Goal: Task Accomplishment & Management: Manage account settings

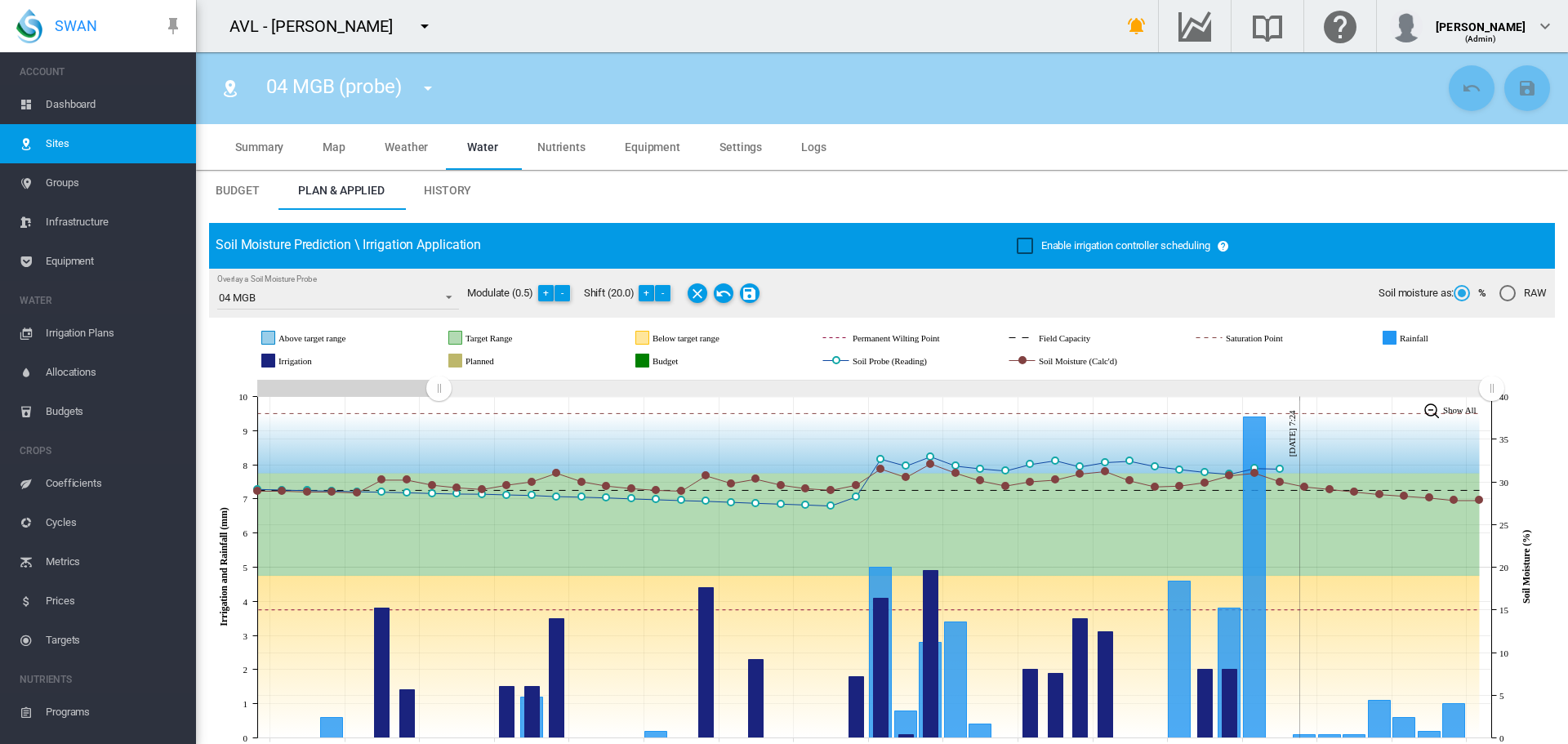
scroll to position [20, 0]
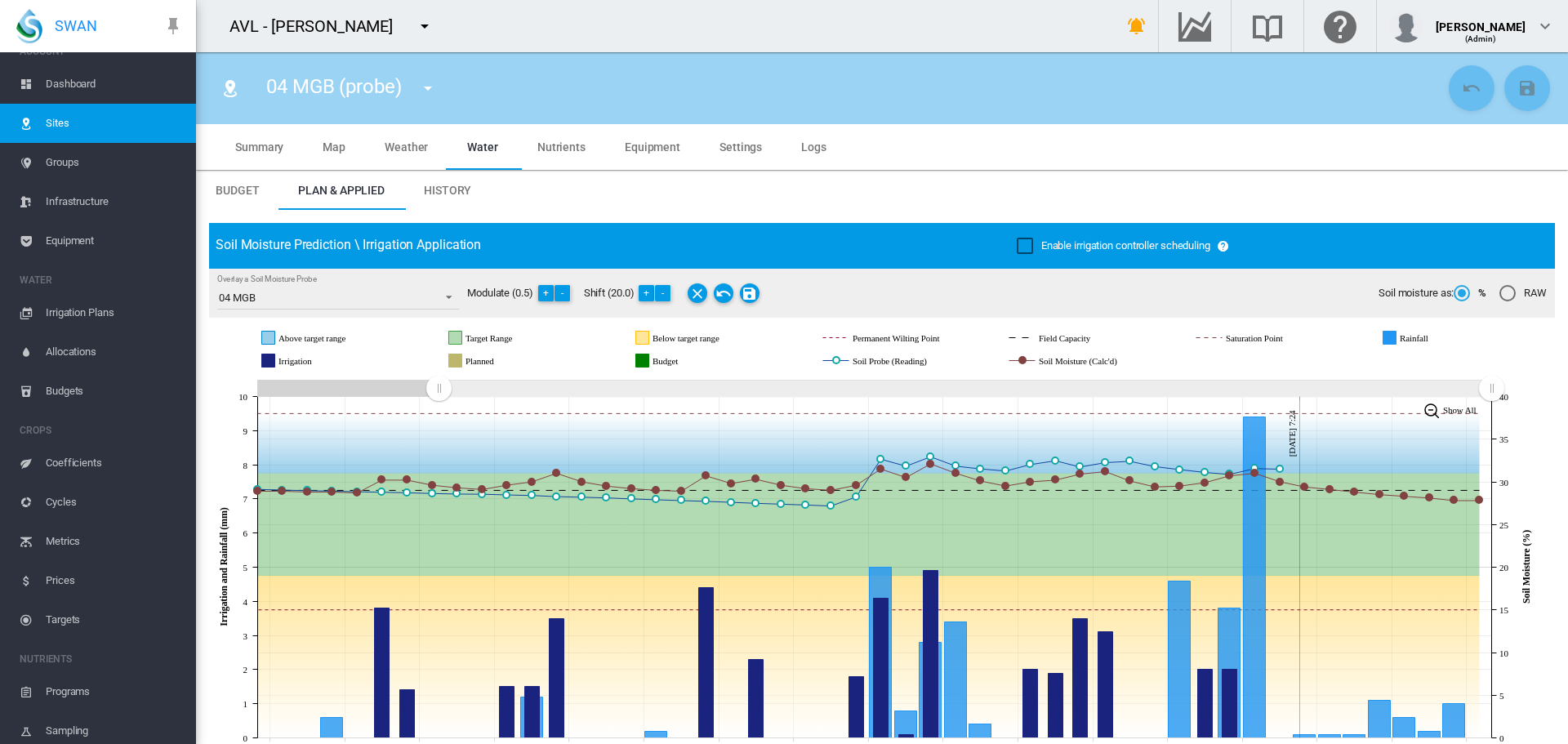
click at [67, 77] on span "Dashboard" at bounding box center [114, 84] width 137 height 39
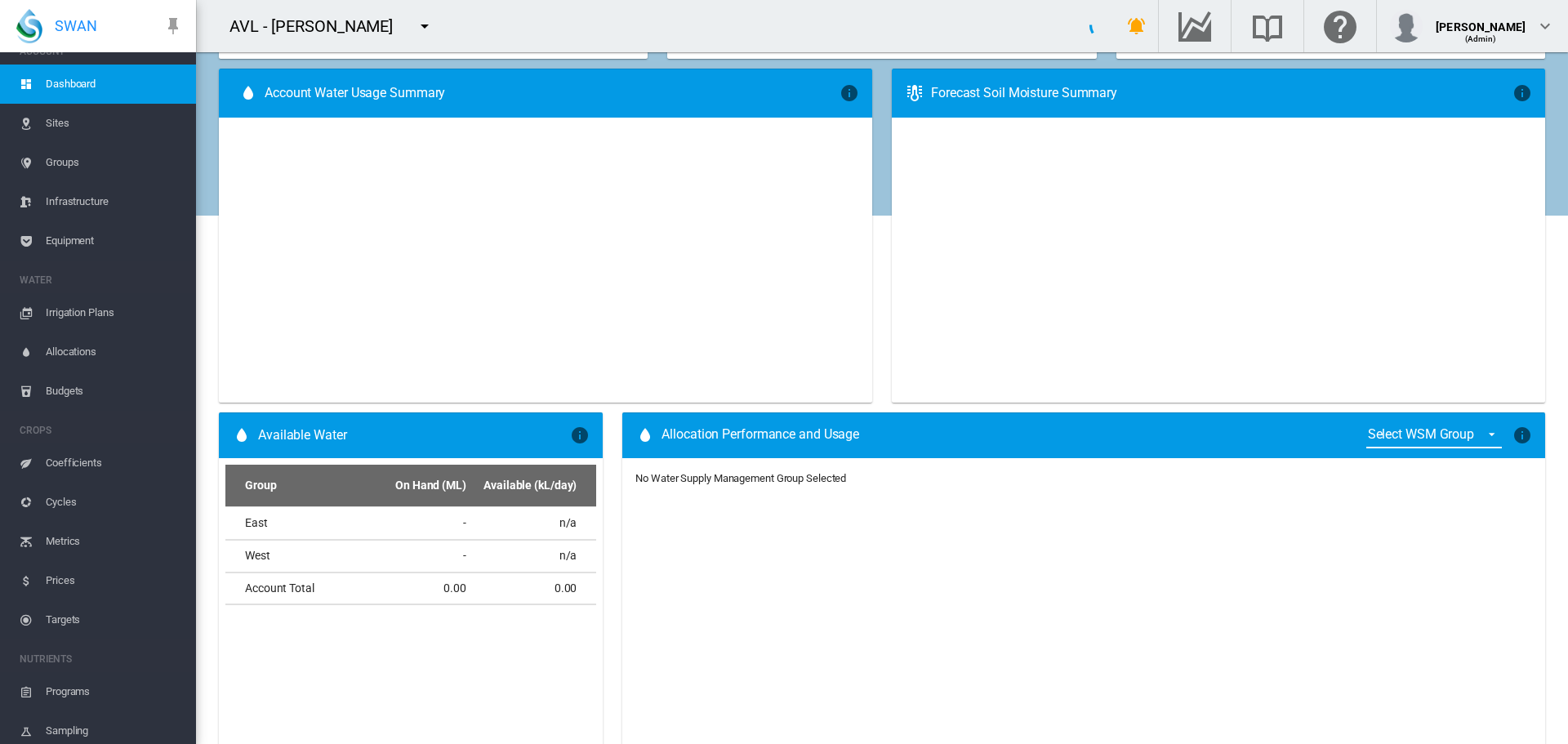
type input "**********"
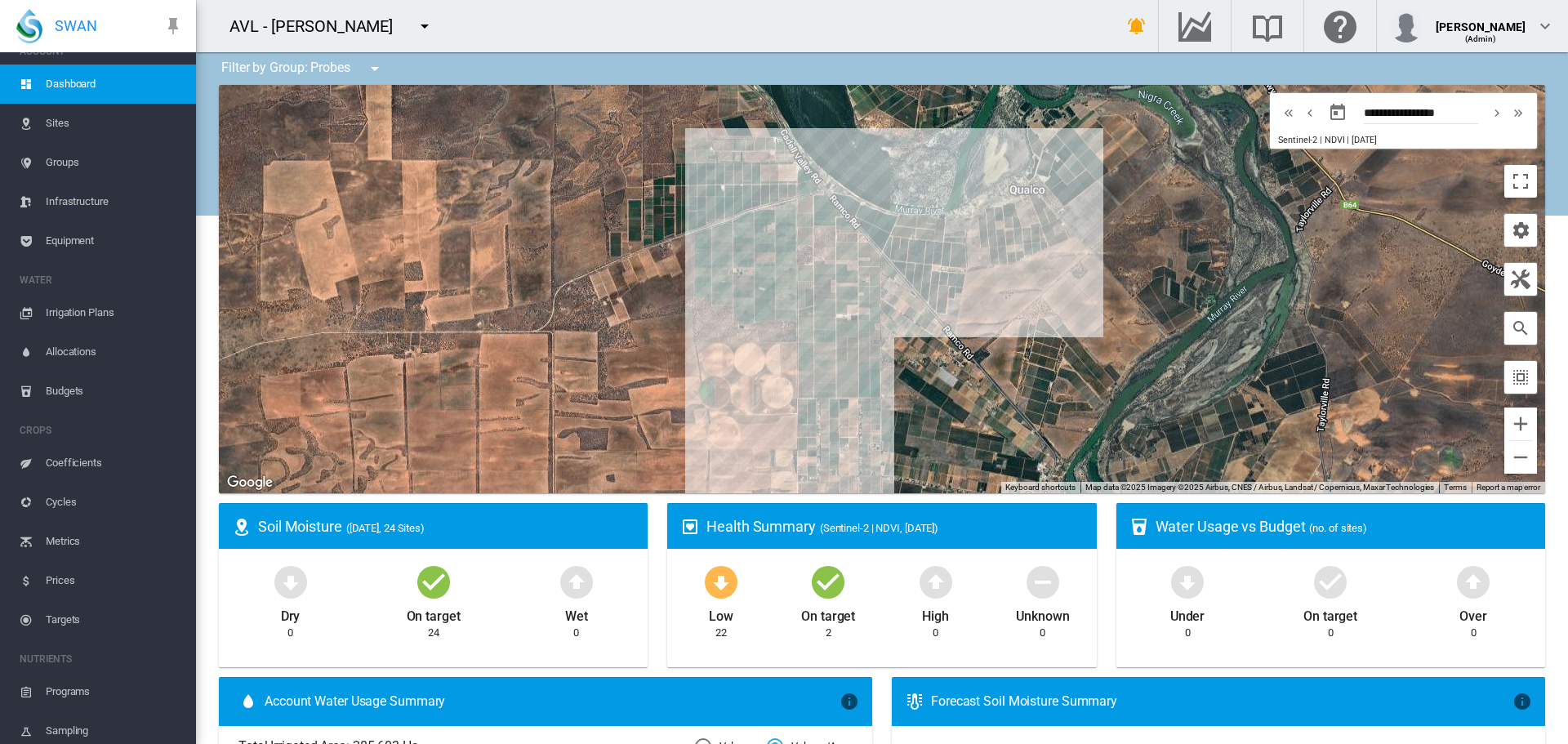
click at [375, 67] on md-icon "icon-menu-down" at bounding box center [375, 68] width 20 height 20
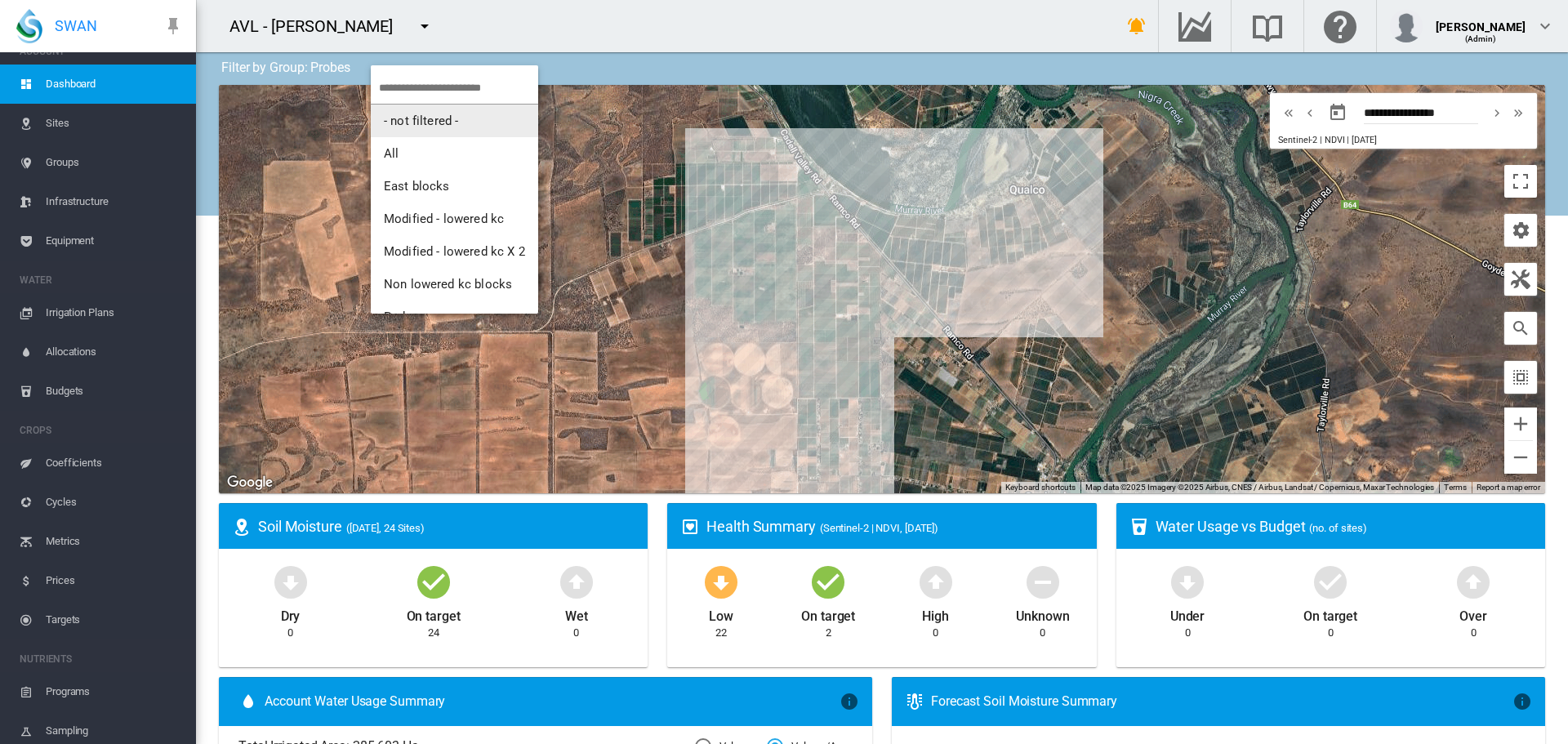
click at [405, 118] on span "- not filtered -" at bounding box center [421, 120] width 74 height 15
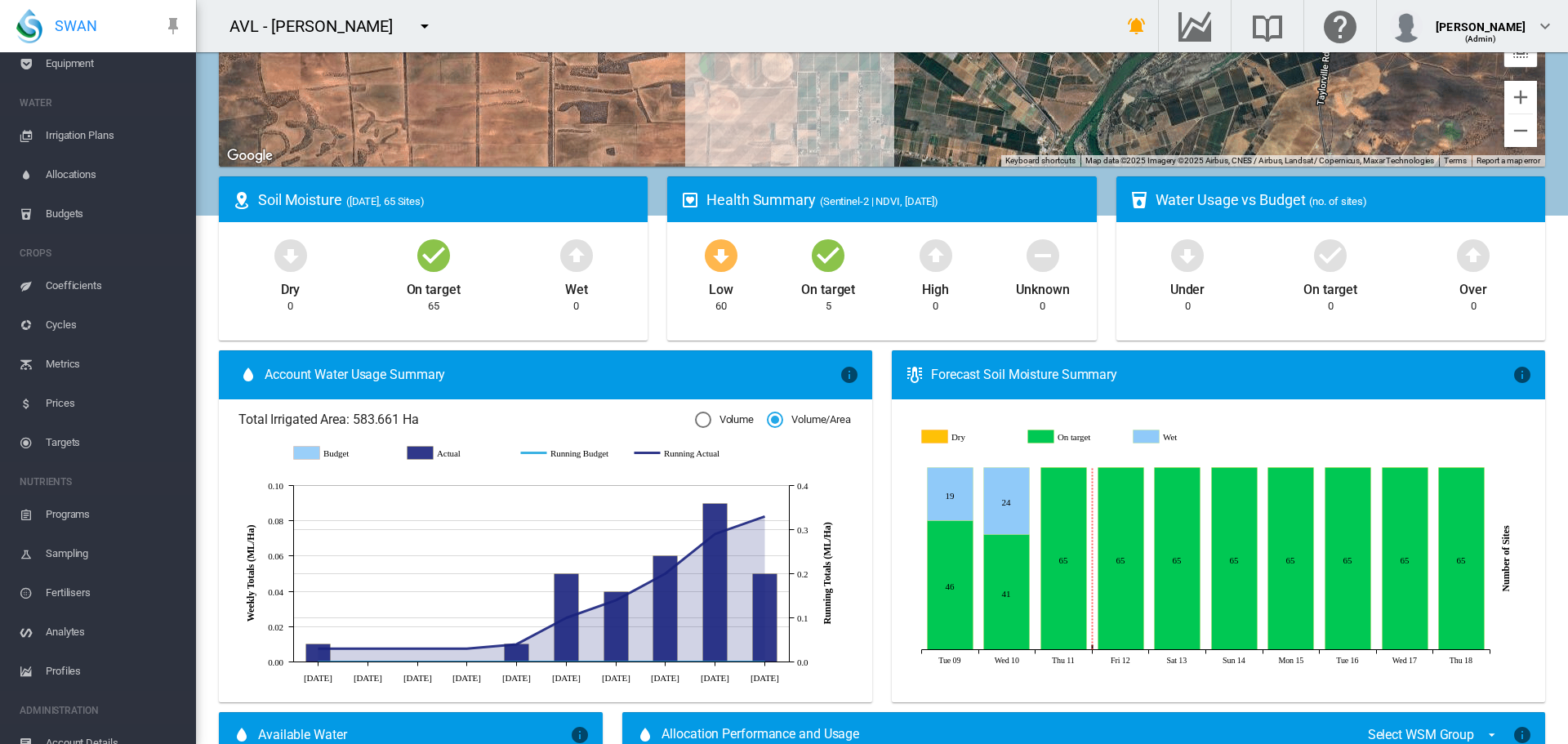
scroll to position [256, 0]
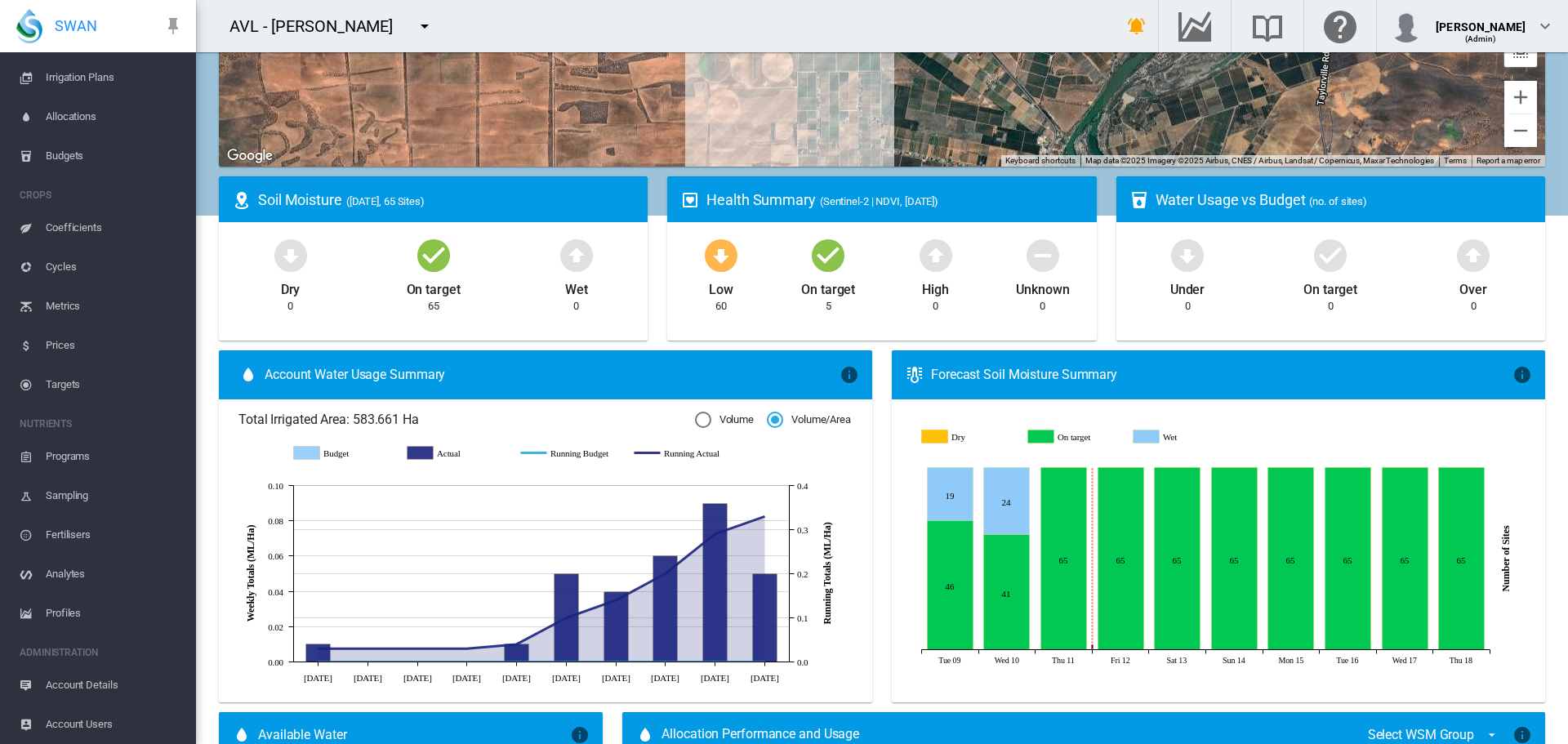
click at [106, 682] on span "Account Details" at bounding box center [114, 685] width 137 height 39
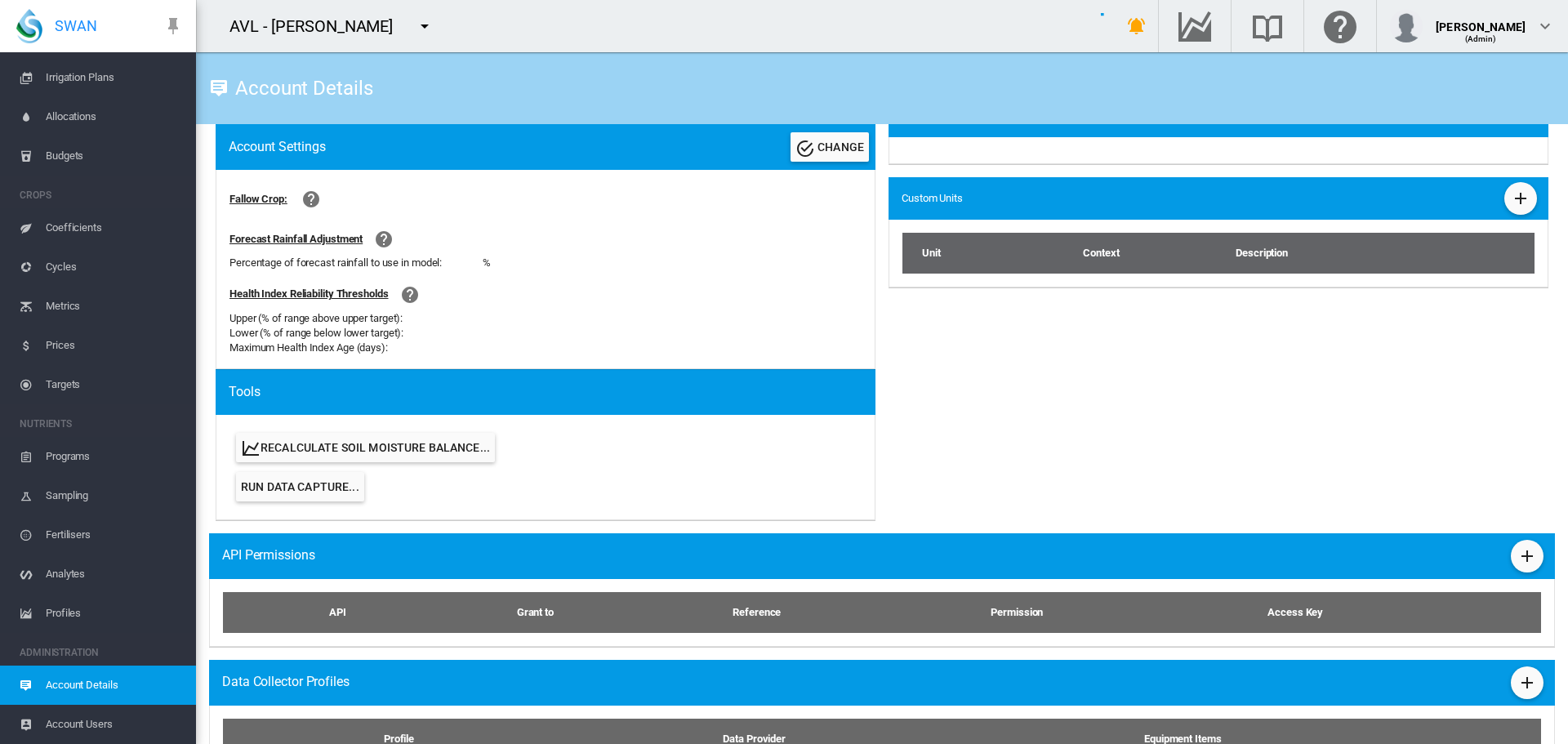
scroll to position [626, 0]
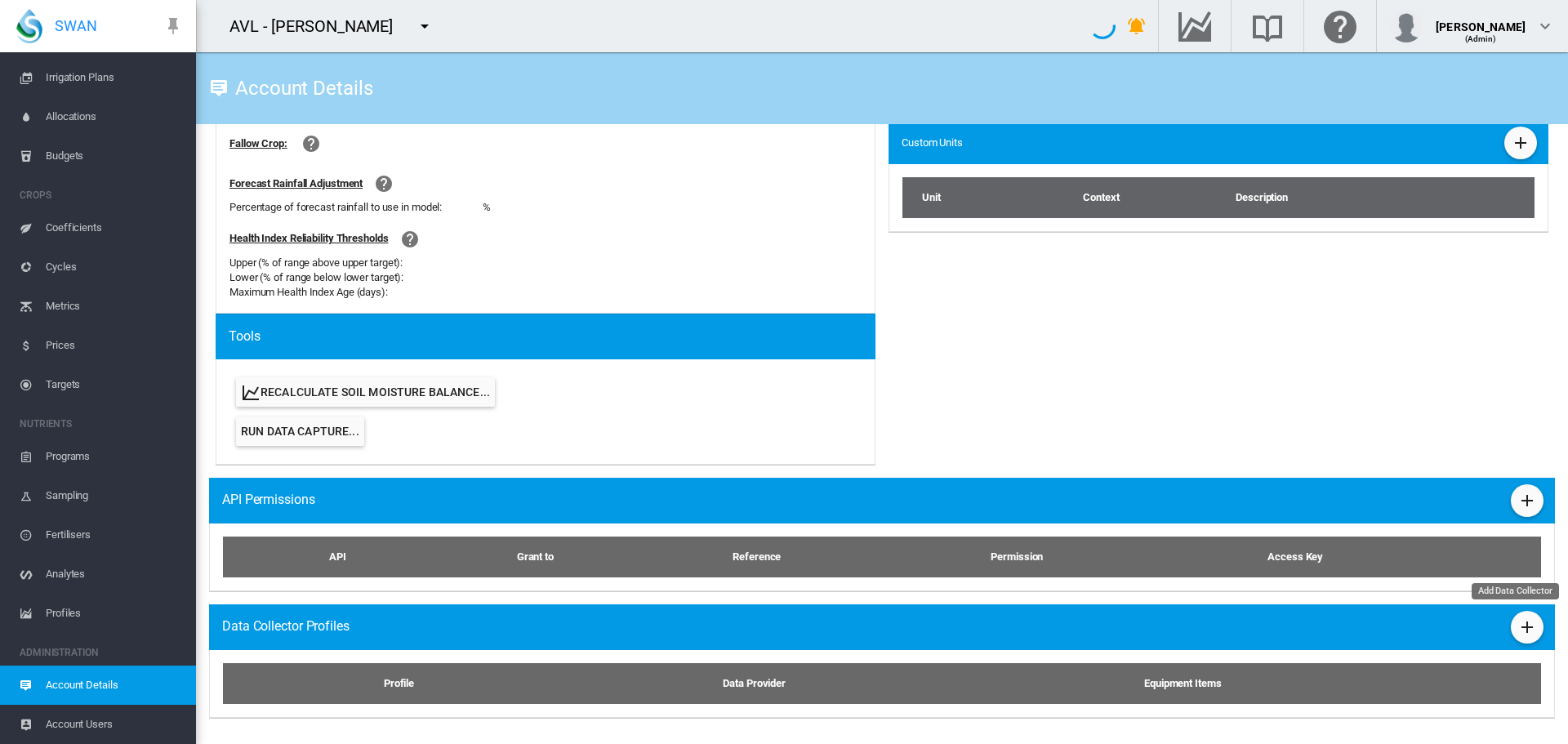
click at [1518, 625] on md-icon "icon-plus" at bounding box center [1527, 627] width 20 height 20
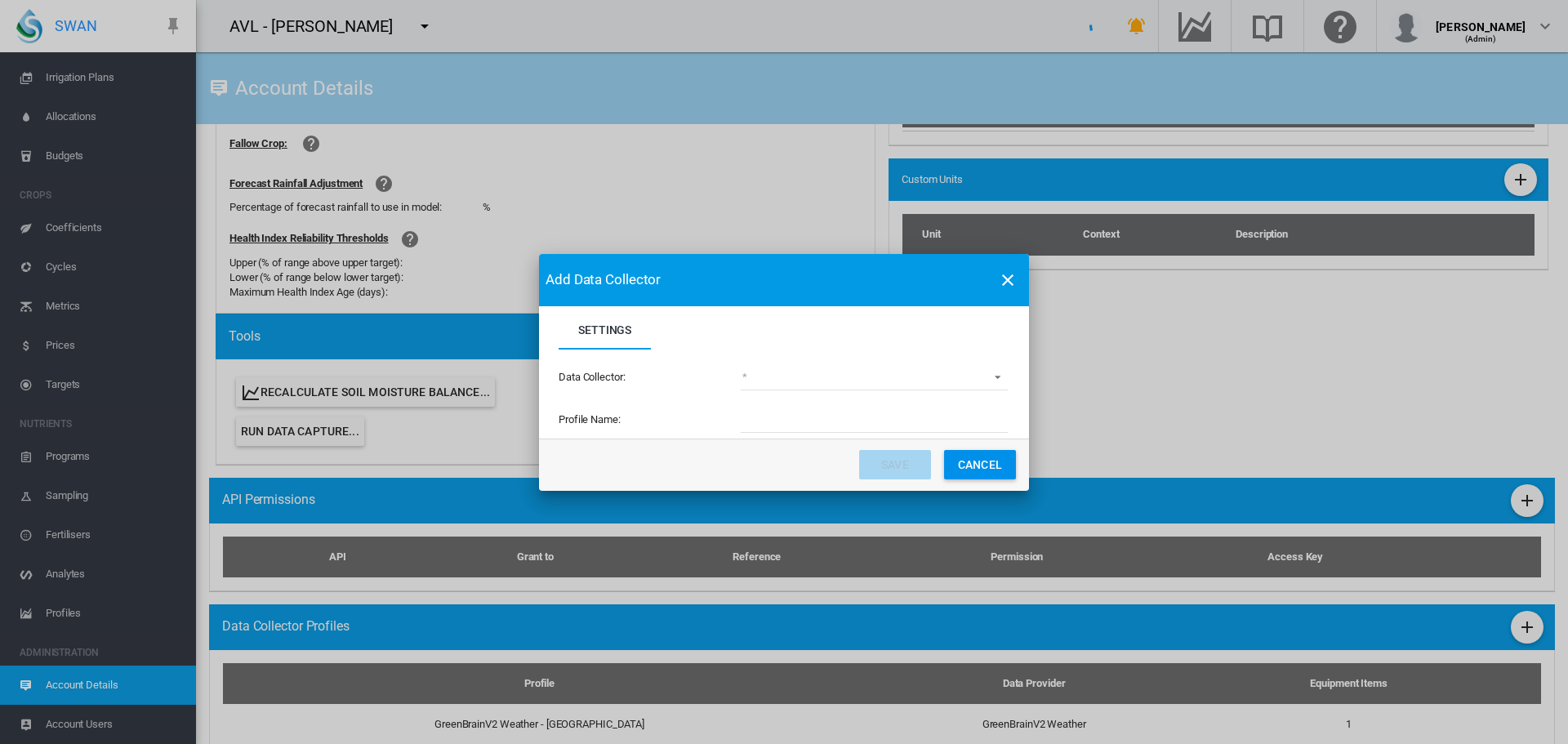
click at [989, 375] on md-select "Settings Settings ..." at bounding box center [874, 378] width 267 height 25
click at [829, 89] on md-backdrop at bounding box center [784, 372] width 1568 height 744
click at [1000, 380] on md-select "Settings Settings ..." at bounding box center [874, 378] width 267 height 25
click at [1000, 380] on md-content at bounding box center [874, 378] width 267 height 39
click at [818, 32] on md-backdrop at bounding box center [784, 372] width 1568 height 744
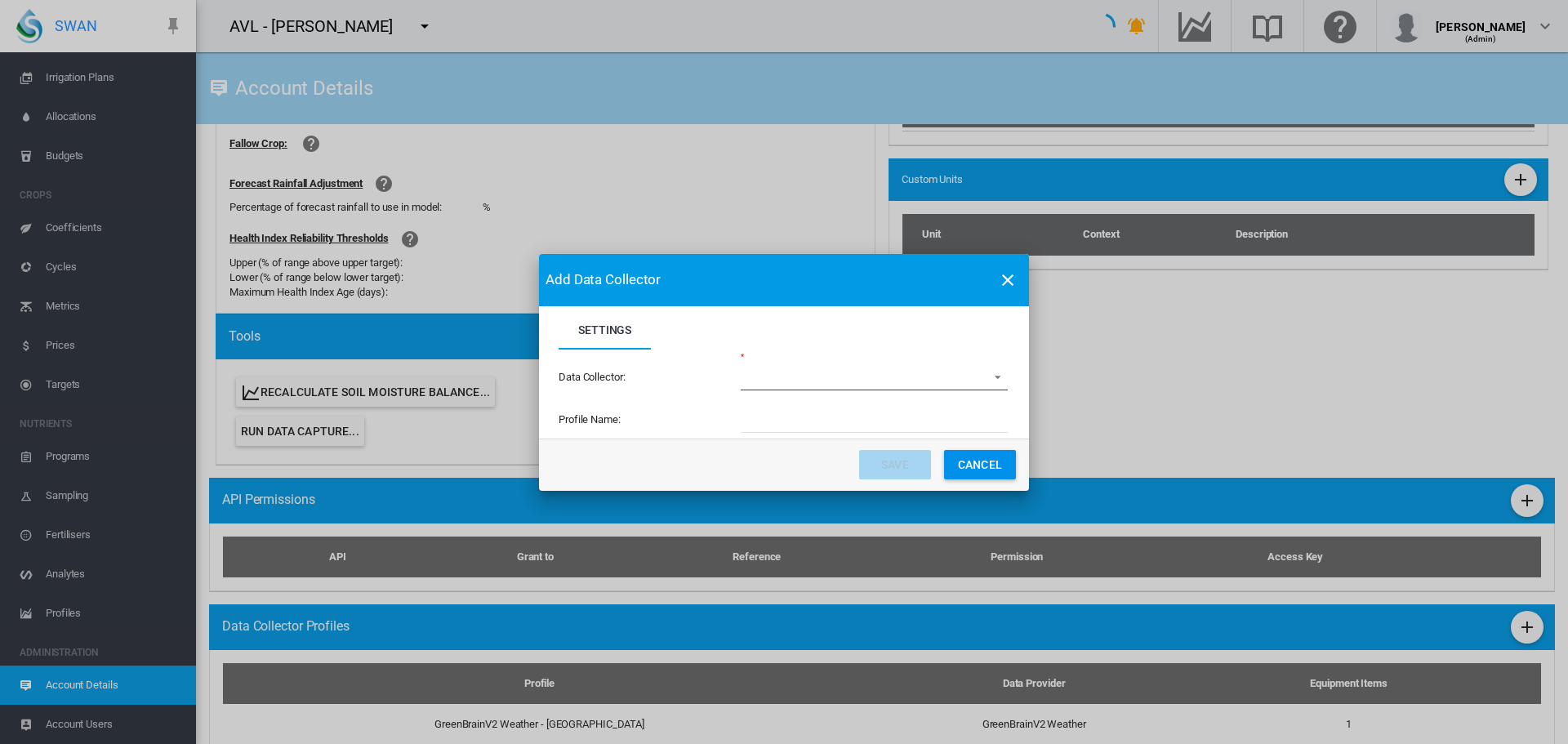
drag, startPoint x: 1011, startPoint y: 283, endPoint x: 1004, endPoint y: 350, distance: 67.4
click at [1008, 290] on button "Settings Settings ..." at bounding box center [1008, 280] width 32 height 32
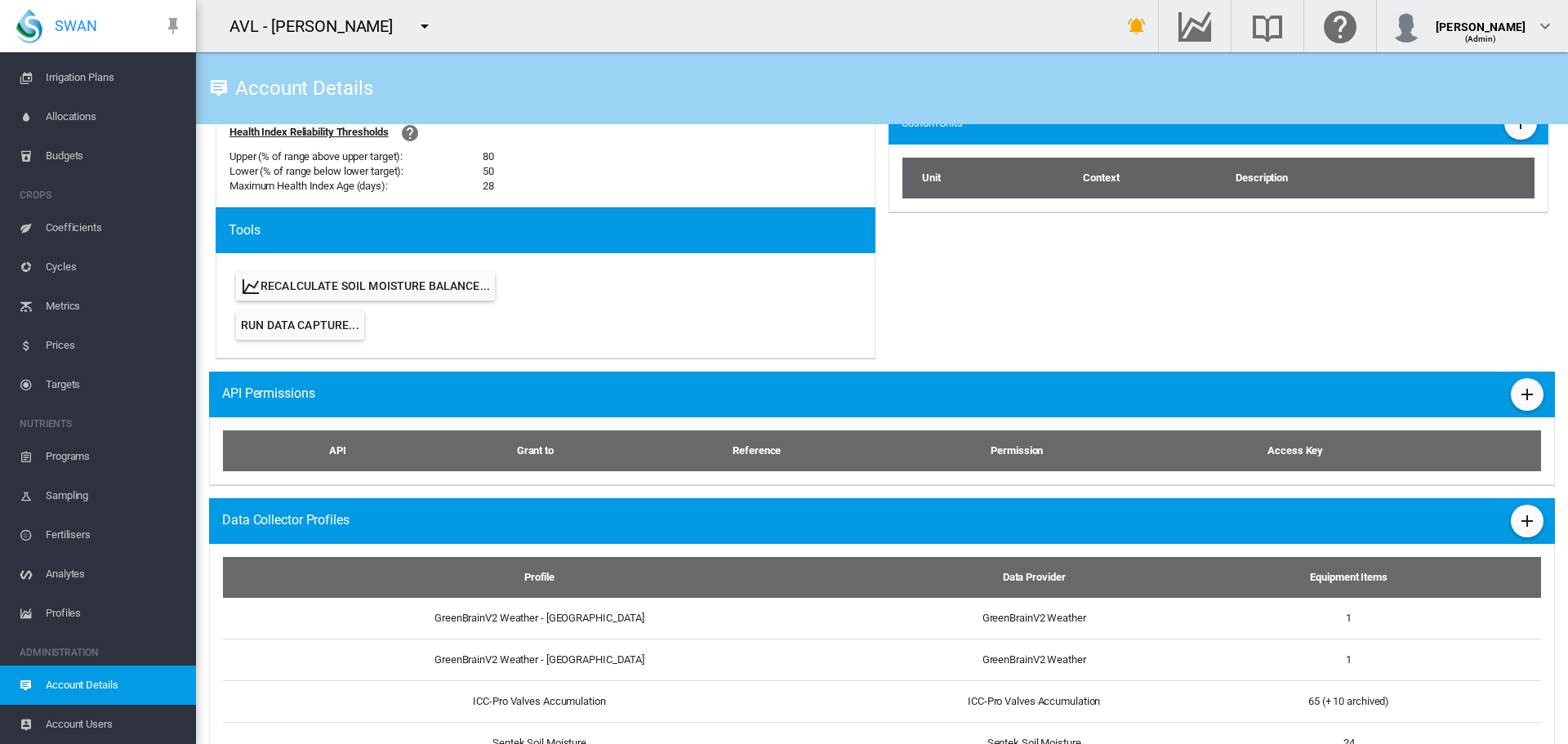
scroll to position [835, 0]
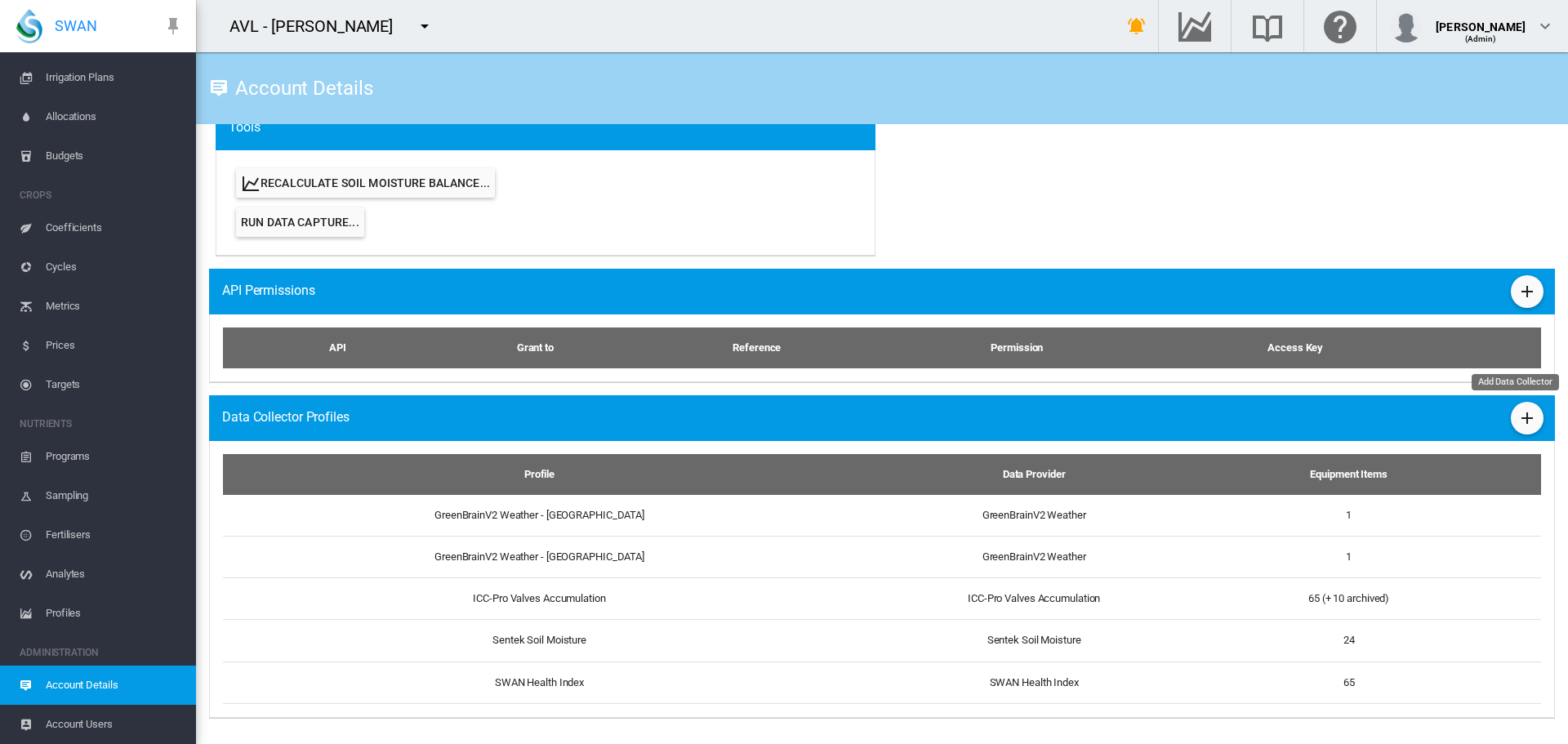
click at [1518, 418] on md-icon "icon-plus" at bounding box center [1527, 418] width 20 height 20
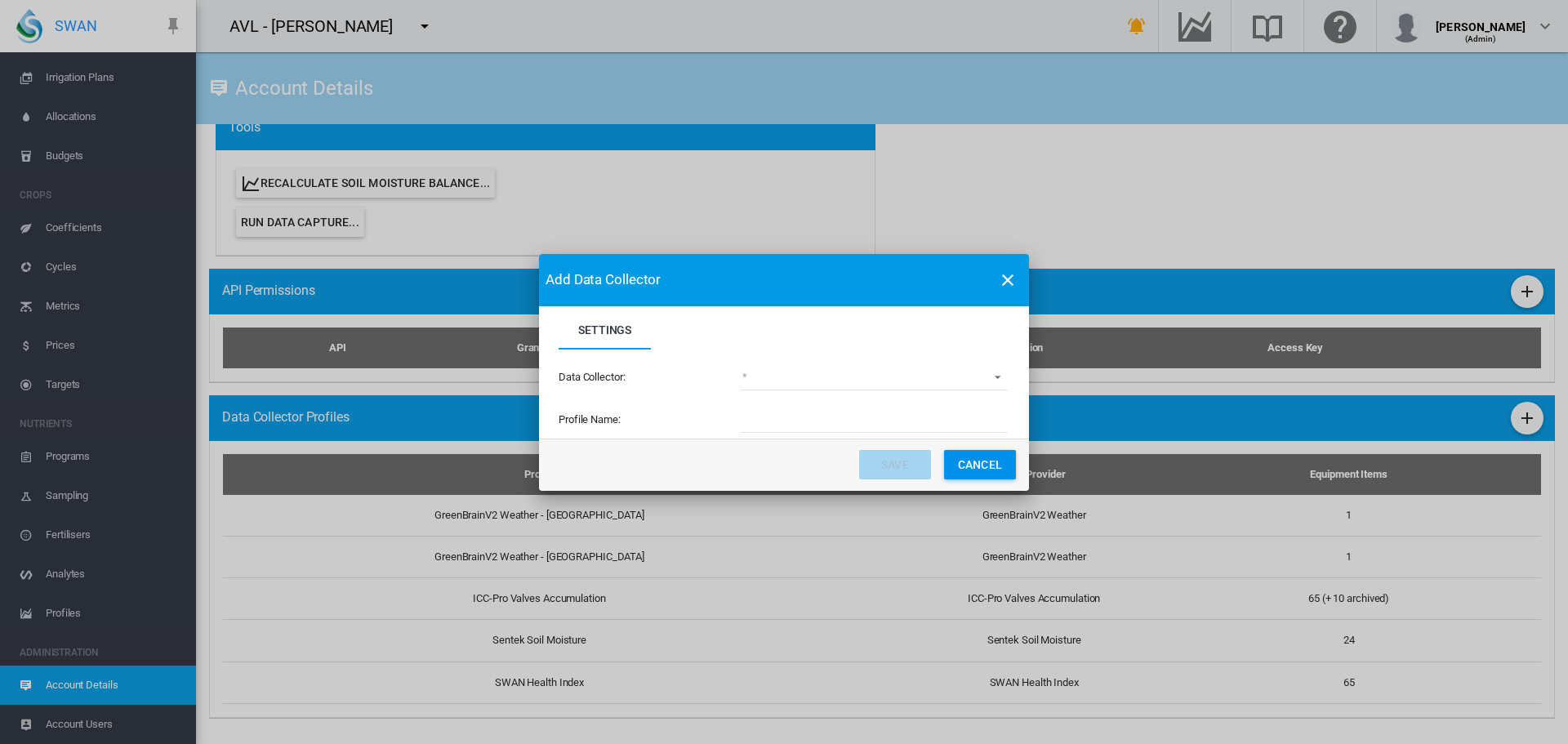
click at [994, 375] on md-select "(deprecated) Toro Lynx Course By Station Adcon Soil Moisture Aquacheck Soil Moi…" at bounding box center [874, 378] width 267 height 25
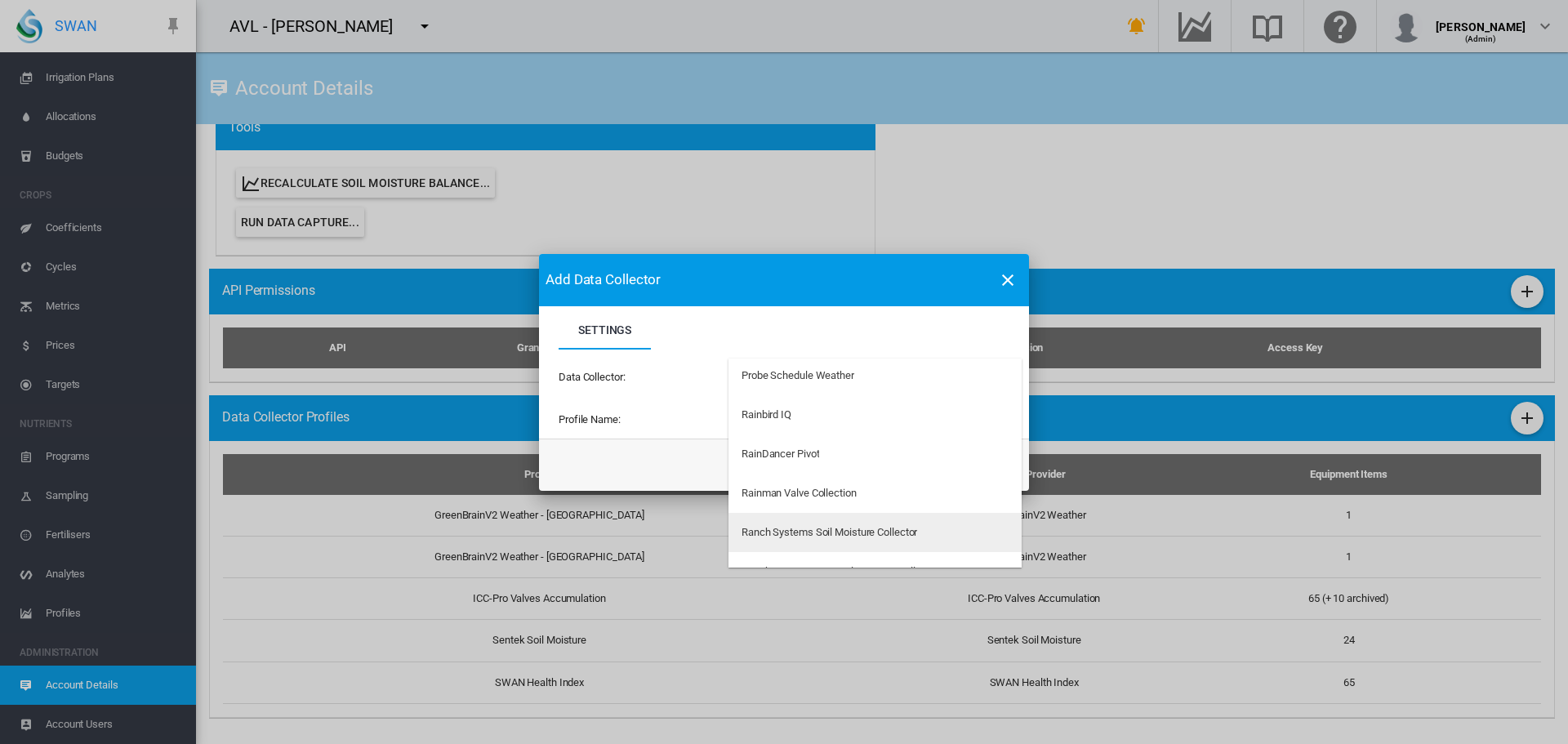
scroll to position [2957, 0]
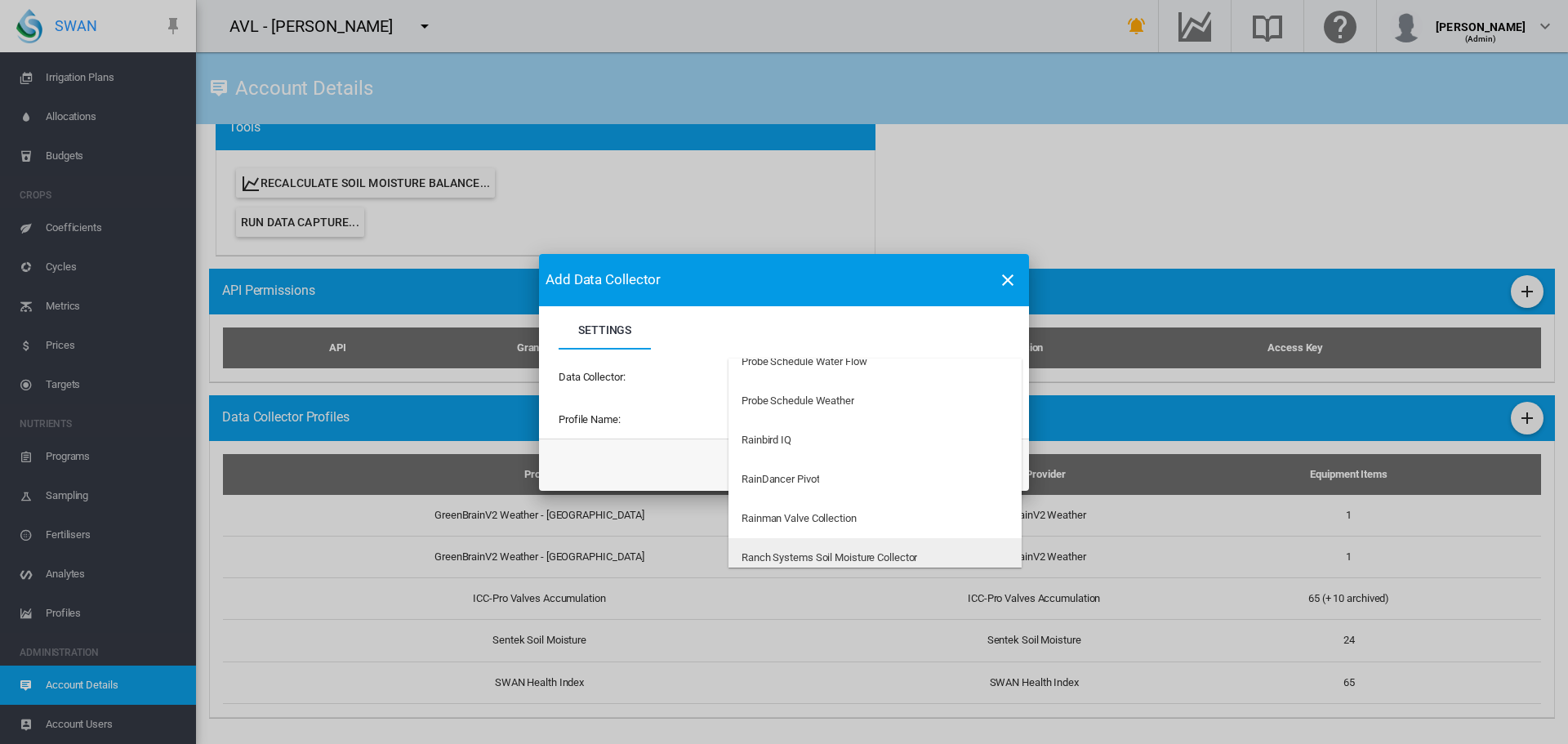
type md-option "34"
type md-option "50"
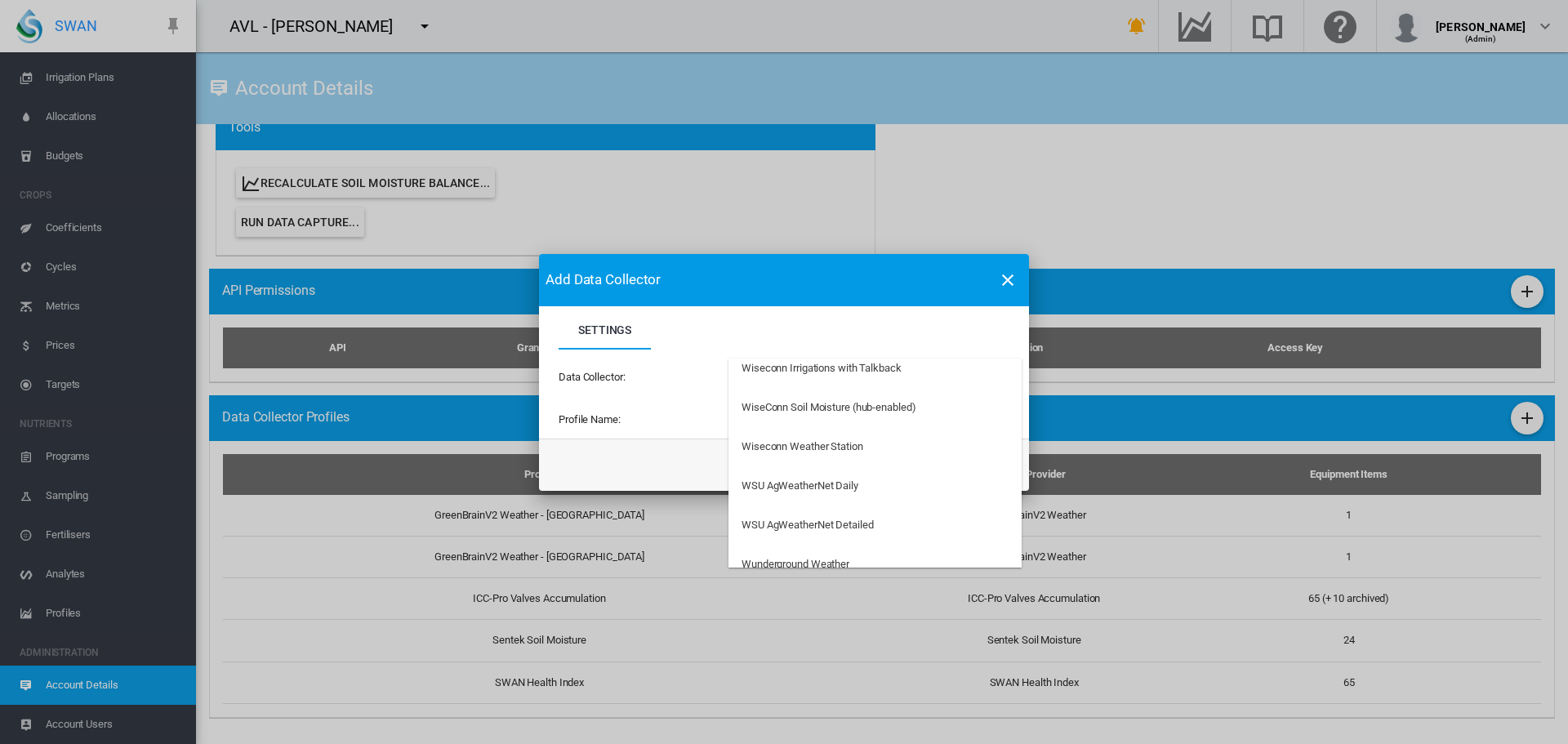
scroll to position [5202, 0]
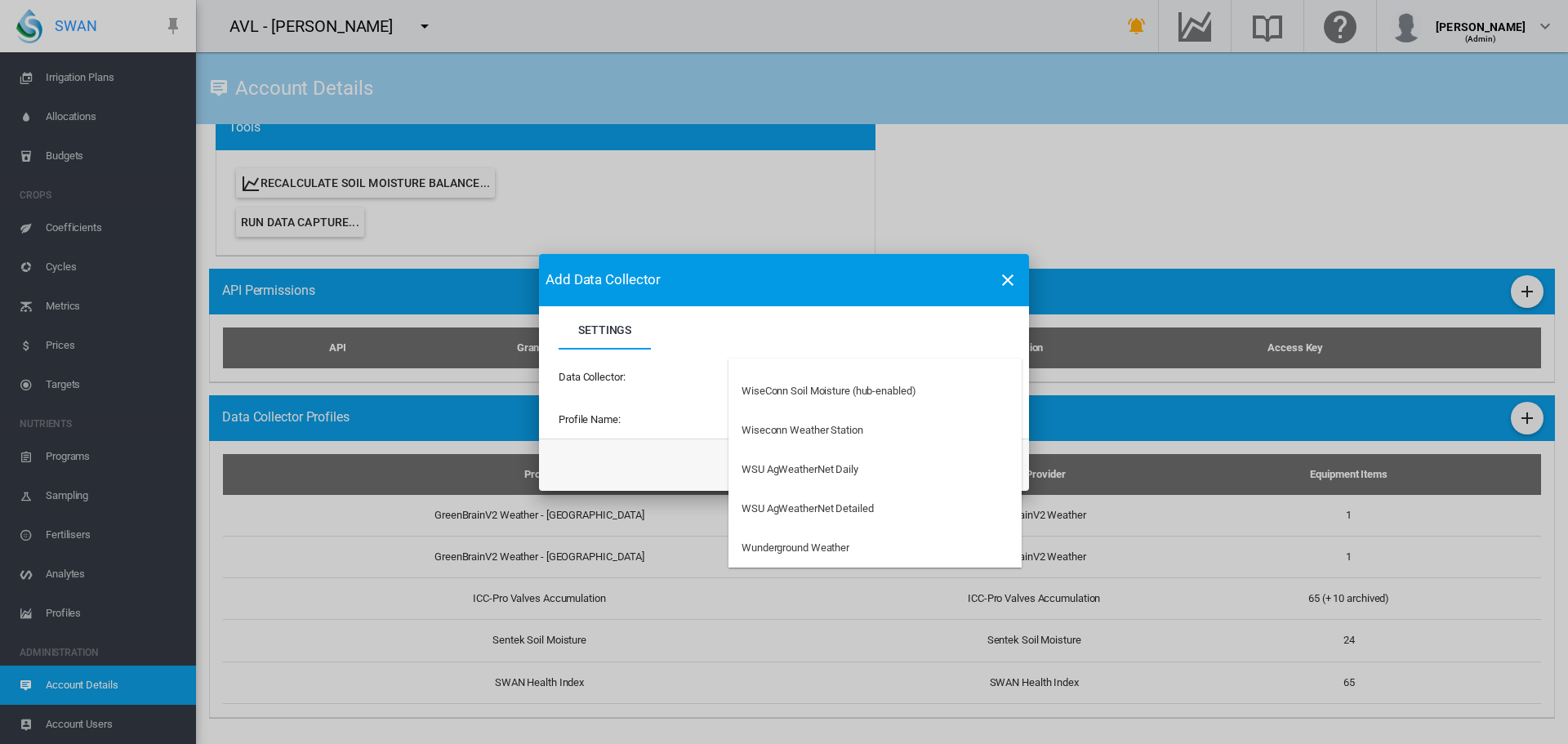
click at [1095, 41] on md-backdrop at bounding box center [784, 372] width 1568 height 744
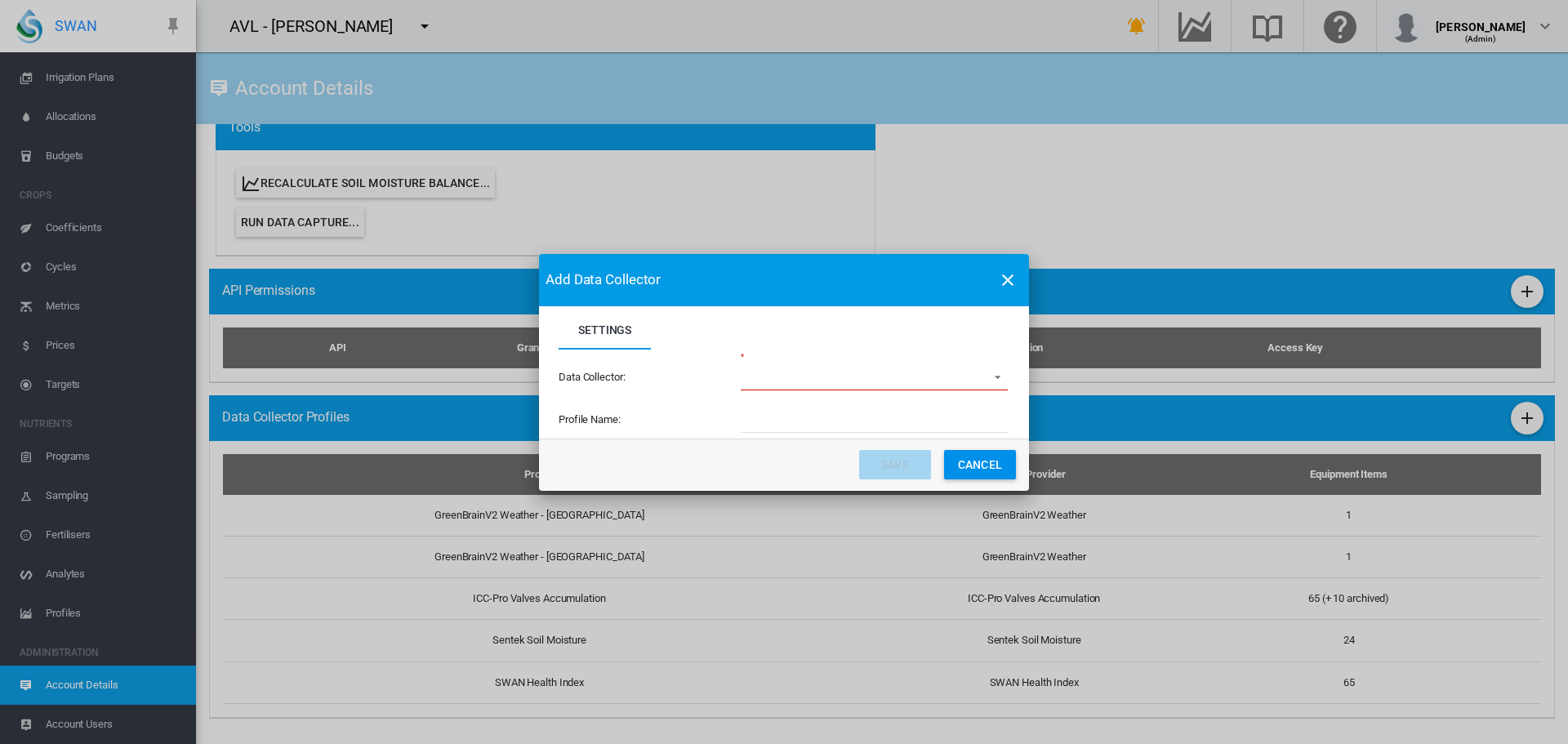
click at [975, 464] on button "Cancel" at bounding box center [980, 465] width 72 height 29
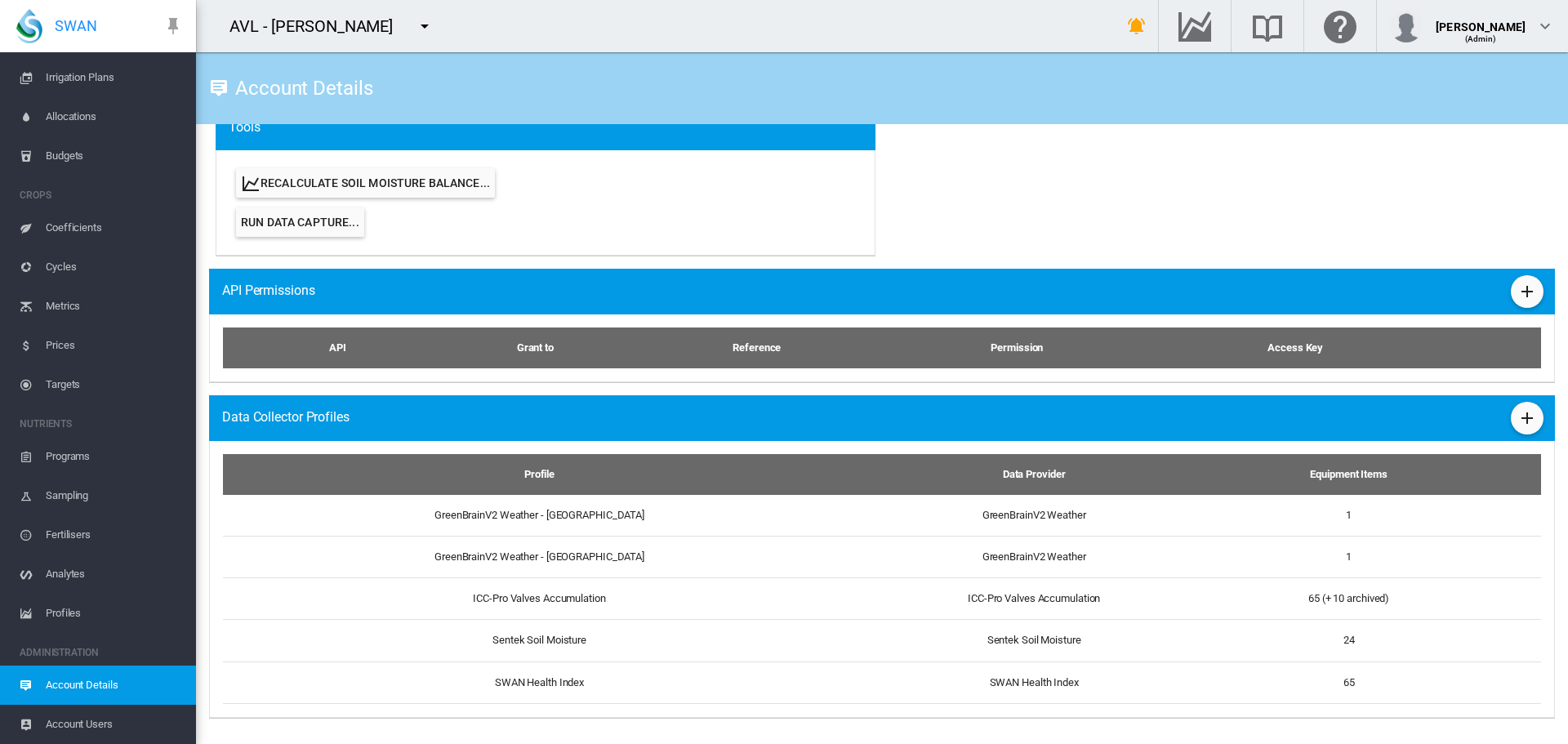
click at [421, 24] on md-icon "icon-menu-down" at bounding box center [424, 26] width 20 height 20
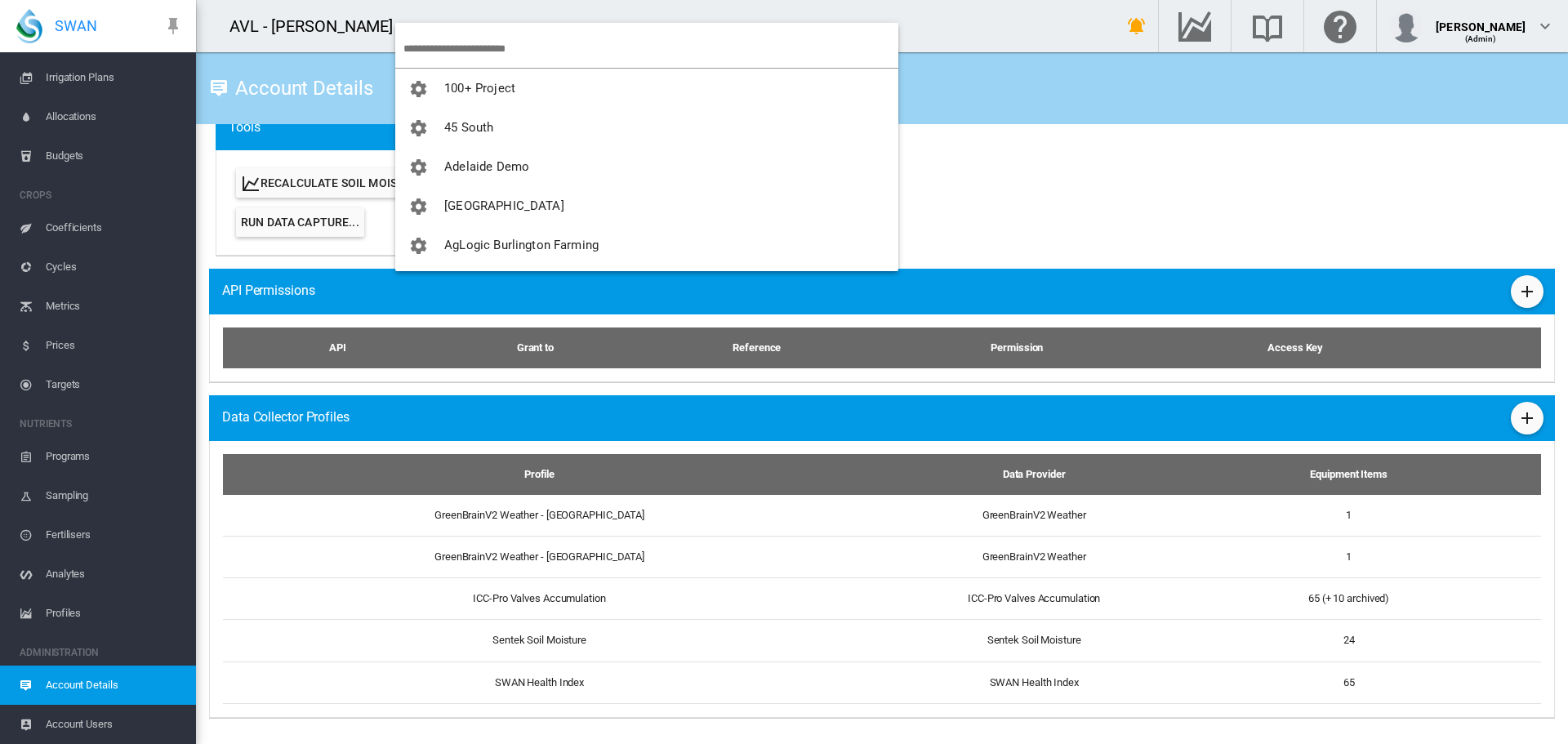
click at [449, 47] on input "search" at bounding box center [651, 48] width 495 height 38
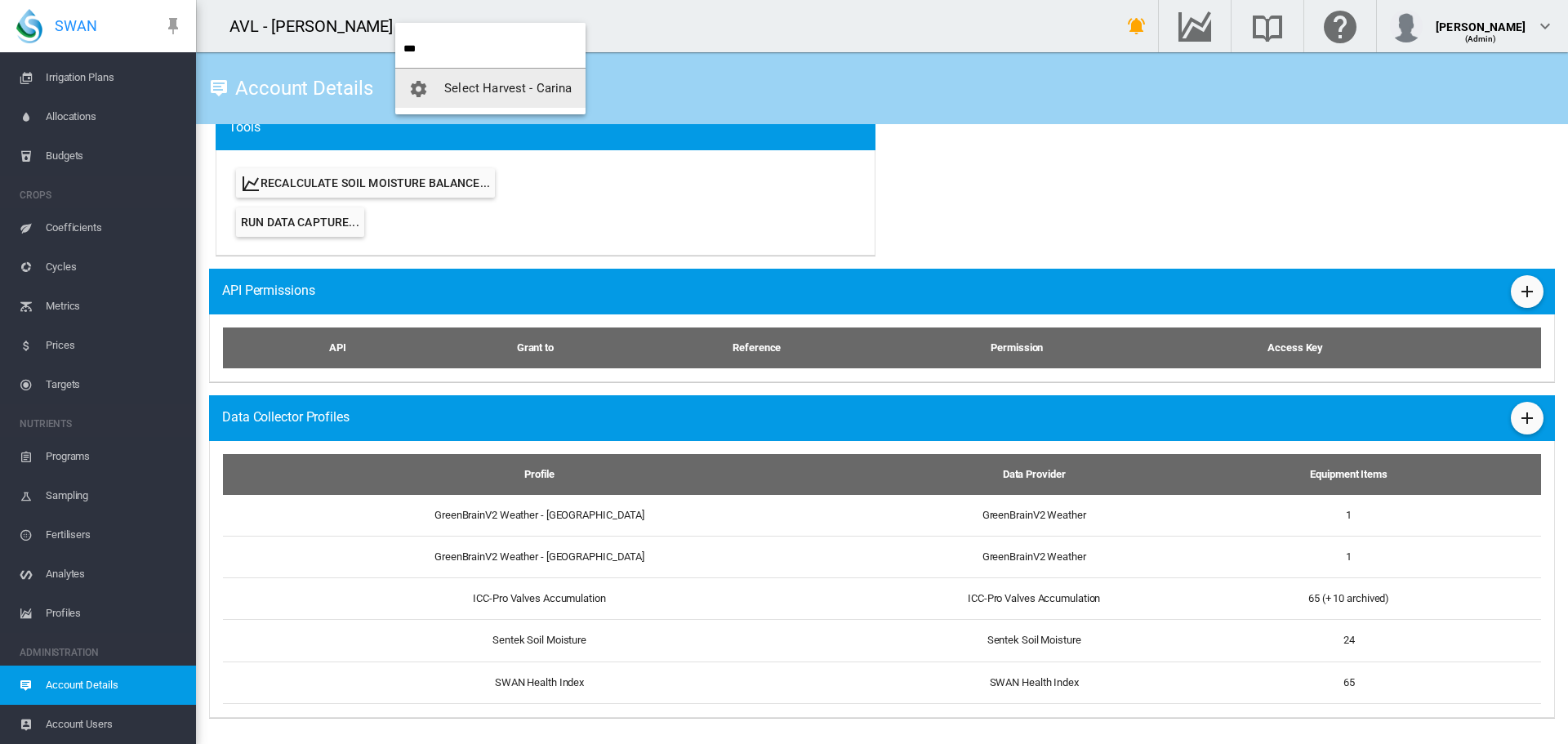
type input "***"
click at [496, 104] on button "Select Harvest - Carina" at bounding box center [490, 88] width 190 height 39
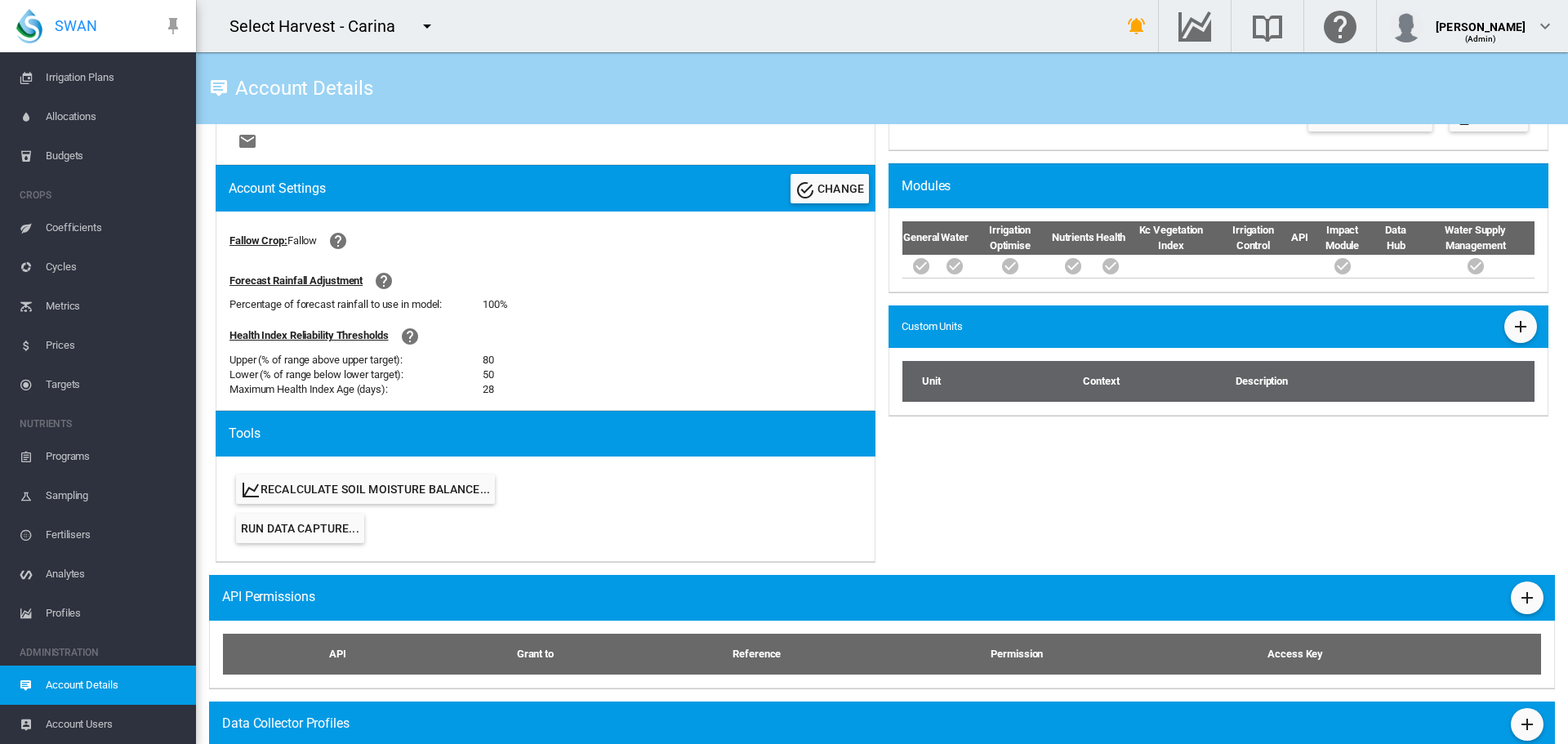
scroll to position [509, 0]
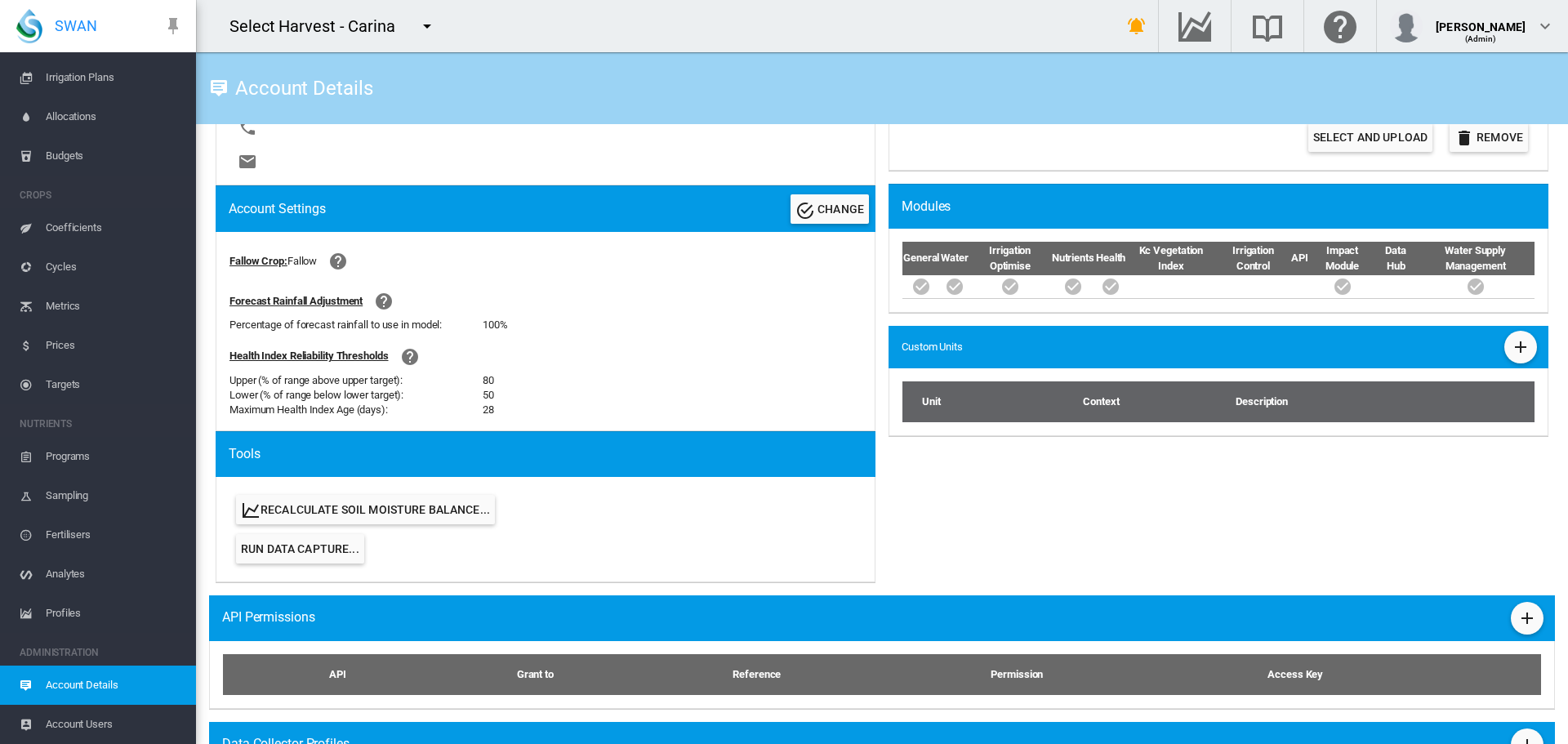
click at [78, 719] on span "Account Users" at bounding box center [114, 724] width 137 height 39
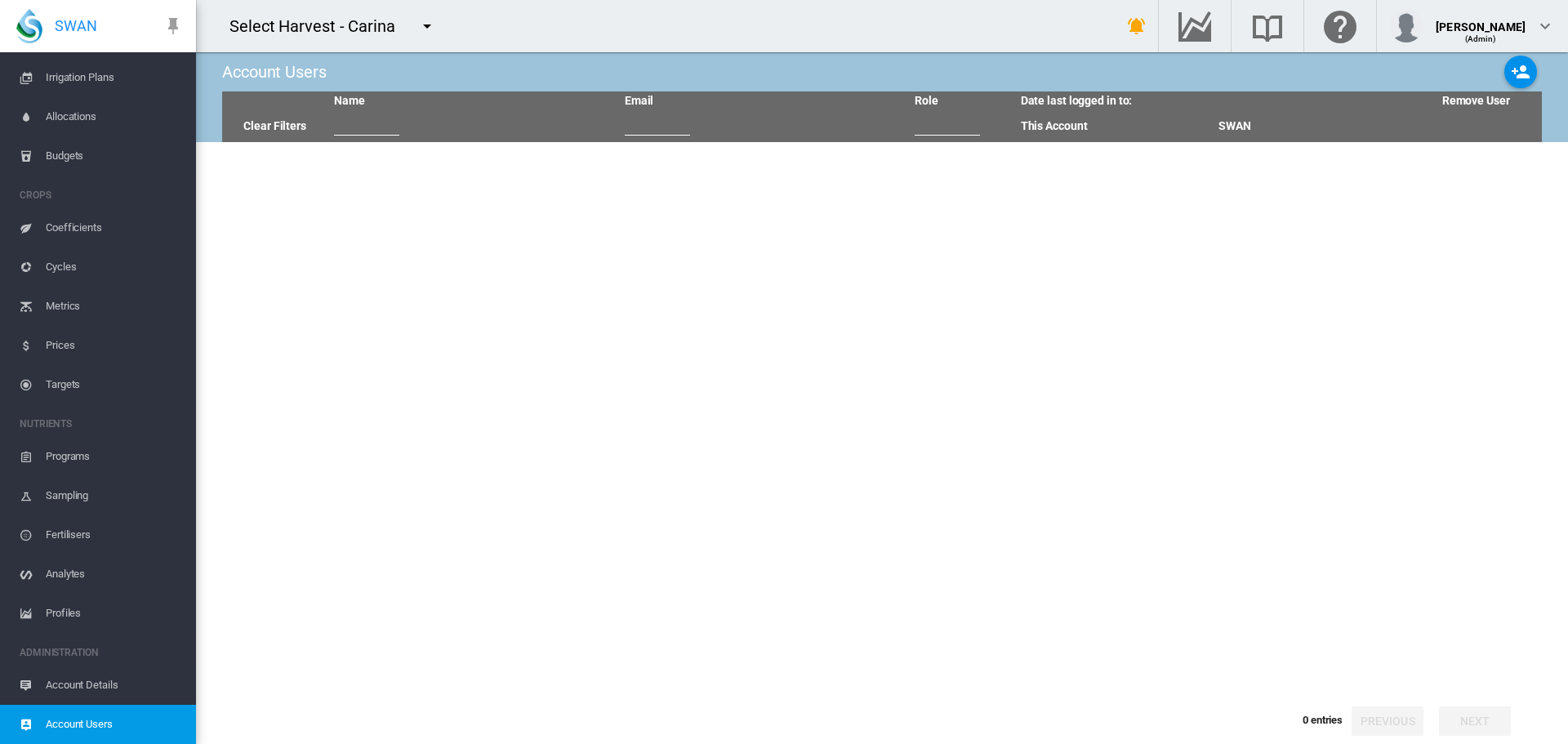
click at [67, 690] on span "Account Details" at bounding box center [114, 685] width 137 height 39
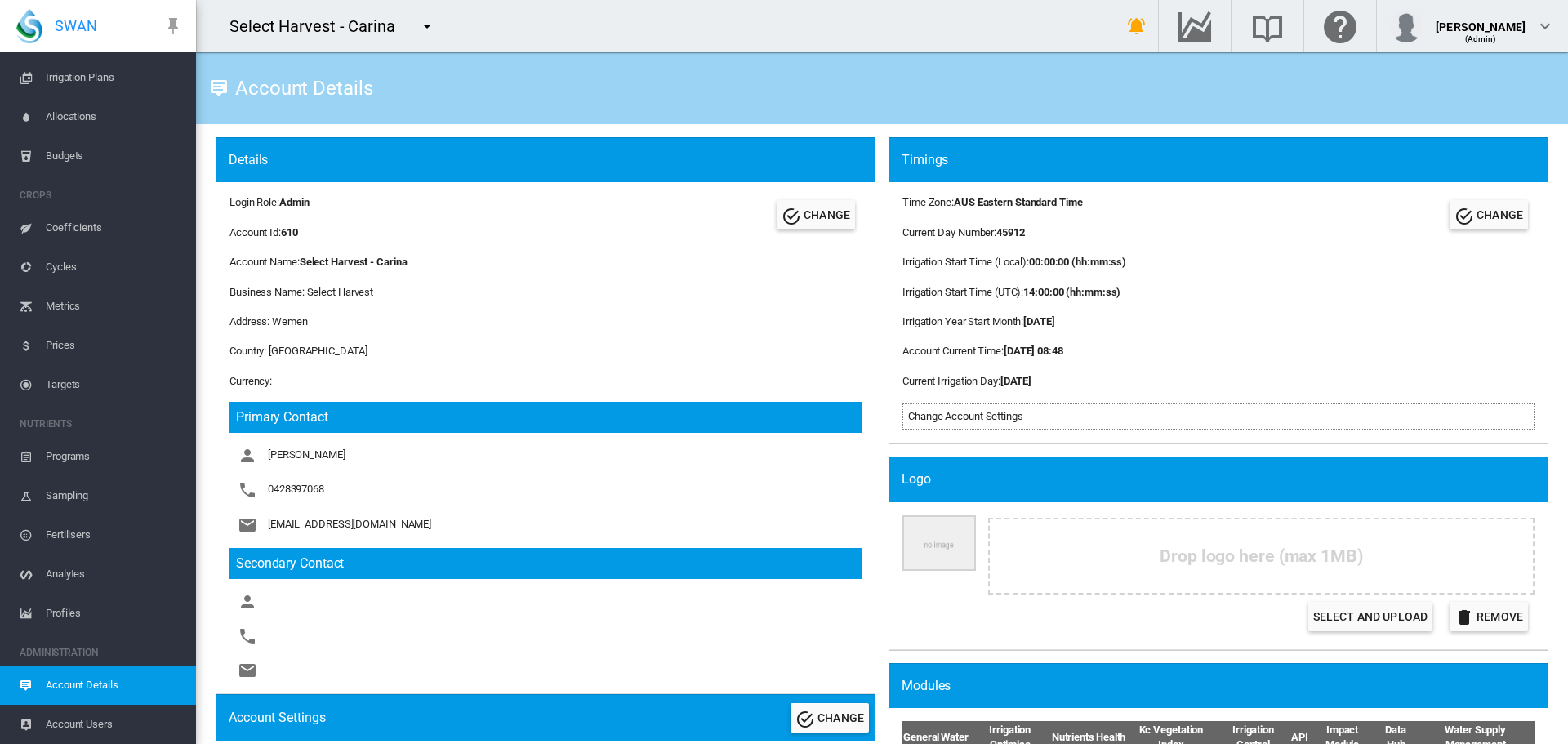
click at [67, 727] on span "Account Users" at bounding box center [114, 724] width 137 height 39
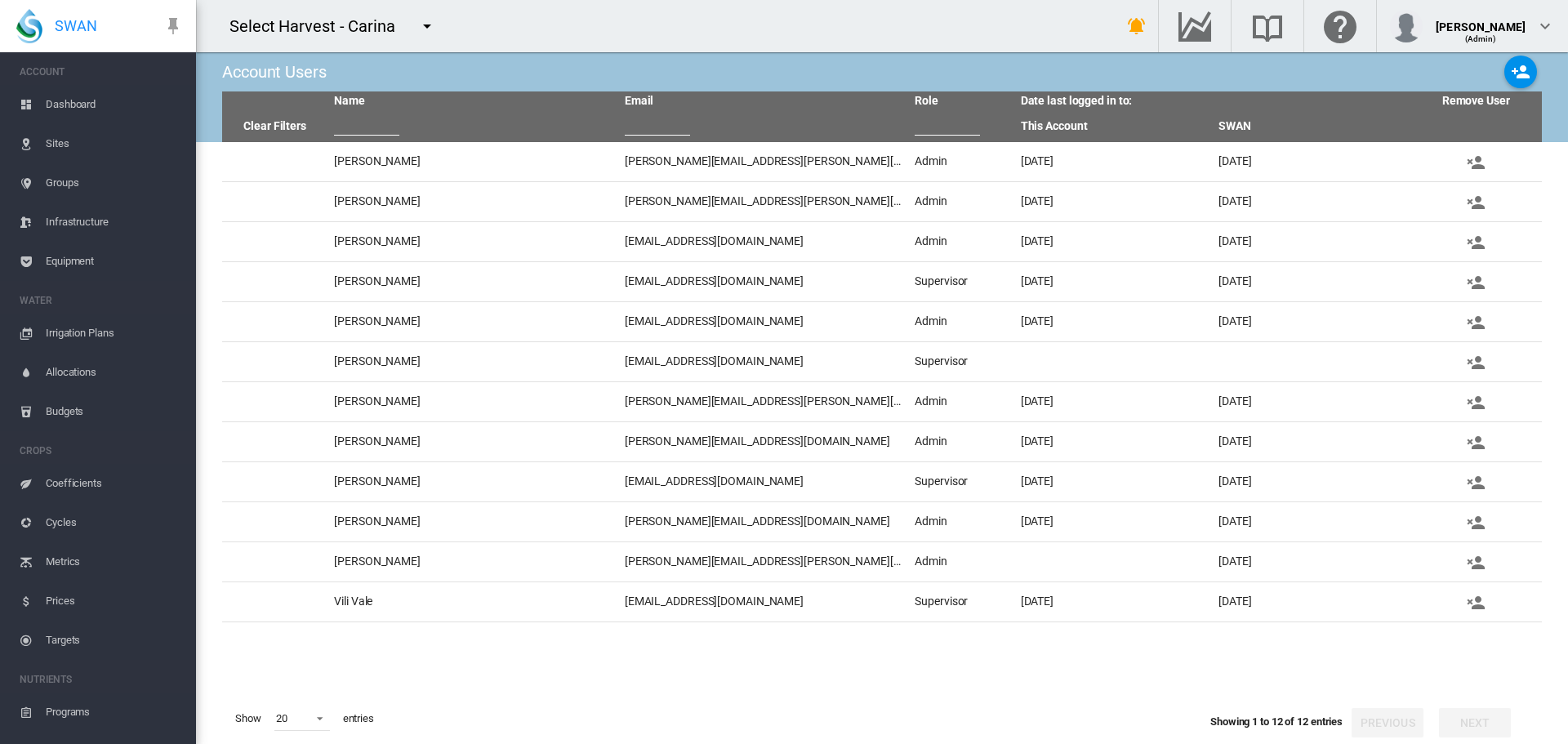
click at [61, 144] on span "Sites" at bounding box center [114, 144] width 137 height 39
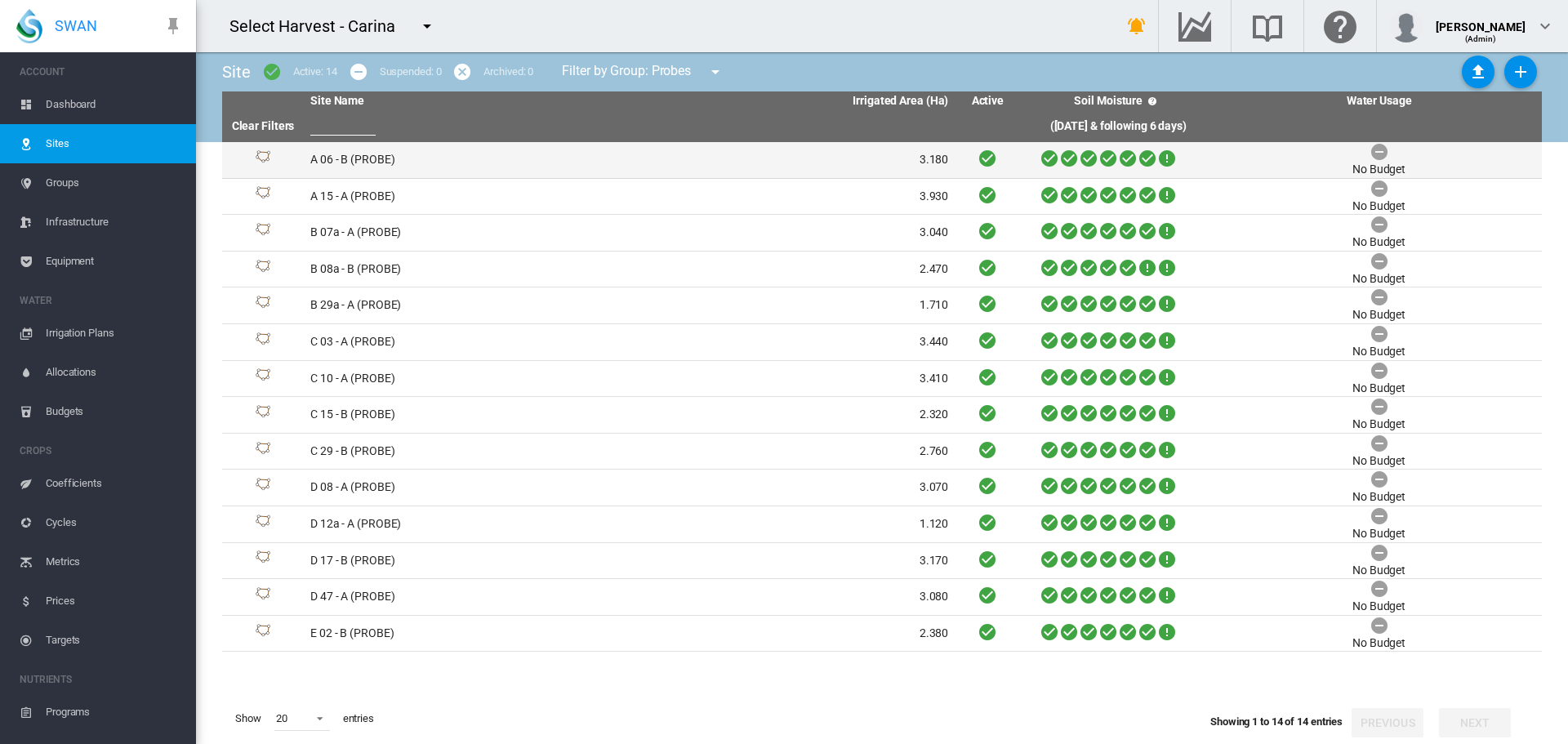
click at [375, 161] on td "A 06 - B (PROBE)" at bounding box center [467, 160] width 326 height 36
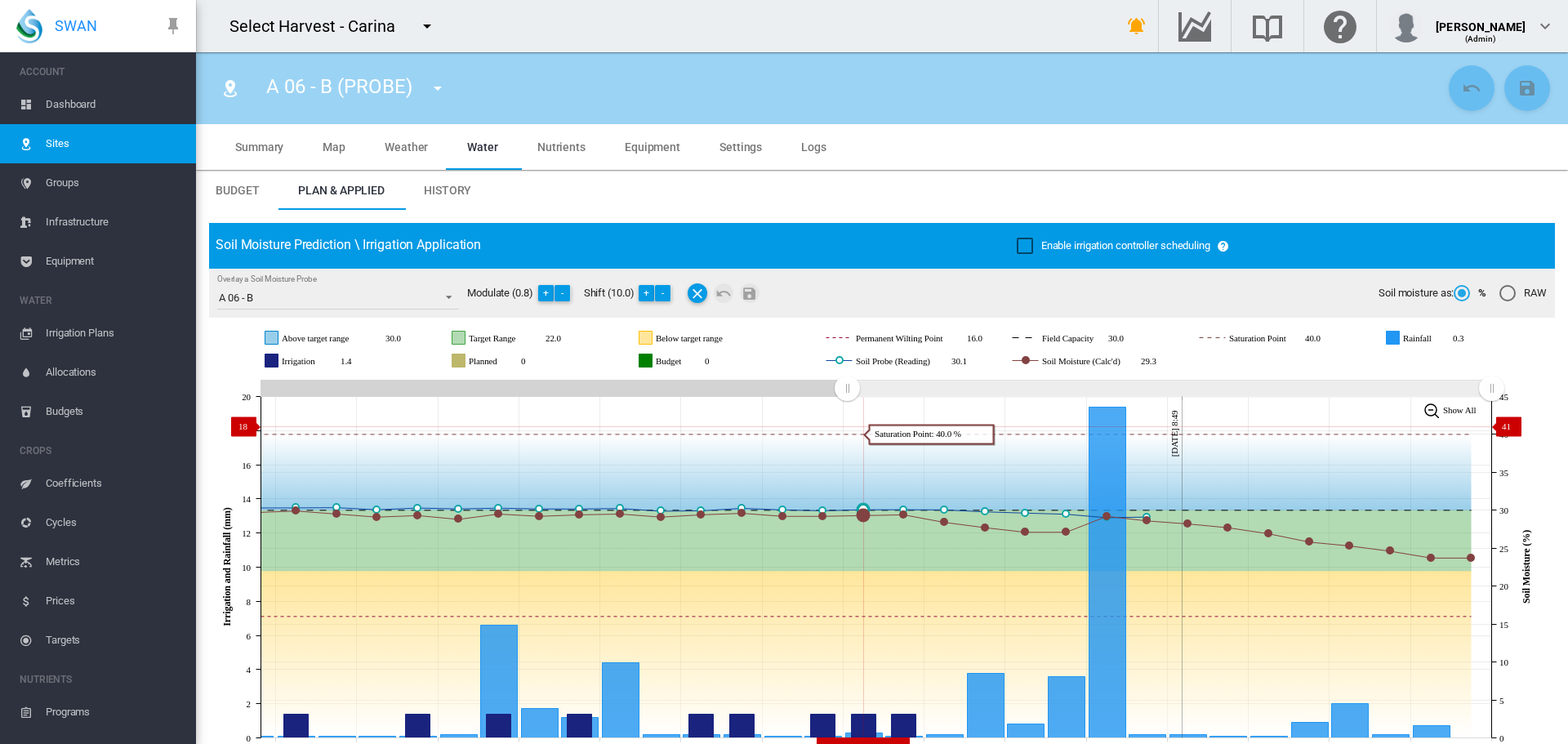
drag, startPoint x: 1189, startPoint y: 388, endPoint x: 847, endPoint y: 427, distance: 344.2
click at [847, 427] on icon "JavaScript chart by amCharts 3.21.15 Aug 21 Aug 23 Aug 25 Aug 27 Aug 29 Aug 31 …" at bounding box center [876, 567] width 1334 height 383
click at [734, 144] on span "Settings" at bounding box center [741, 147] width 43 height 13
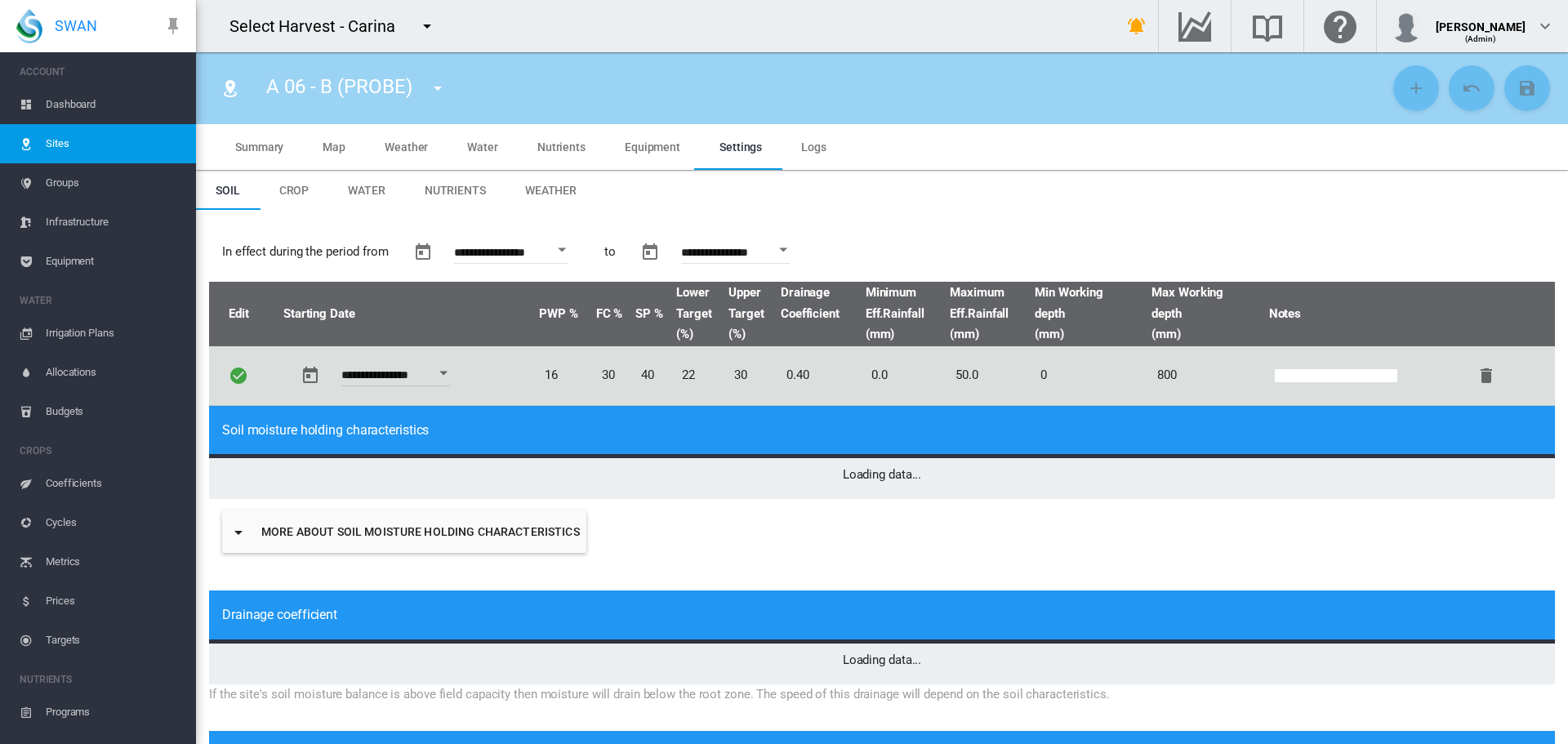
type input "*"
type input "**"
type input "****"
type input "**"
type input "****"
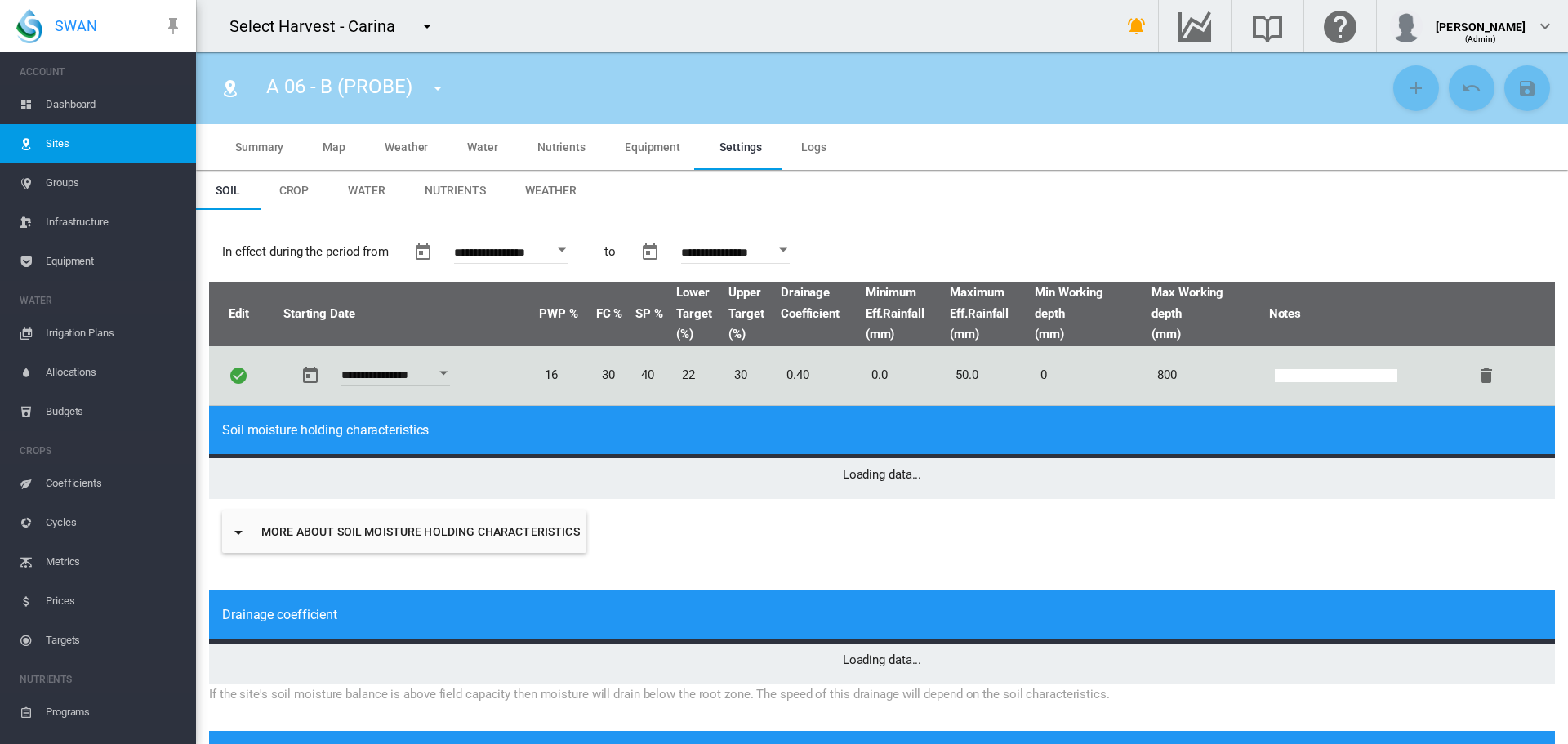
type input "****"
type input "***"
type input "****"
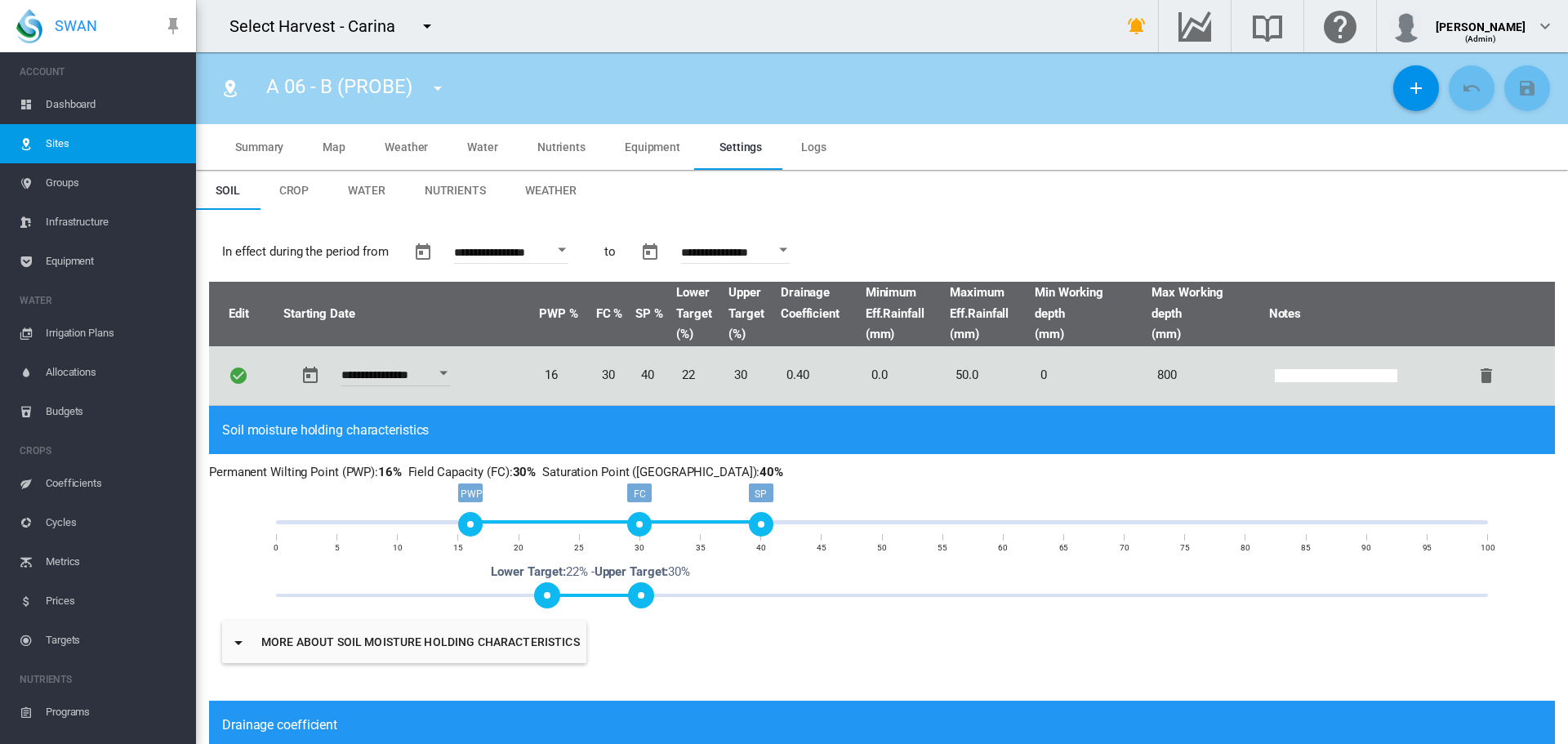
click at [479, 144] on span "Water" at bounding box center [483, 147] width 31 height 13
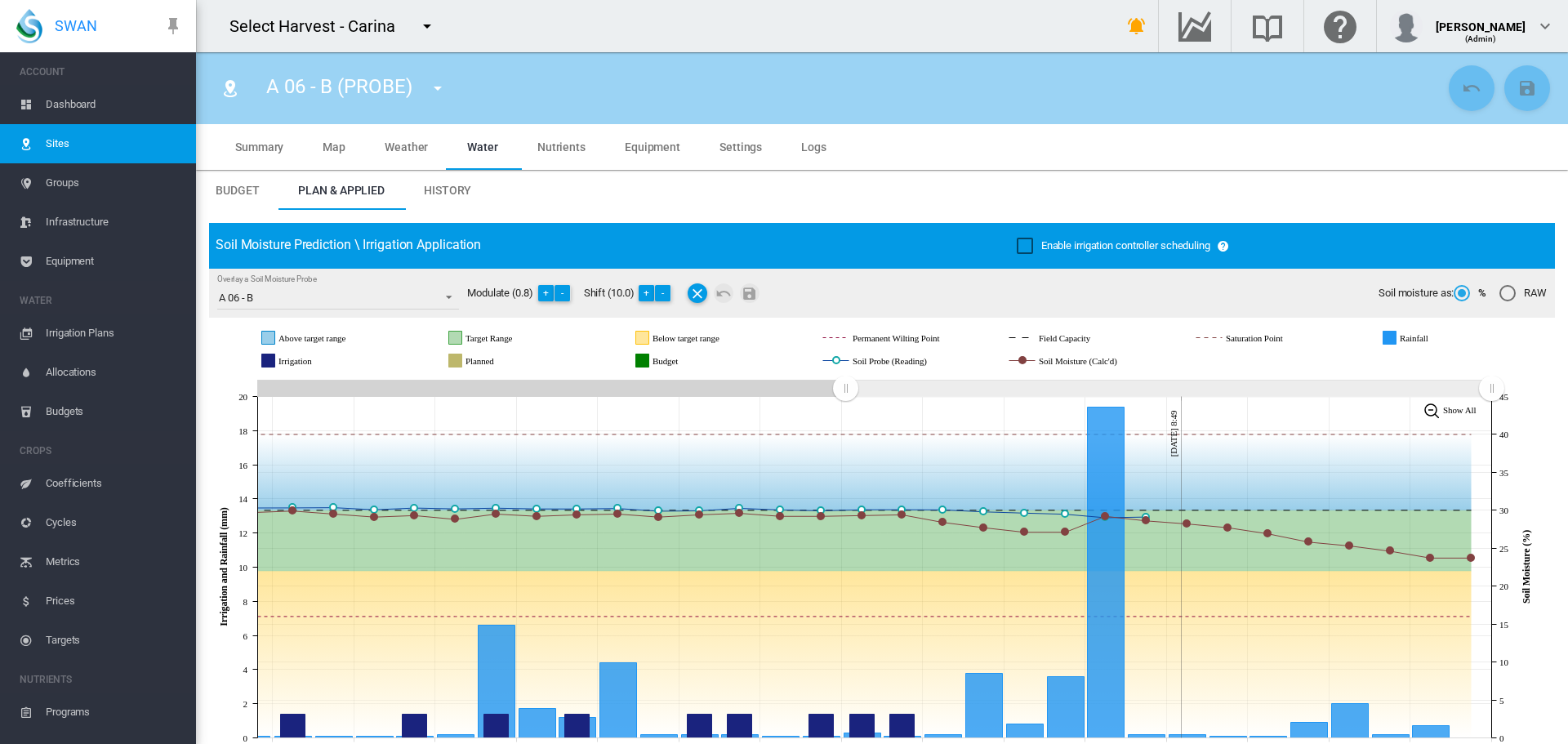
click at [727, 142] on span "Settings" at bounding box center [741, 147] width 43 height 13
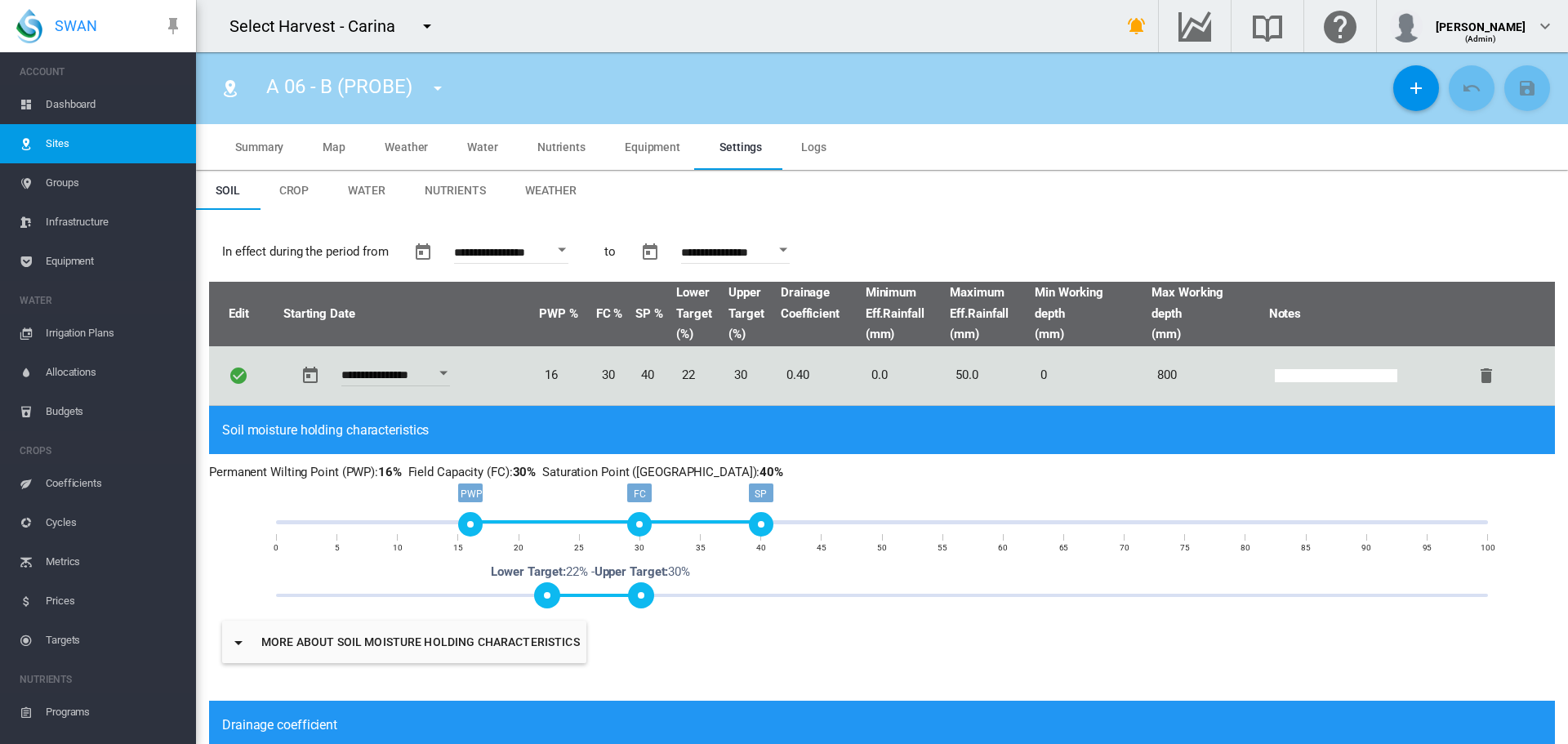
click at [298, 191] on span "Crop" at bounding box center [293, 189] width 30 height 13
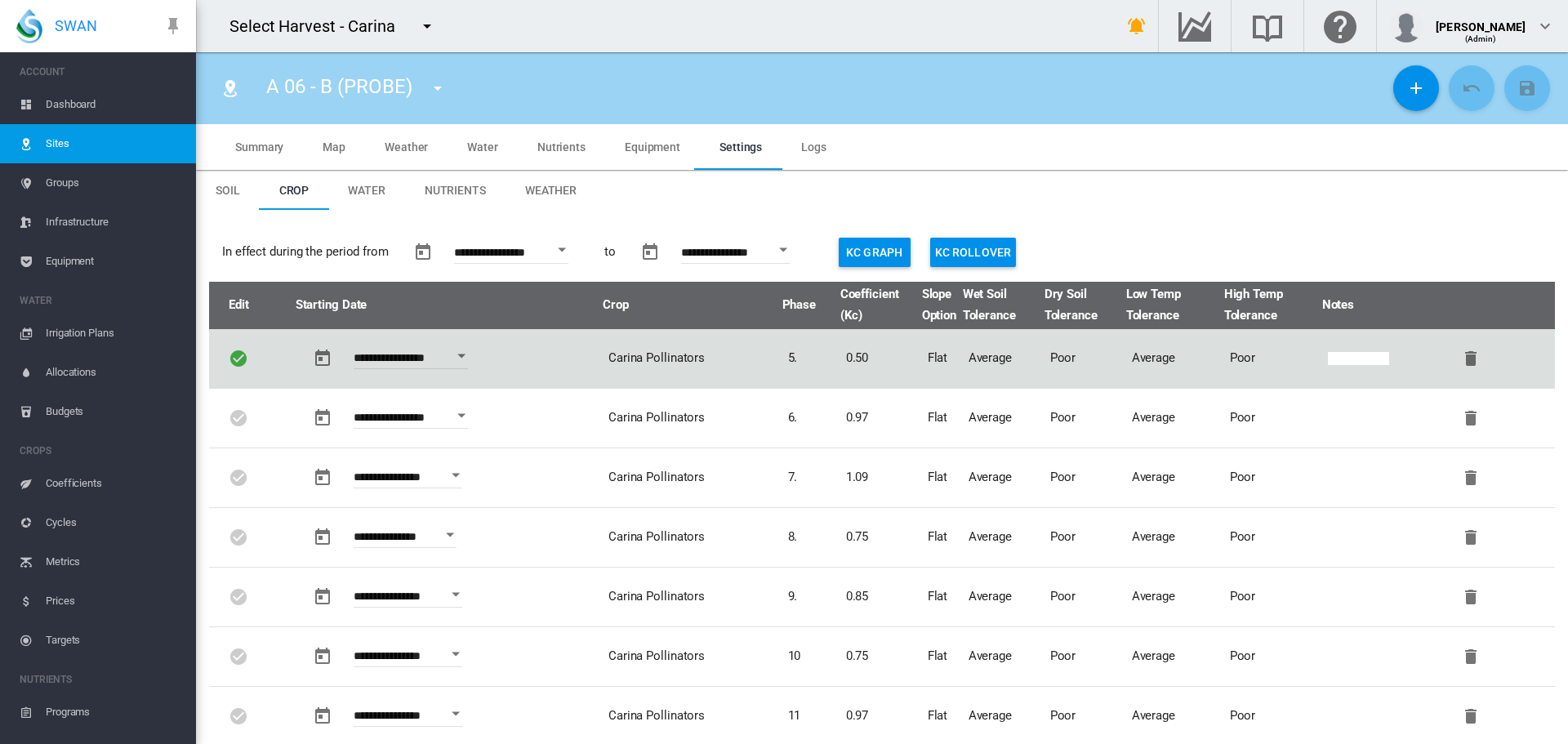
click at [68, 488] on span "Coefficients" at bounding box center [114, 484] width 137 height 39
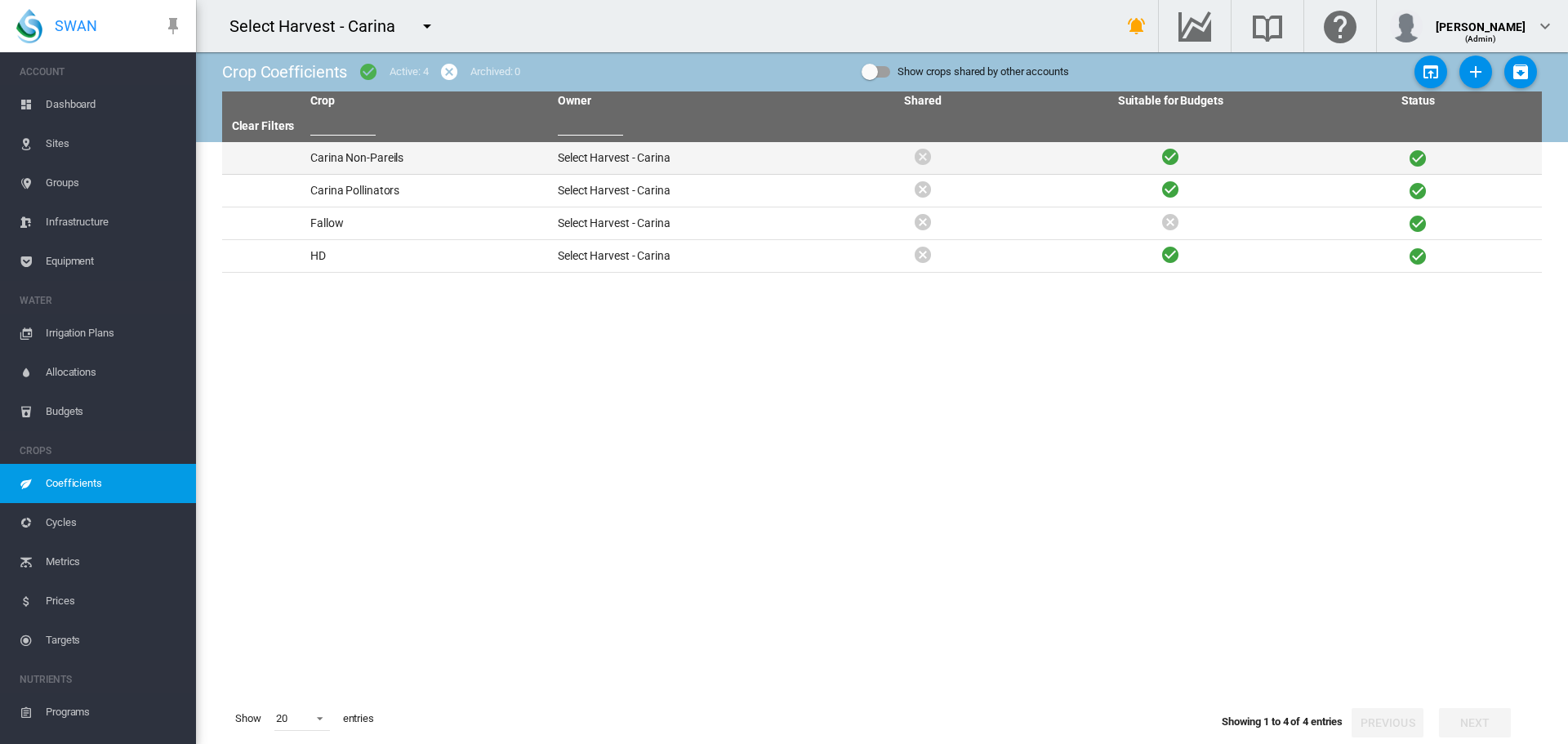
click at [398, 163] on td "Carina Non-Pareils" at bounding box center [427, 158] width 247 height 32
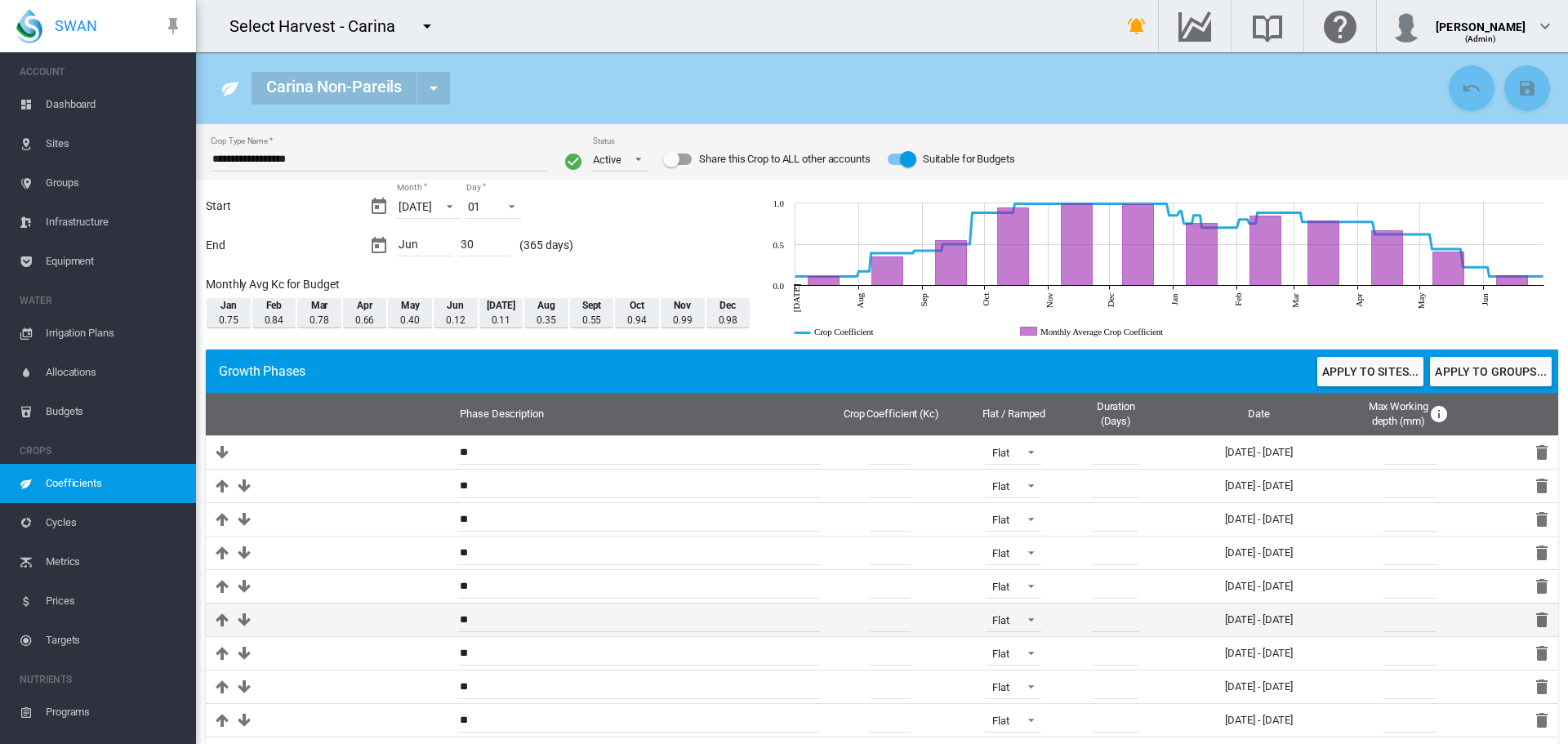
click at [874, 620] on input "****" at bounding box center [891, 619] width 41 height 25
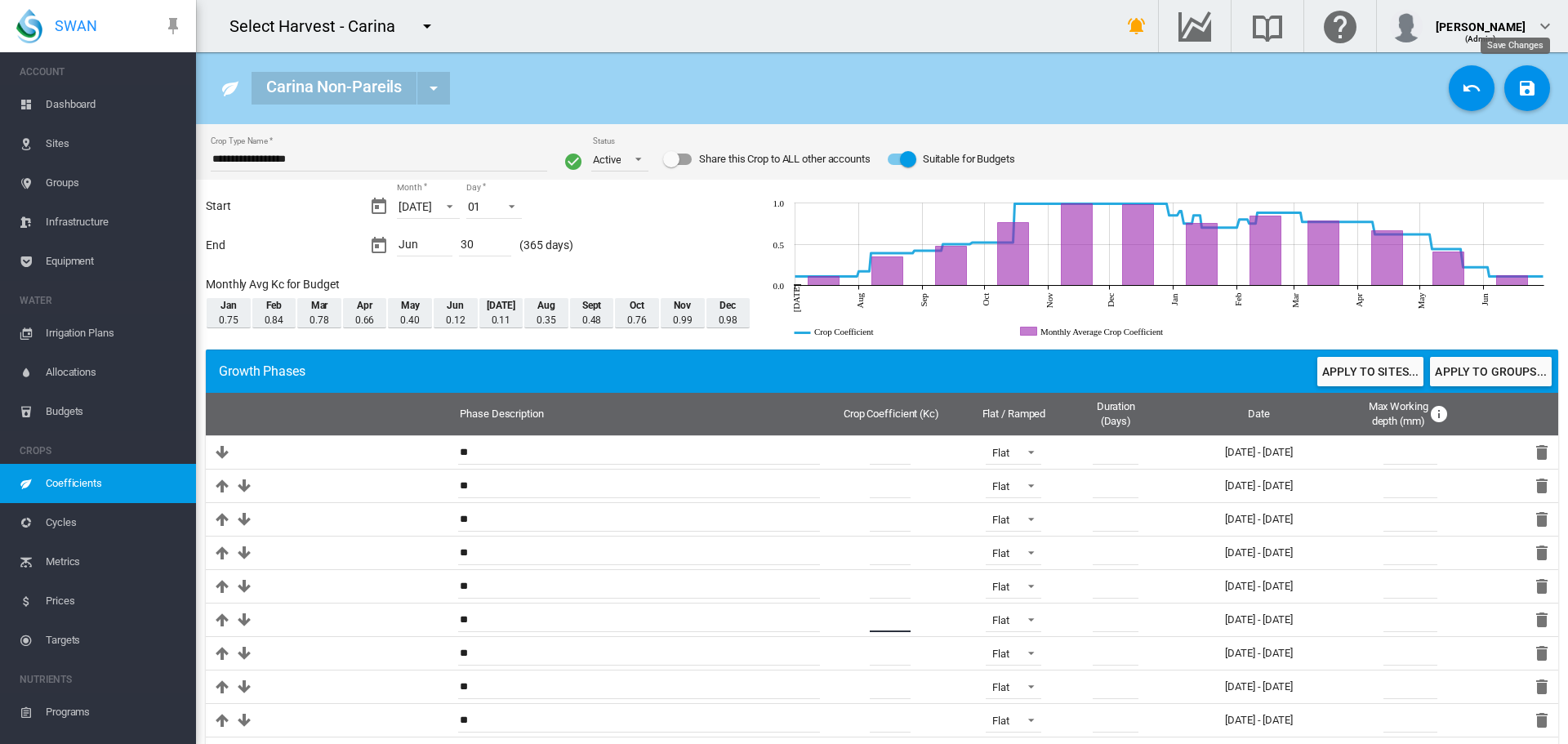
type input "****"
click at [1518, 92] on md-icon "icon-content-save" at bounding box center [1527, 88] width 20 height 20
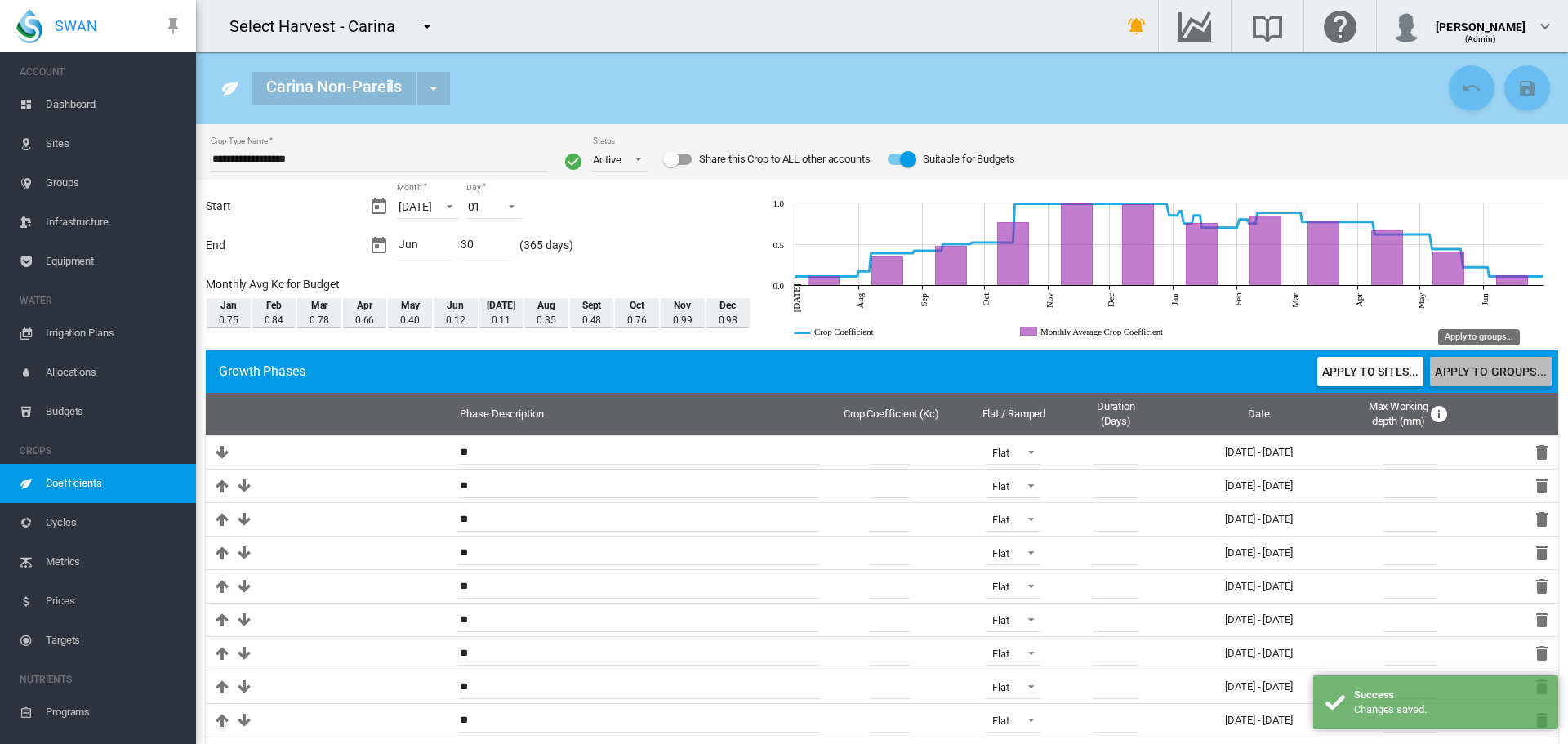
click at [1466, 370] on button "Apply to groups..." at bounding box center [1490, 371] width 122 height 29
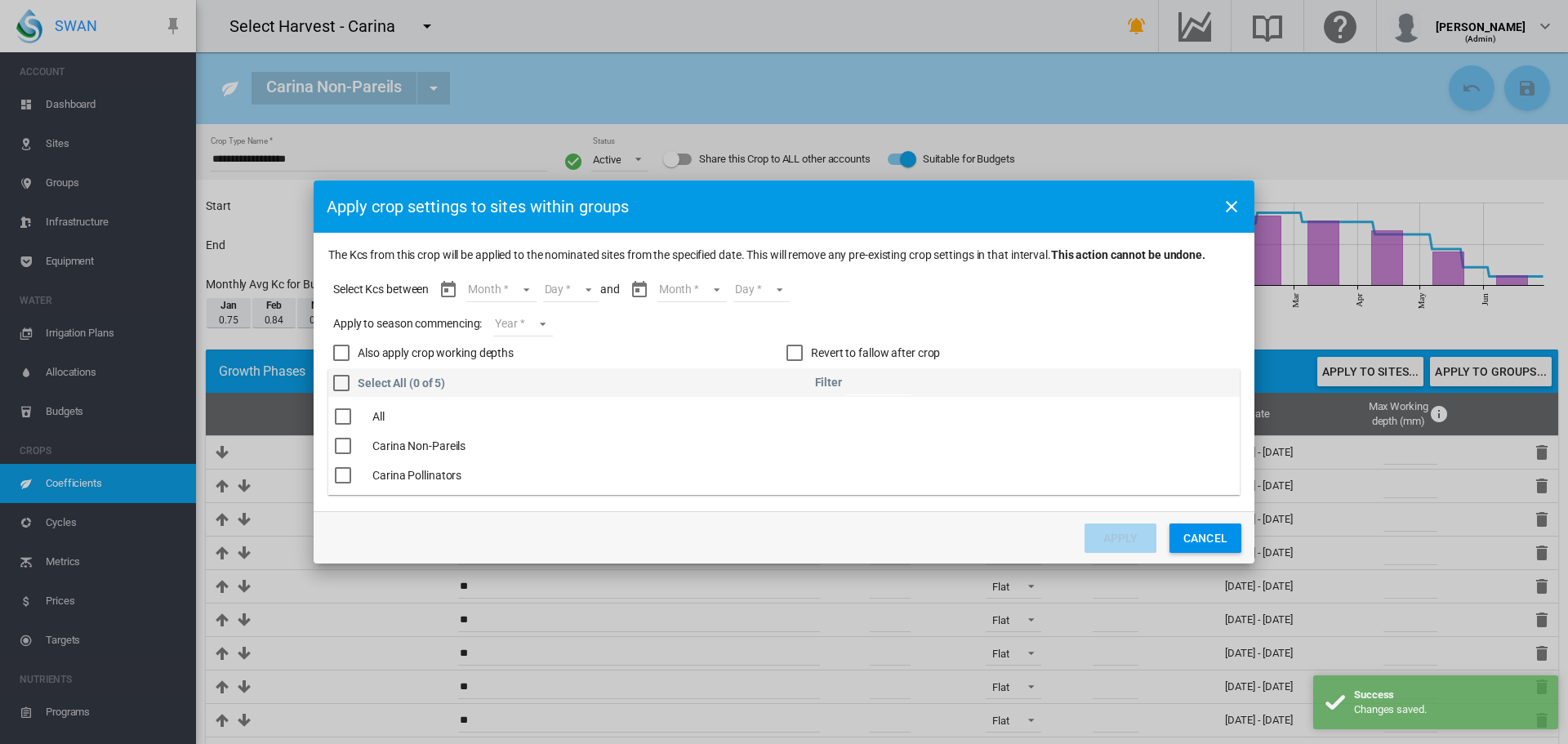
click at [524, 286] on md-select "Month Jul Aug Sept Oct Nov Dec Jan Feb Mar Apr May Jun" at bounding box center [501, 290] width 69 height 25
click at [524, 286] on md-option "Jul" at bounding box center [512, 291] width 111 height 39
click at [571, 288] on md-select "Day 01 02 03 04 05 06 07 08 09 10 11 12 13 14 15 16 17 18 19 20 21 22 23 24 25 …" at bounding box center [564, 290] width 56 height 25
click at [571, 288] on md-option "01" at bounding box center [574, 291] width 111 height 39
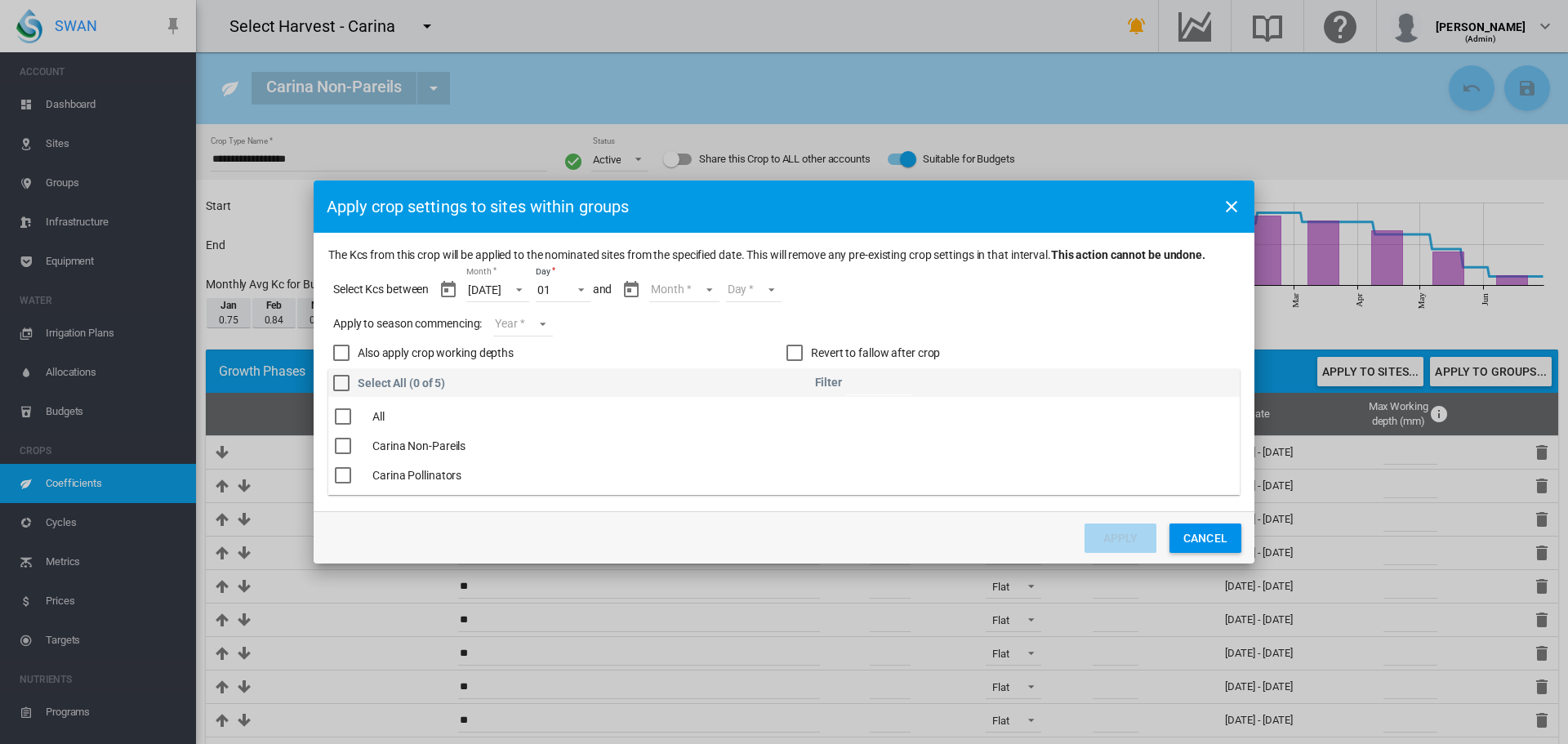
click at [706, 289] on md-select "Month Jul Aug Sept Oct Nov Dec Jan Feb Mar Apr May Jun" at bounding box center [683, 290] width 69 height 25
click at [676, 457] on md-option "Jun" at bounding box center [688, 461] width 111 height 39
click at [750, 291] on md-select "Day 01 02 03 04 05 06 07 08 09 10 11 12 13 14 15 16 17 18 19 20 21 22 23 24 25 …" at bounding box center [740, 290] width 56 height 25
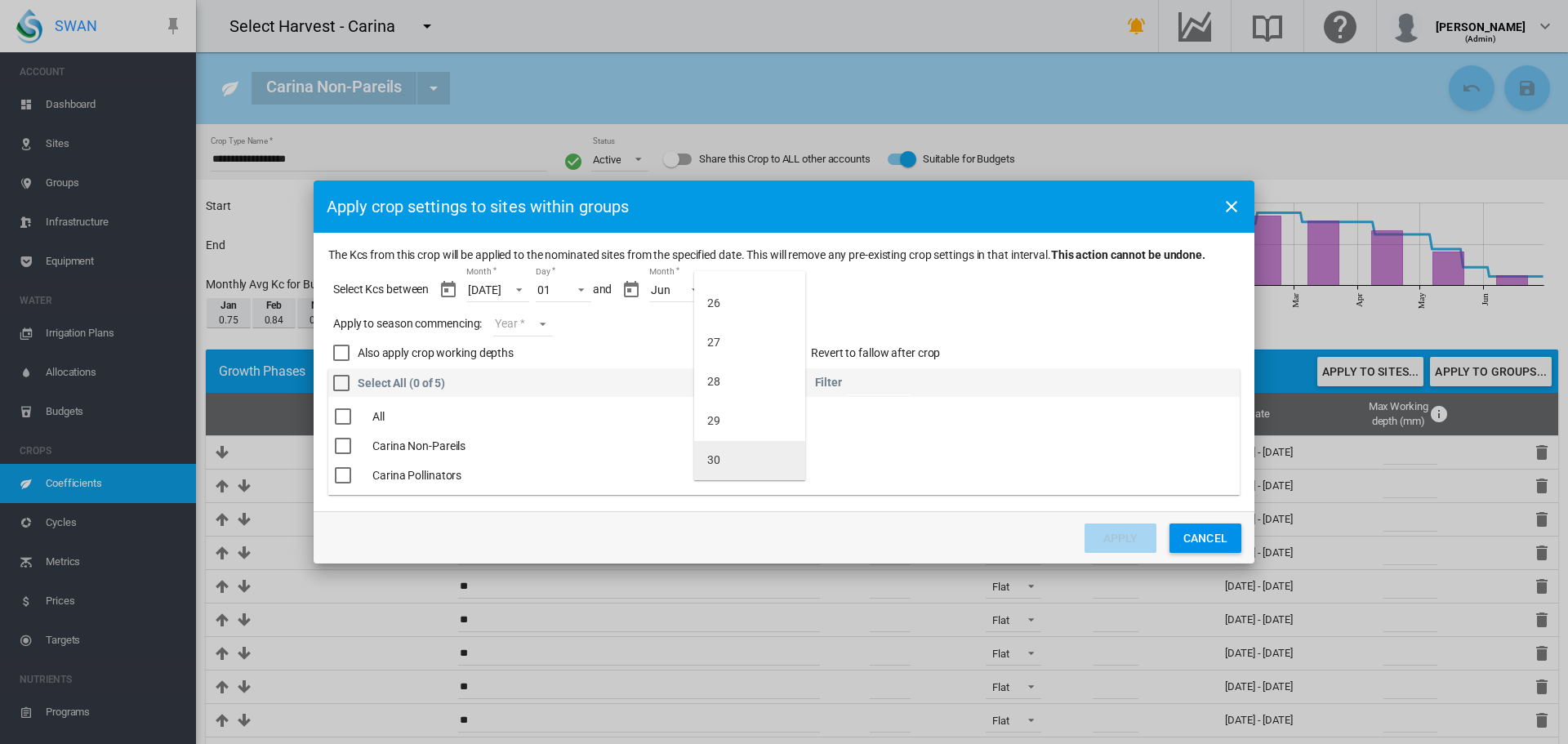
click at [738, 462] on md-option "30" at bounding box center [750, 461] width 111 height 39
click at [545, 323] on md-select "Year 2027 2026 2025 2024 2023" at bounding box center [522, 324] width 59 height 25
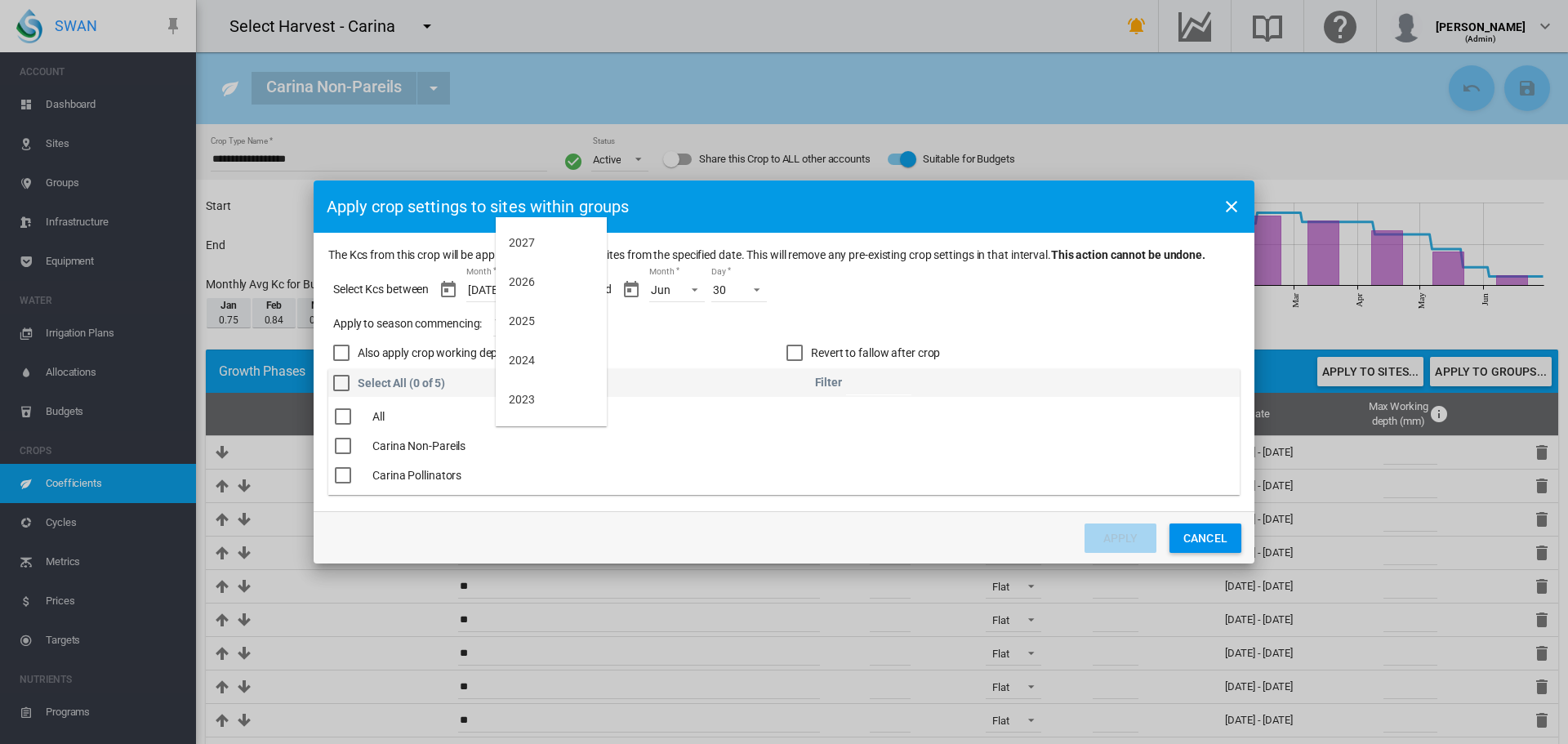
drag, startPoint x: 793, startPoint y: 213, endPoint x: 810, endPoint y: 176, distance: 40.7
click at [810, 176] on md-backdrop at bounding box center [784, 372] width 1568 height 744
click at [1199, 545] on button "Cancel" at bounding box center [1205, 538] width 72 height 29
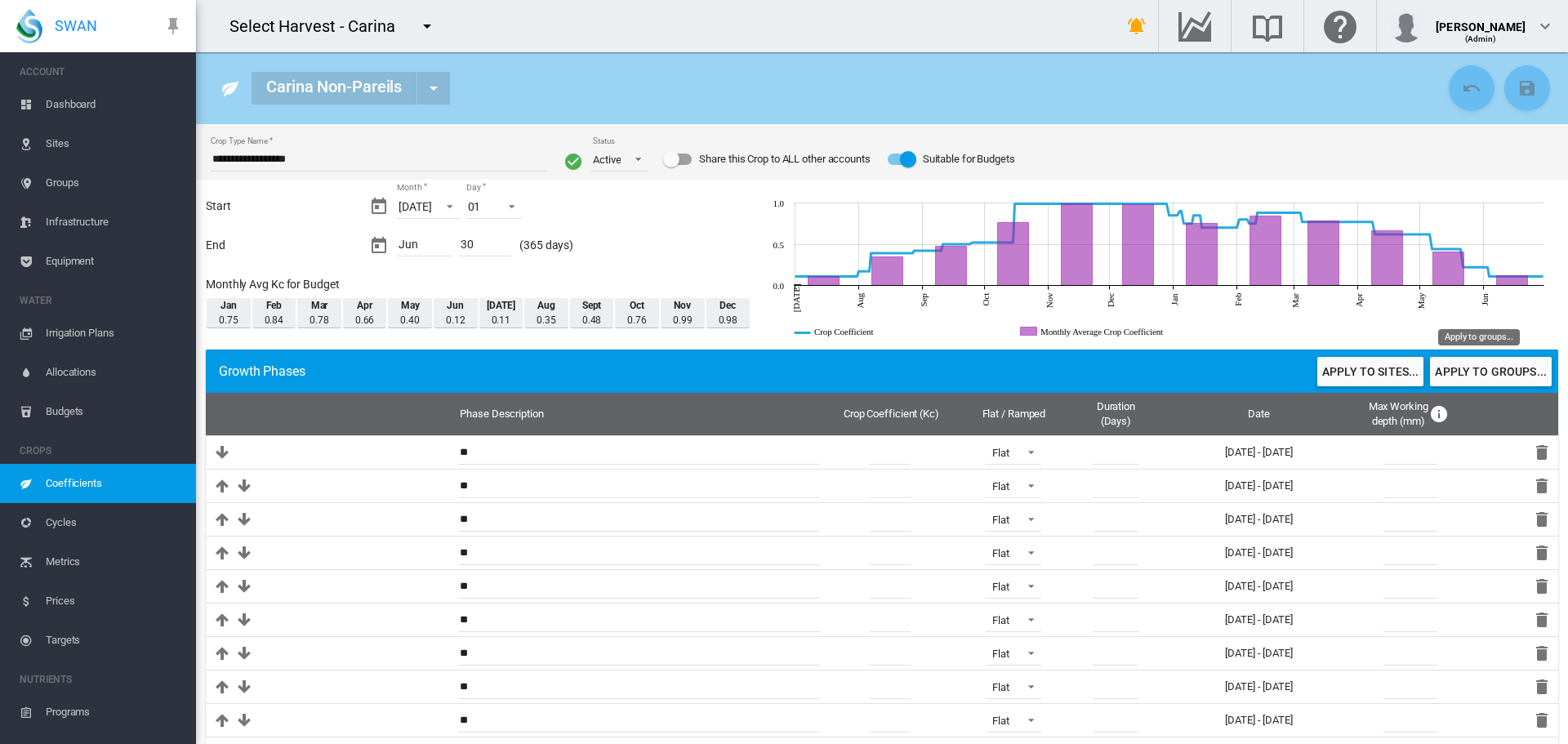
click at [1480, 375] on button "Apply to groups..." at bounding box center [1490, 371] width 122 height 29
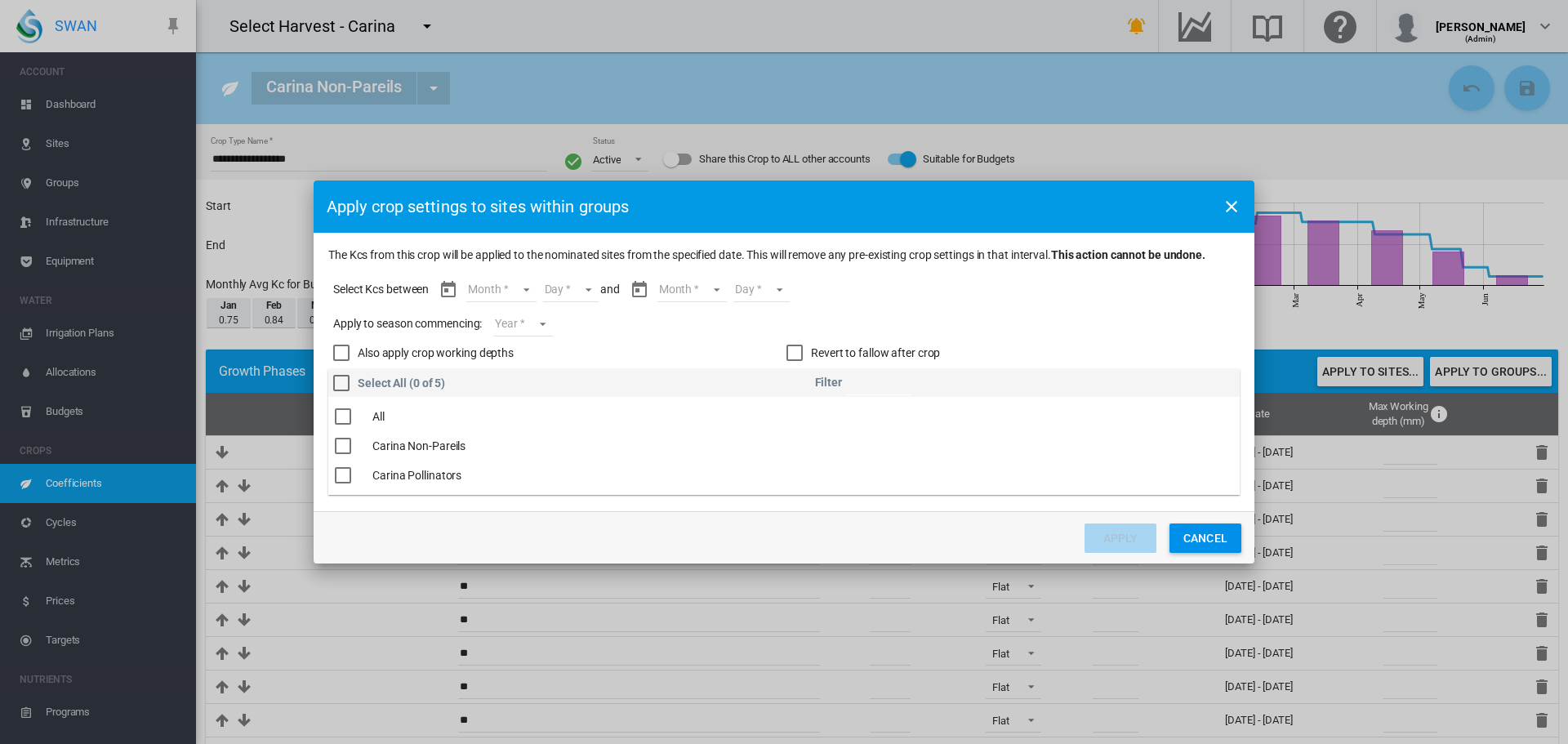
click at [529, 288] on md-select "Month Jul Aug Sept Oct Nov Dec Jan Feb Mar Apr May Jun" at bounding box center [501, 290] width 69 height 25
click at [499, 373] on md-option "Sept" at bounding box center [512, 369] width 111 height 39
click at [578, 293] on md-select "Day 01 02 03 04 05 06 07 08 09 10 11 12 13 14 15 16 17 18 19 20 21 22 23 24 25 …" at bounding box center [556, 290] width 56 height 25
click at [556, 313] on md-option "20" at bounding box center [574, 300] width 111 height 39
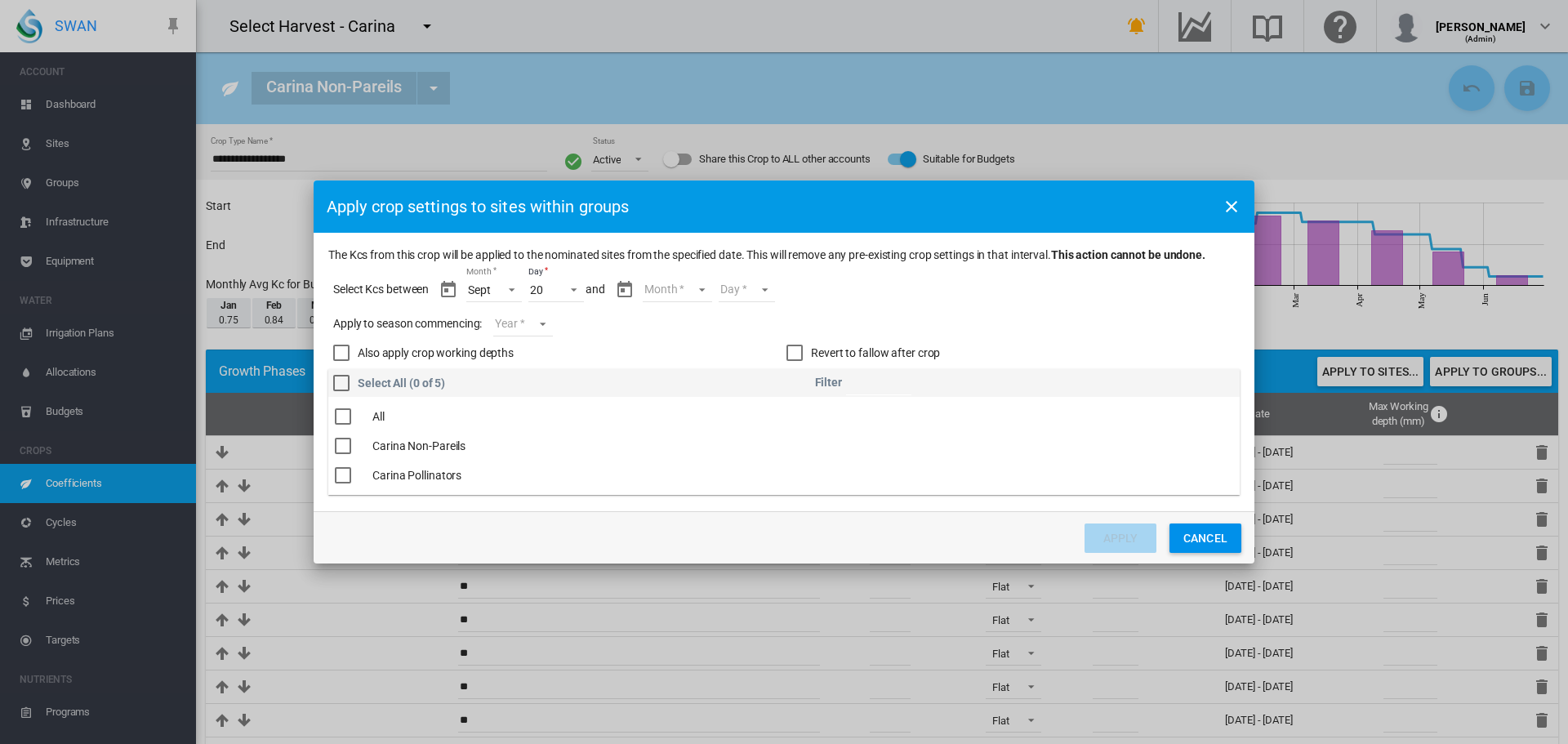
click at [704, 289] on md-select "Month Sept Oct Nov Dec Jan Feb Mar Apr May Jun" at bounding box center [677, 290] width 69 height 25
click at [649, 326] on div "Oct" at bounding box center [653, 329] width 18 height 16
click at [748, 288] on md-select "Day 01 02 03 04 05 06 07 08 09 10 11 12 13 14 15 16 17 18 19 20 21 22 23 24 25 …" at bounding box center [733, 290] width 56 height 25
click at [734, 456] on md-option "20" at bounding box center [750, 464] width 111 height 39
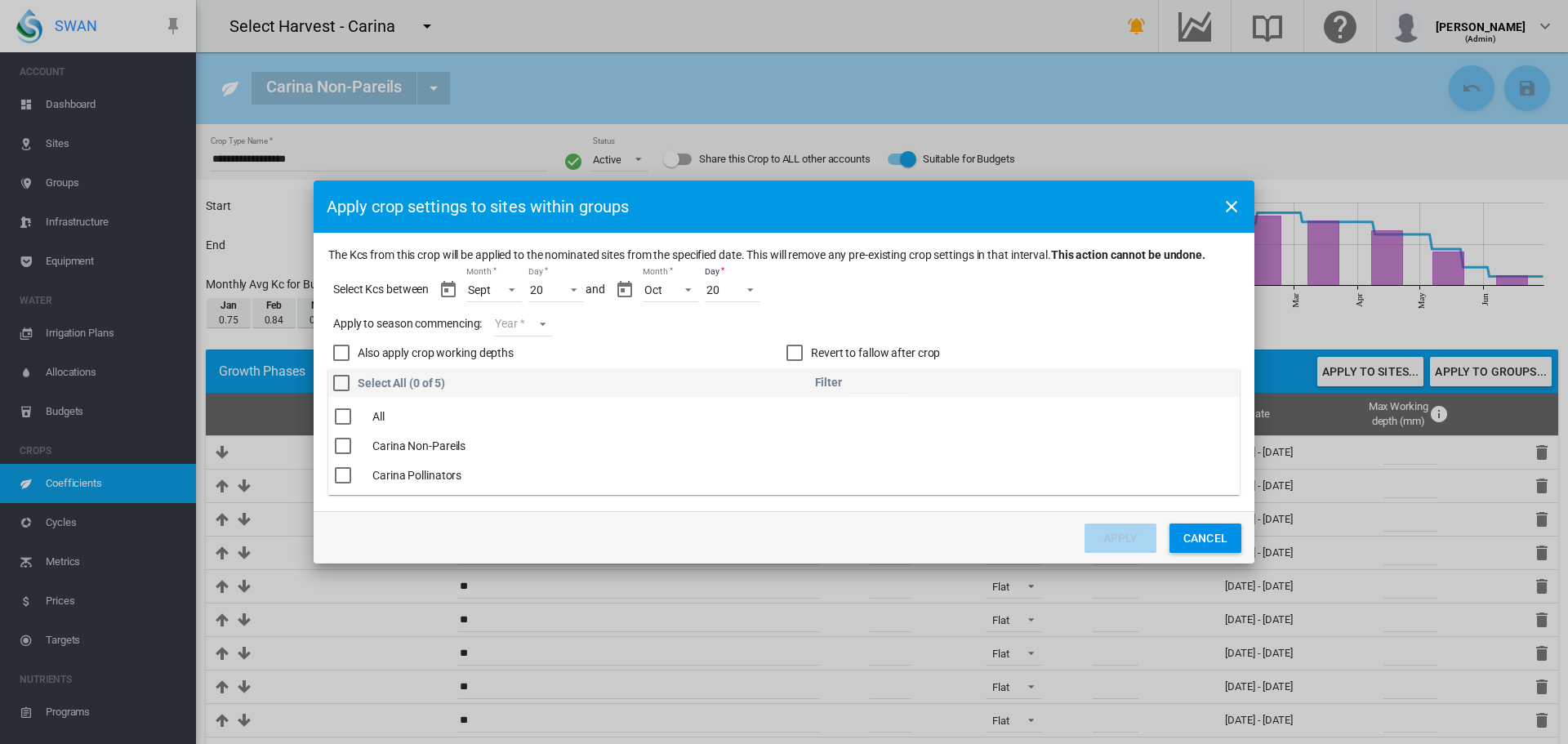
click at [545, 324] on md-select "Year 2027 2026 2025 2024 2023" at bounding box center [522, 324] width 59 height 25
click at [547, 317] on md-option "2025" at bounding box center [551, 322] width 111 height 39
click at [346, 447] on div "The Kcs ..." at bounding box center [343, 445] width 16 height 16
click at [1109, 538] on button "Apply" at bounding box center [1120, 538] width 72 height 29
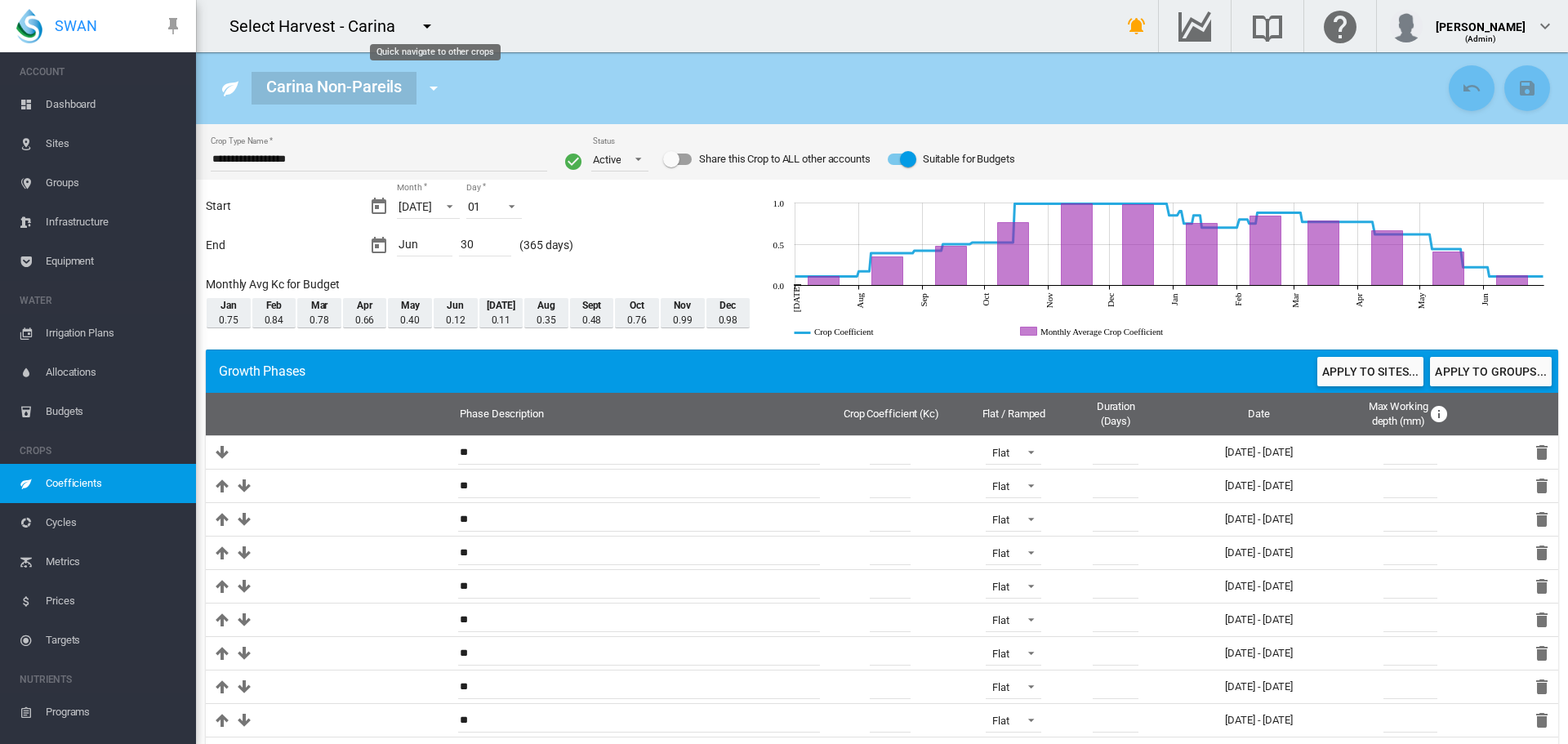
click at [432, 91] on md-icon "icon-menu-down" at bounding box center [433, 88] width 20 height 20
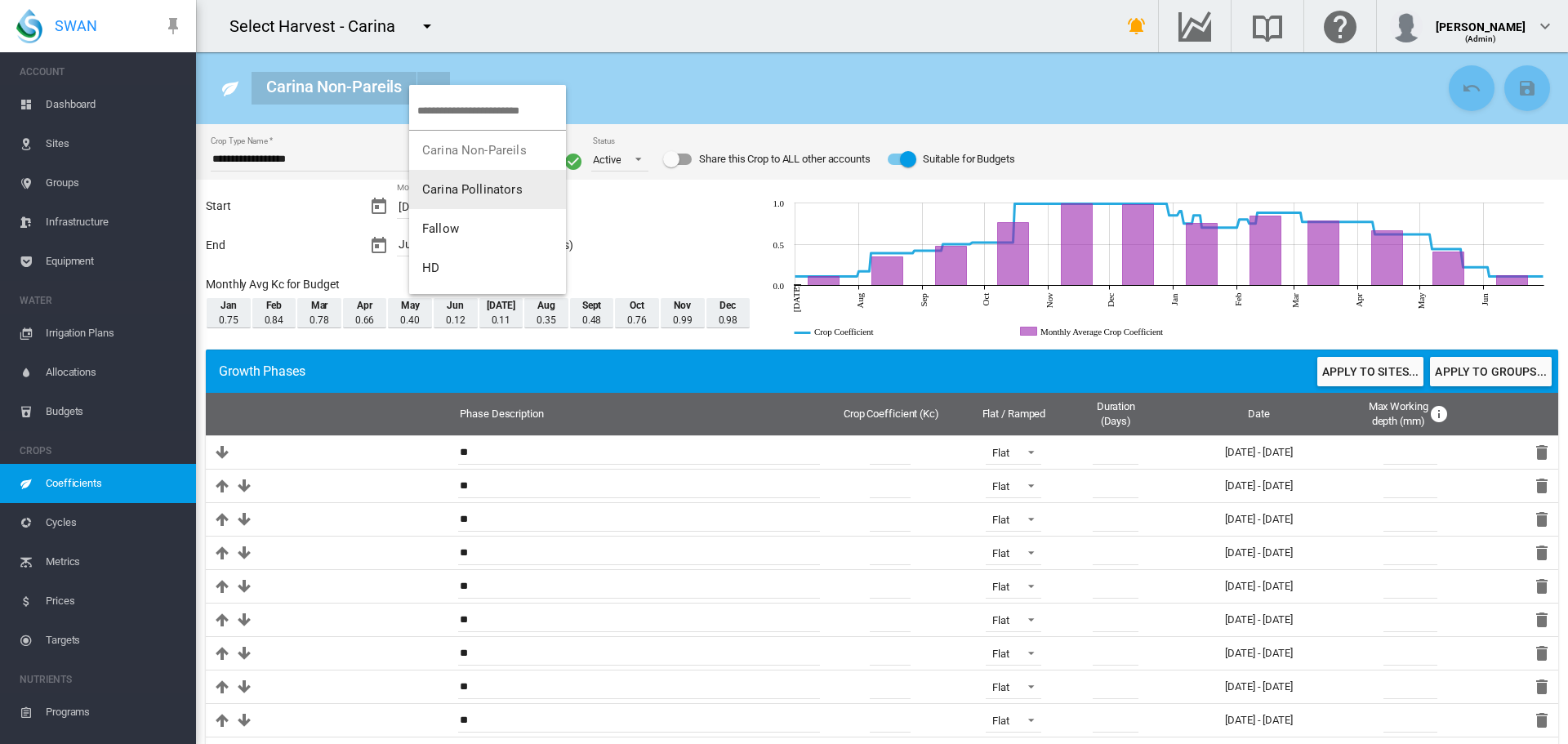
click at [450, 192] on span "Carina Pollinators" at bounding box center [473, 189] width 101 height 15
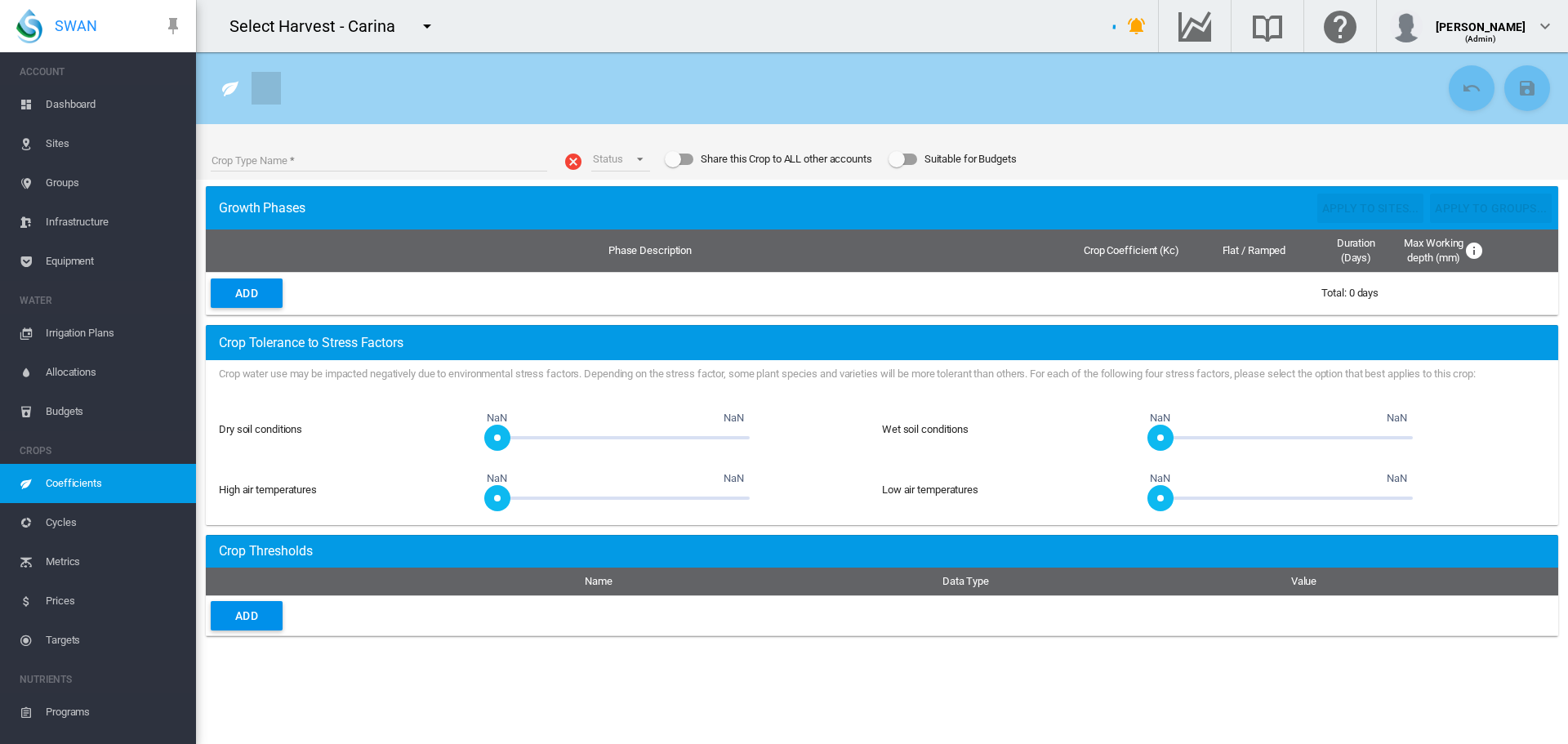
type input "**********"
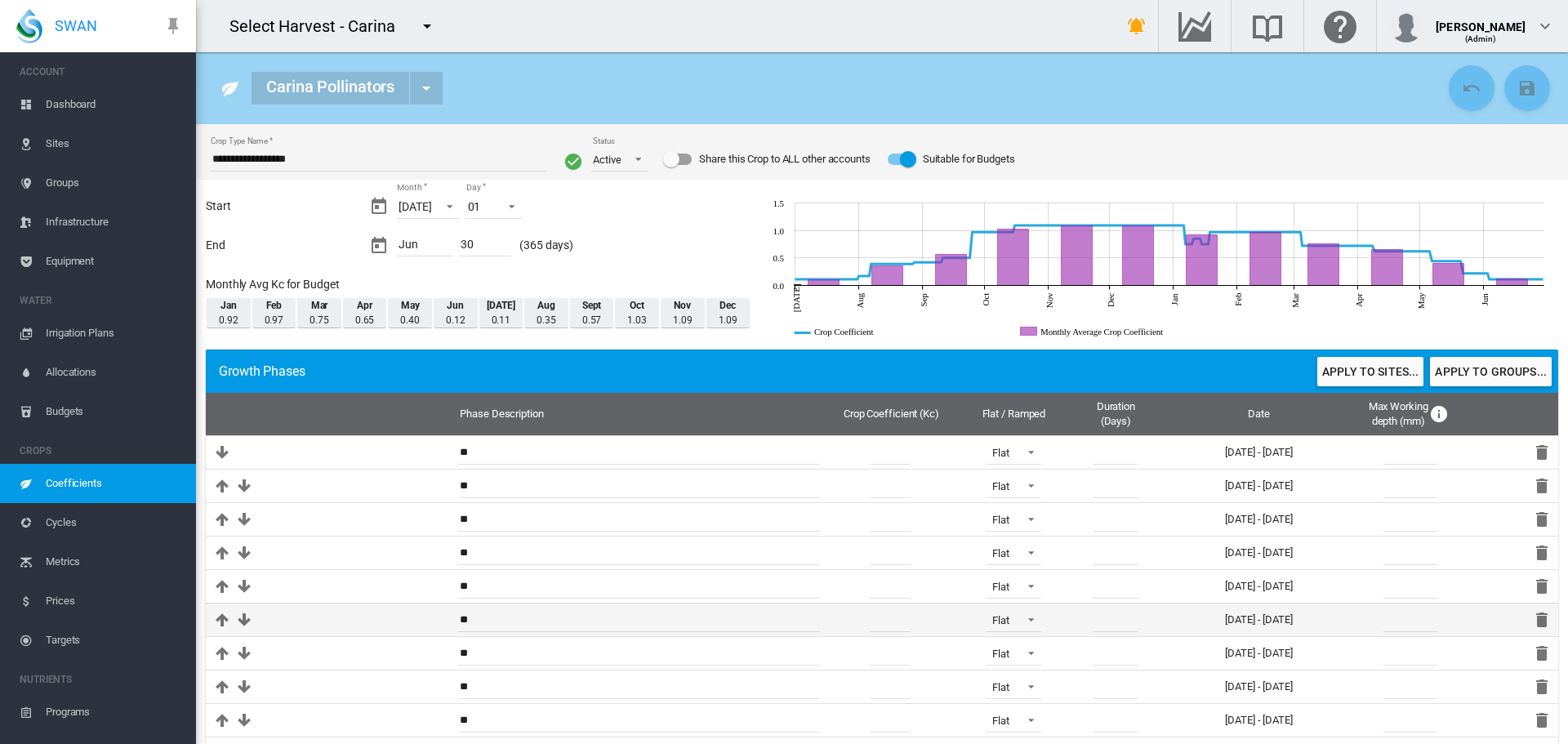
click at [875, 619] on input "****" at bounding box center [891, 619] width 41 height 25
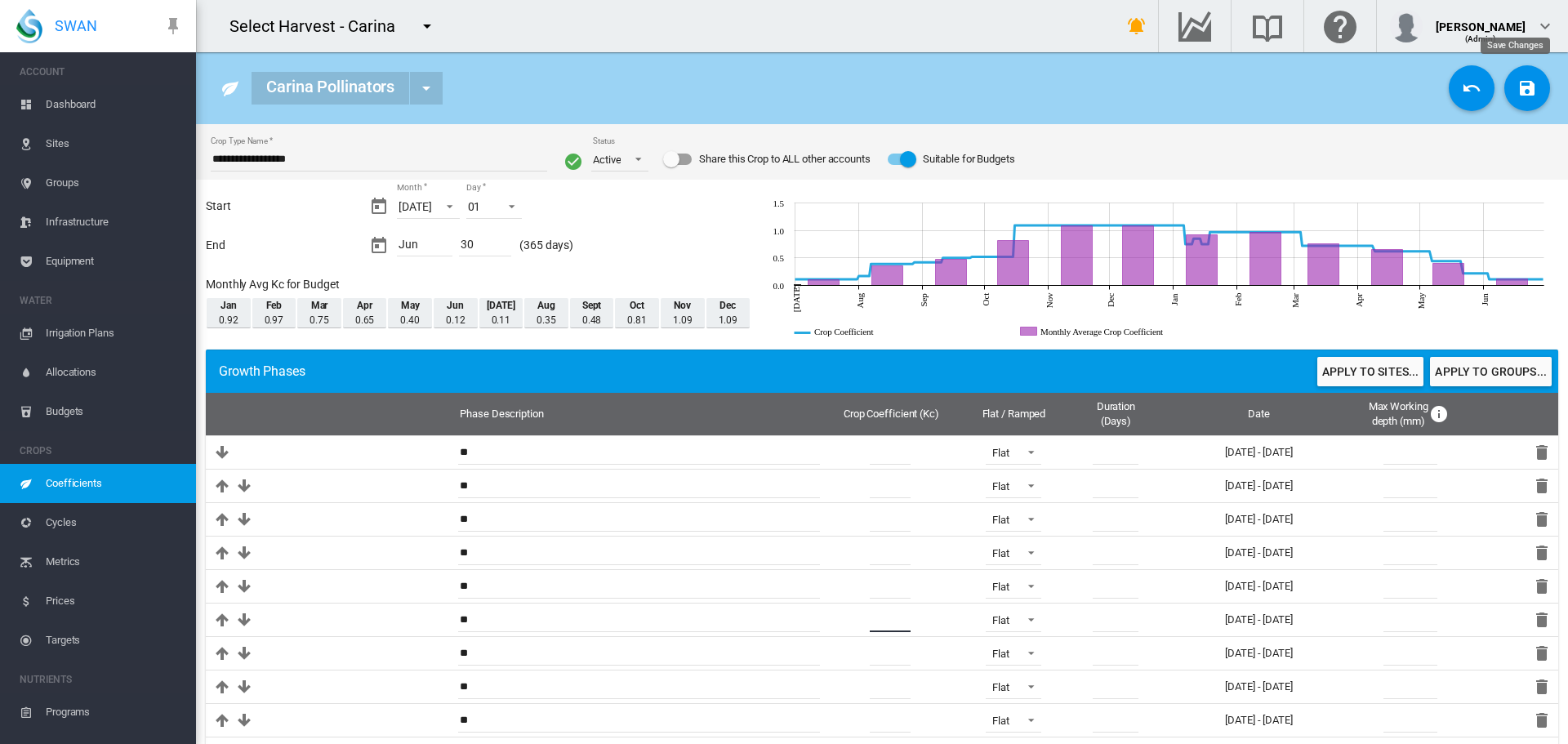
type input "****"
click at [1518, 97] on md-icon "icon-content-save" at bounding box center [1527, 88] width 20 height 20
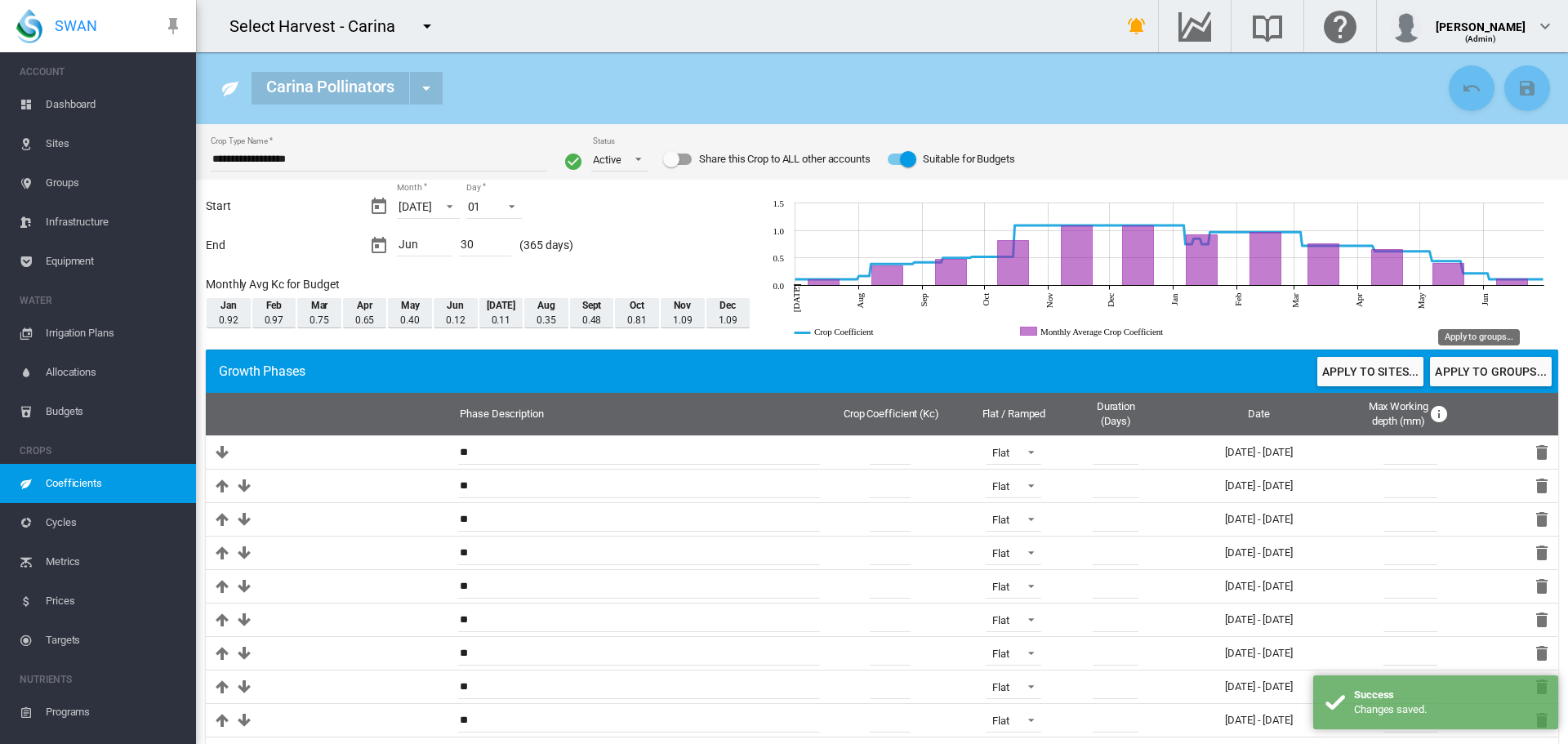
click at [1451, 370] on button "Apply to groups..." at bounding box center [1490, 371] width 122 height 29
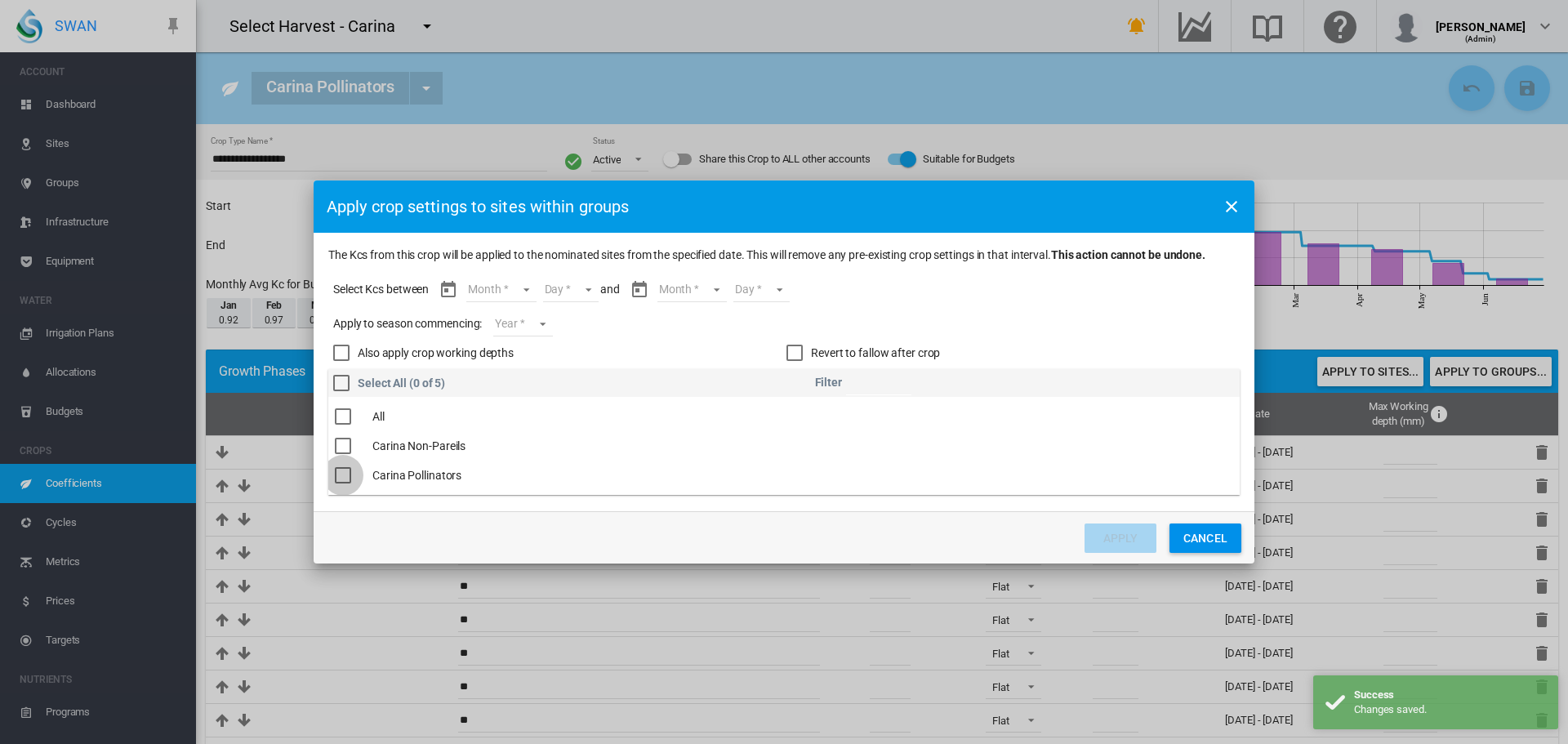
click at [346, 479] on div "The Kcs ..." at bounding box center [343, 475] width 16 height 16
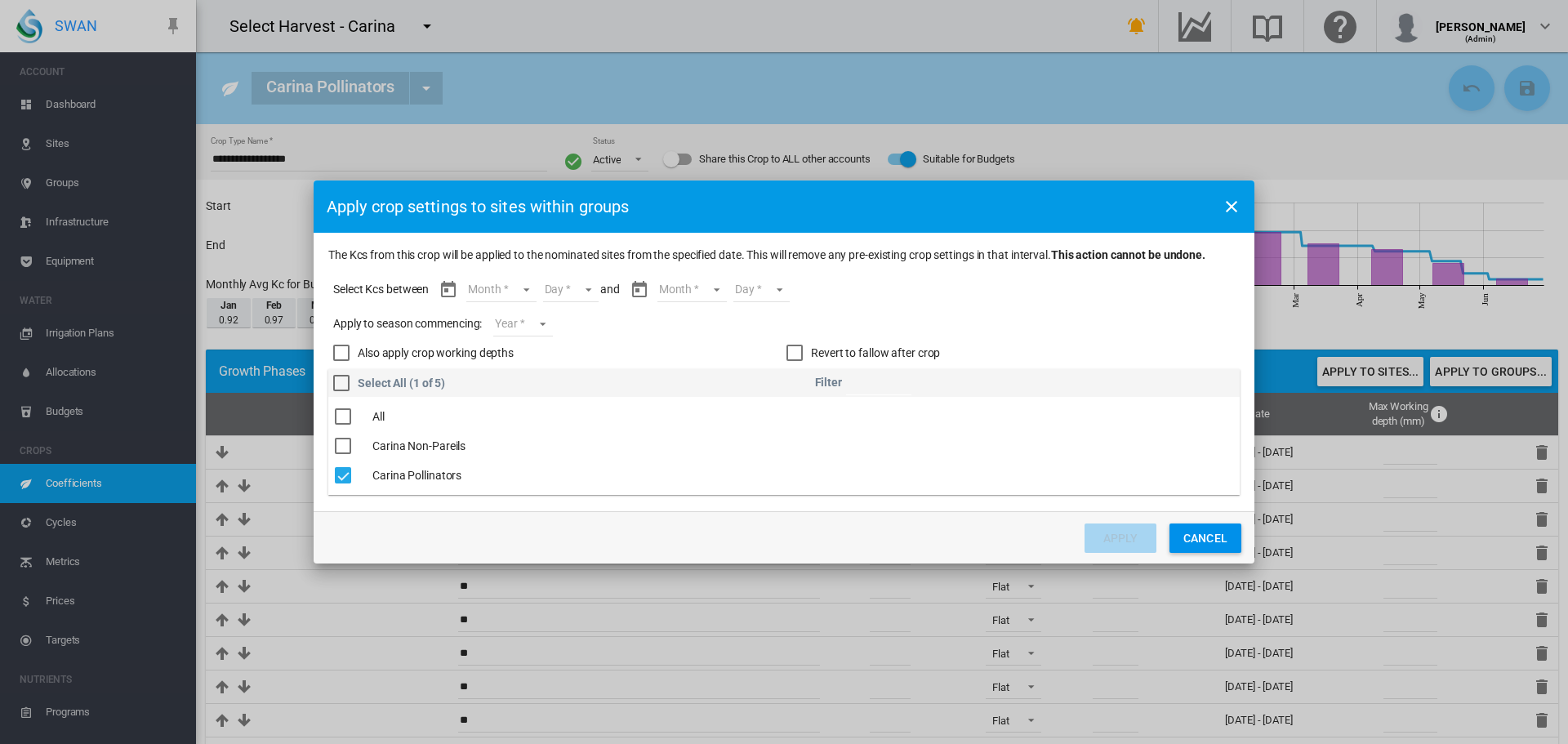
click at [528, 294] on md-select "Month Jul Aug Sept Oct Nov Dec Jan Feb Mar Apr May Jun" at bounding box center [501, 290] width 69 height 25
click at [520, 375] on md-option "Sept" at bounding box center [512, 369] width 111 height 39
click at [572, 284] on md-select "Day 01 02 03 04 05 06 07 08 09 10 11 12 13 14 15 16 17 18 19 20 21 22 23 24 25 …" at bounding box center [556, 290] width 56 height 25
click at [554, 393] on md-option "10" at bounding box center [574, 398] width 111 height 39
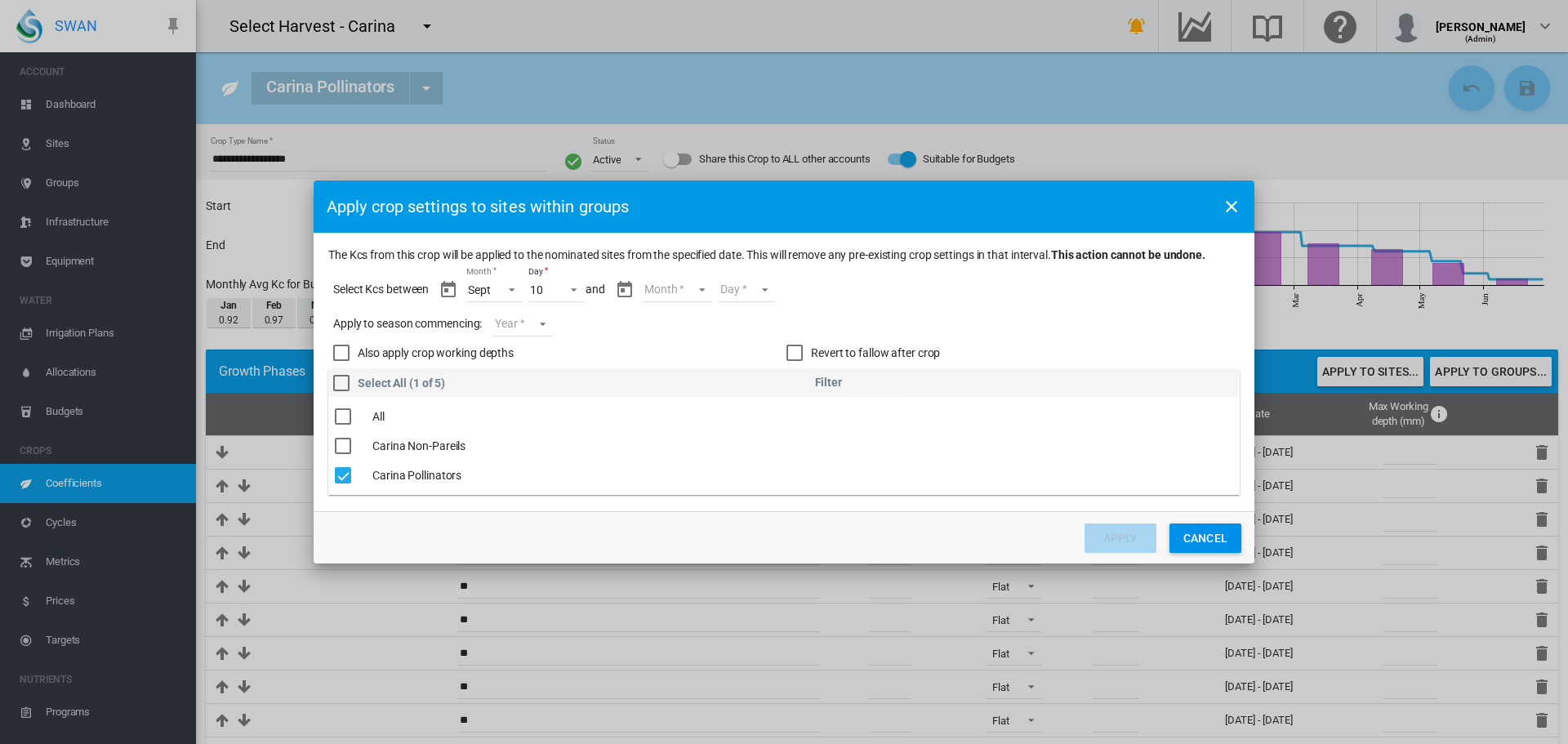
click at [700, 288] on md-select "Month Sept Oct Nov Dec Jan Feb Mar Apr May Jun" at bounding box center [677, 290] width 69 height 25
click at [660, 322] on div "Oct" at bounding box center [653, 329] width 18 height 16
click at [752, 287] on md-select "Day 01 02 03 04 05 06 07 08 09 10 11 12 13 14 15 16 17 18 19 20 21 22 23 24 25 …" at bounding box center [733, 290] width 56 height 25
click at [715, 385] on md-option "20" at bounding box center [750, 394] width 111 height 39
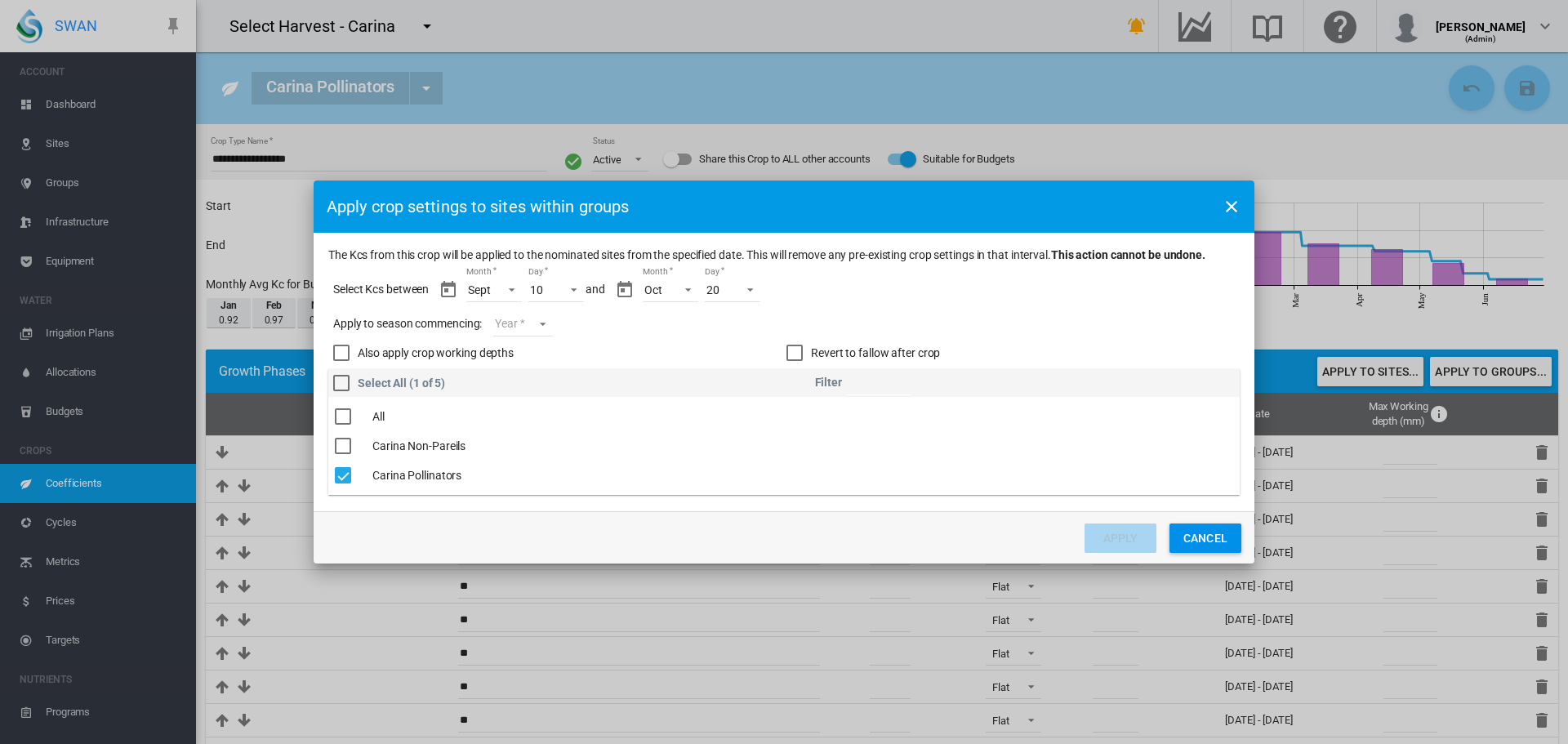
click at [544, 325] on md-select "Year 2027 2026 2025 2024 2023" at bounding box center [522, 324] width 59 height 25
click at [548, 324] on md-option "2025" at bounding box center [551, 322] width 111 height 39
click at [1118, 534] on button "Apply" at bounding box center [1120, 538] width 72 height 29
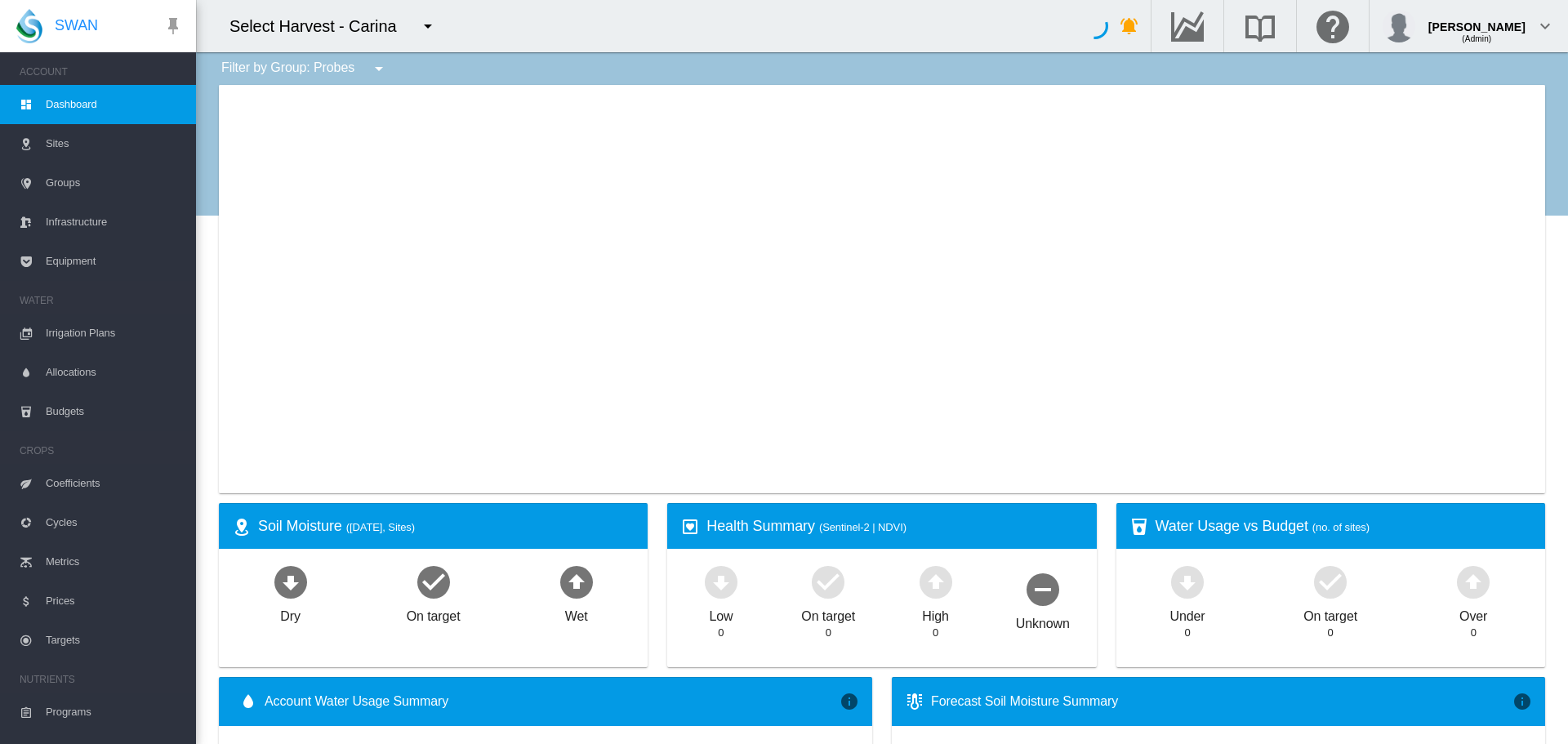
type input "**********"
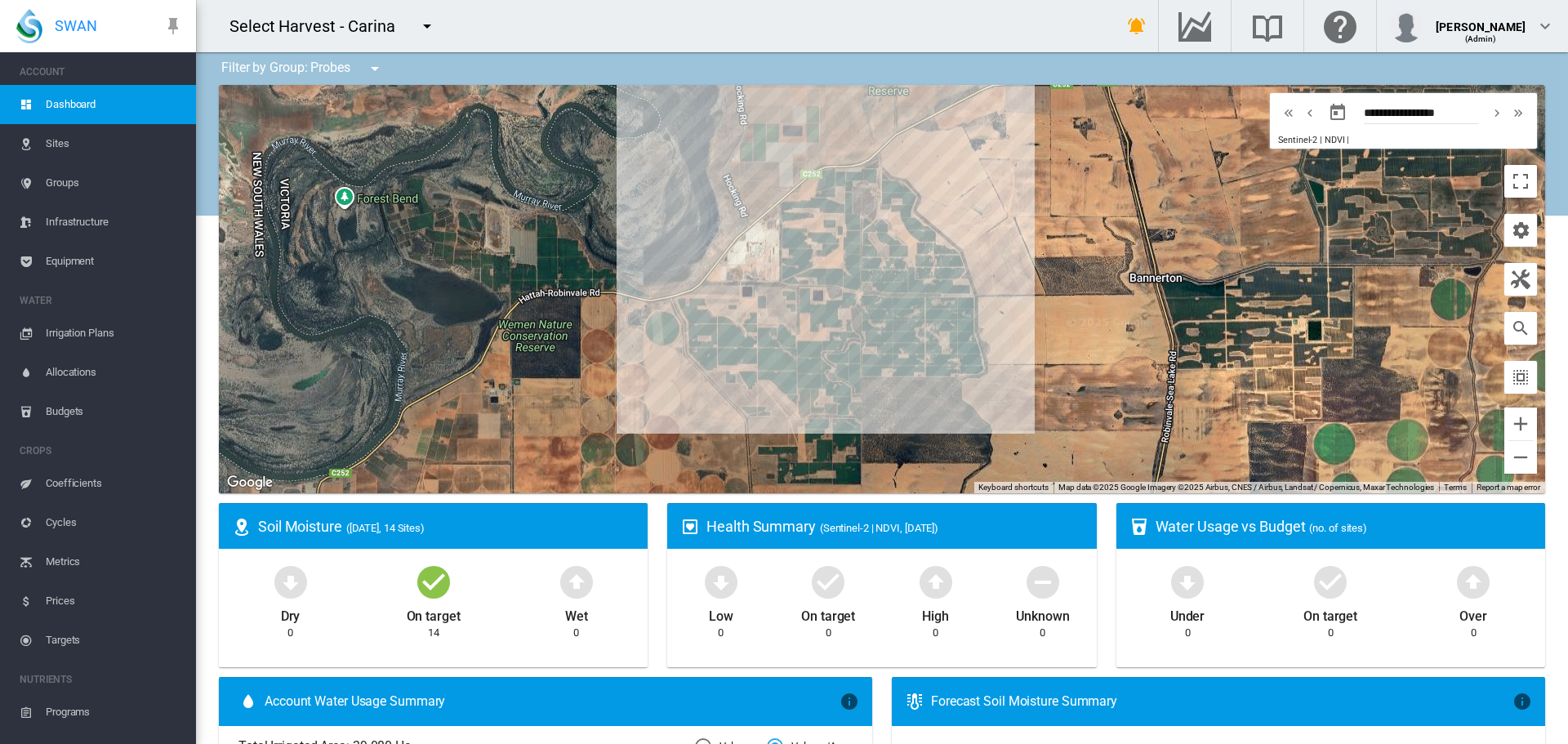
click at [53, 140] on span "Sites" at bounding box center [114, 144] width 137 height 39
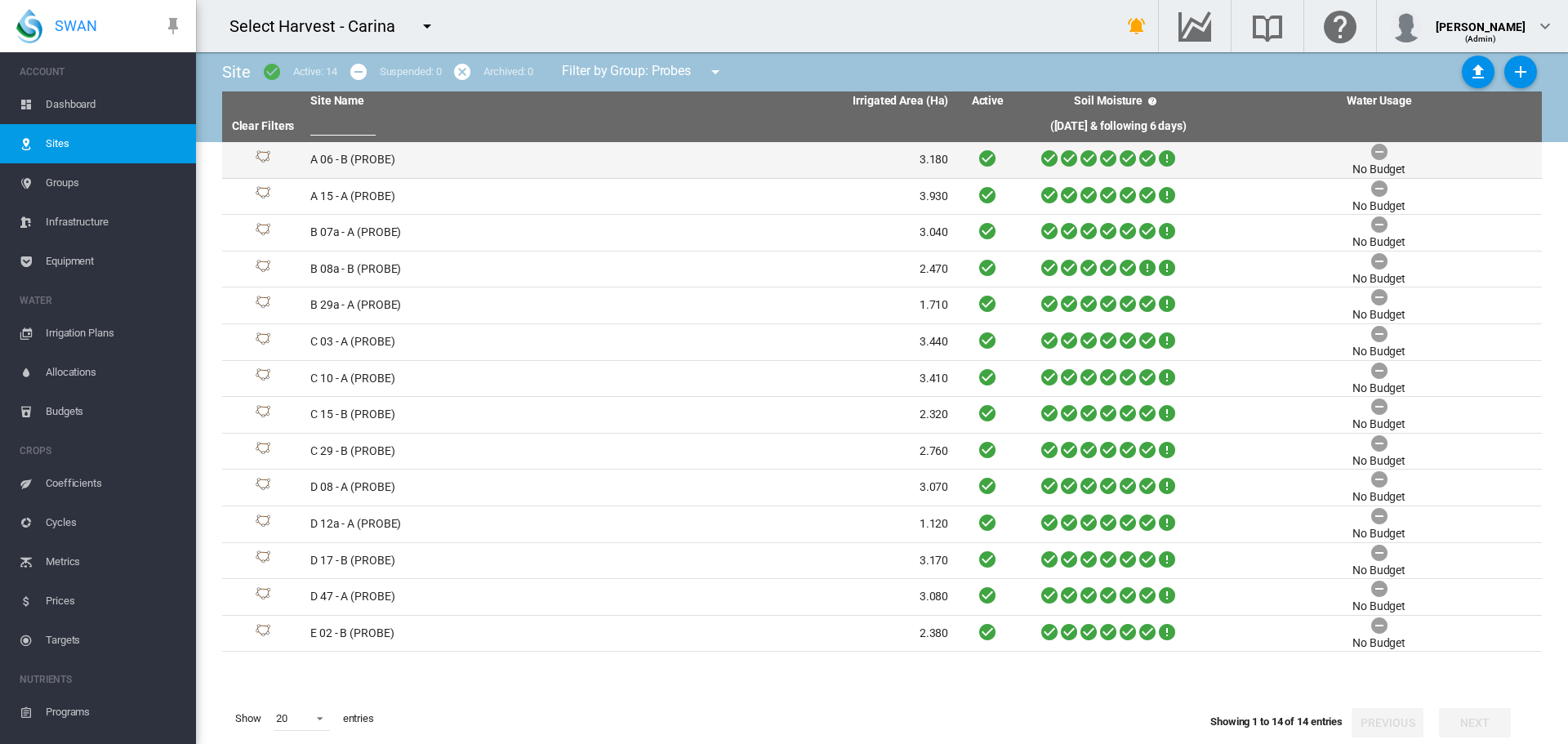
click at [337, 159] on td "A 06 - B (PROBE)" at bounding box center [467, 160] width 326 height 36
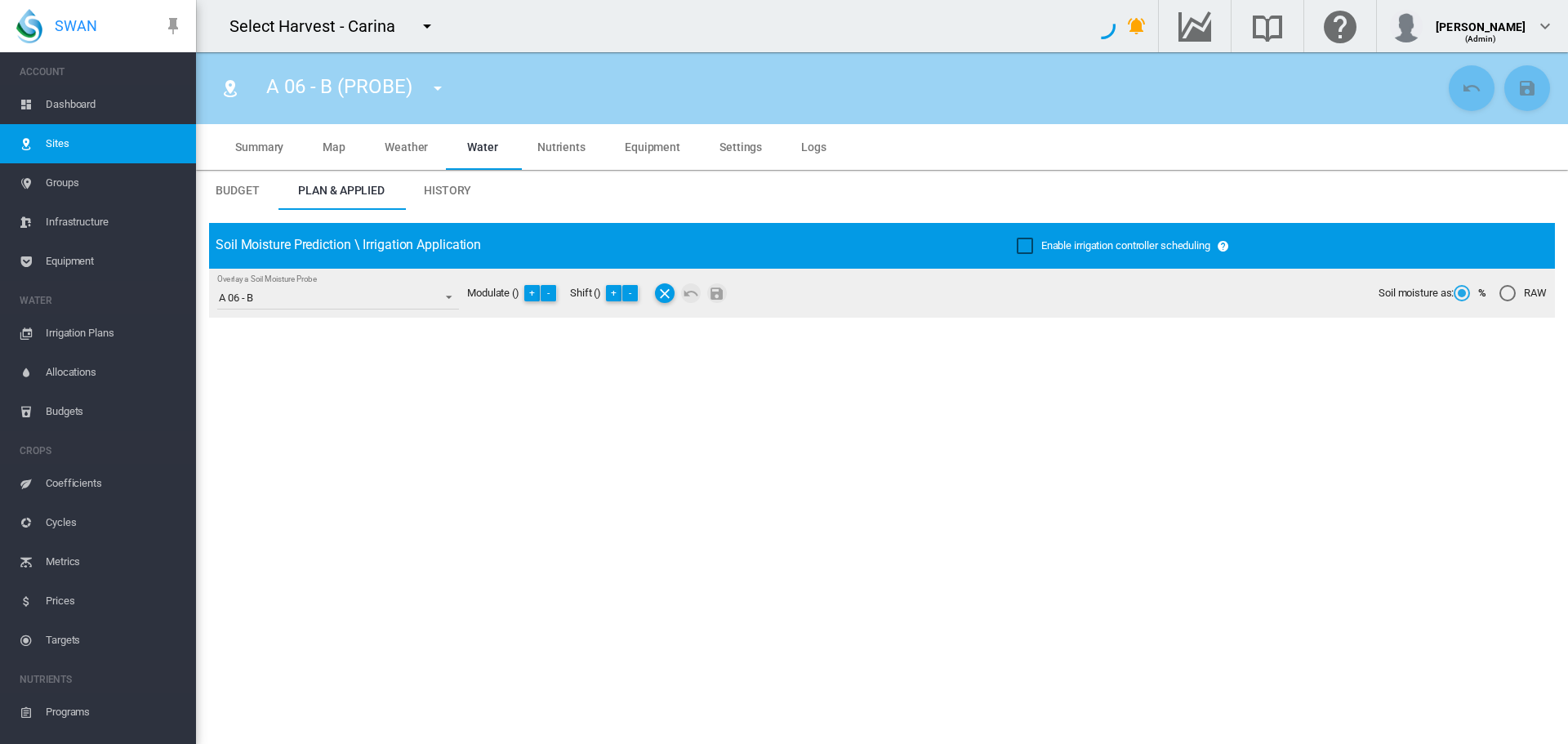
type input "**********"
type input "****"
type input "*********"
type input "**"
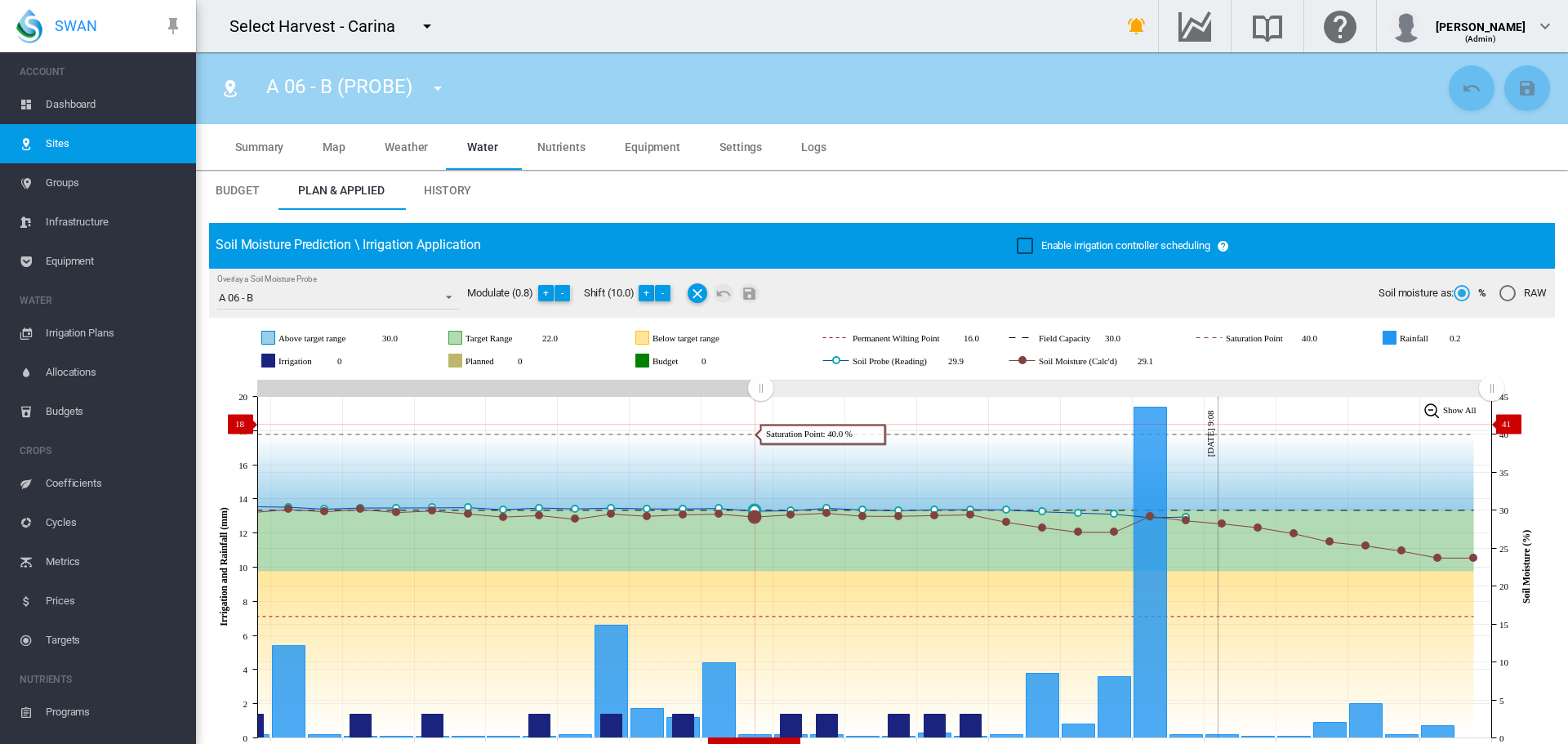
drag, startPoint x: 1192, startPoint y: 389, endPoint x: 760, endPoint y: 424, distance: 433.4
click at [760, 424] on icon "JavaScript chart by amCharts 3.21.15 Aug 17 Aug 19 Aug 21 Aug 23 Aug 25 Aug 27 …" at bounding box center [876, 567] width 1334 height 383
click at [735, 144] on span "Settings" at bounding box center [741, 147] width 43 height 13
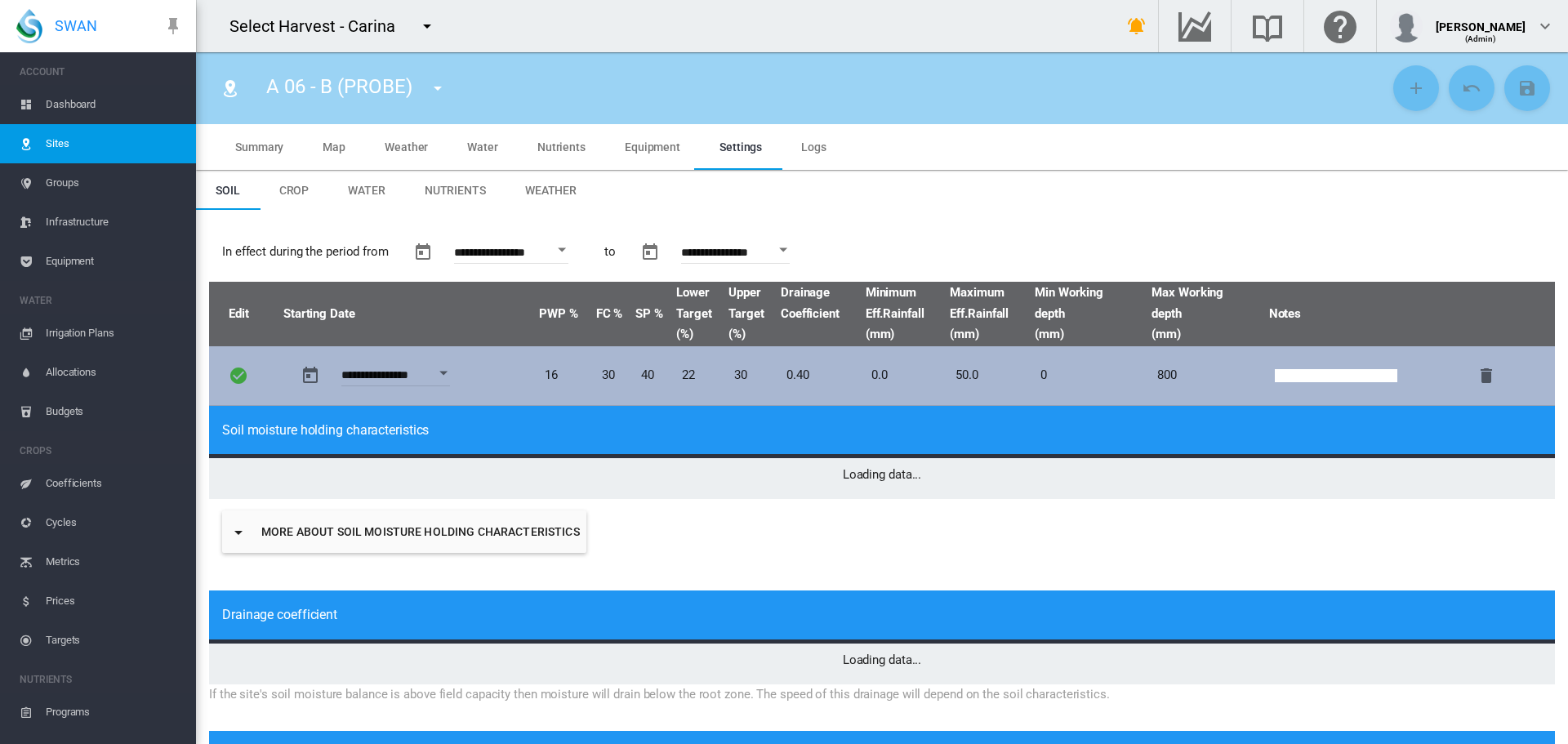
type input "*"
type input "**"
type input "****"
type input "***"
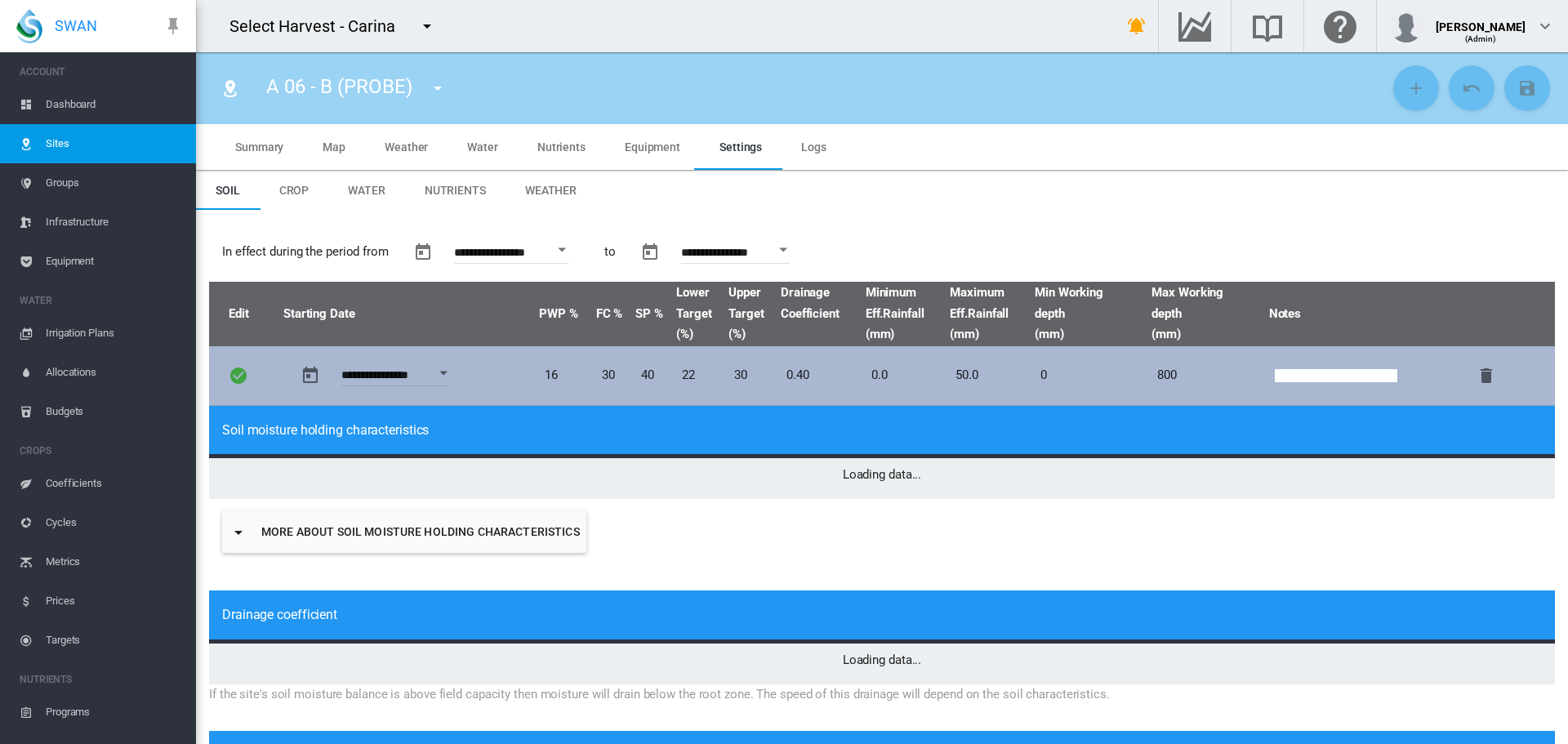
type input "****"
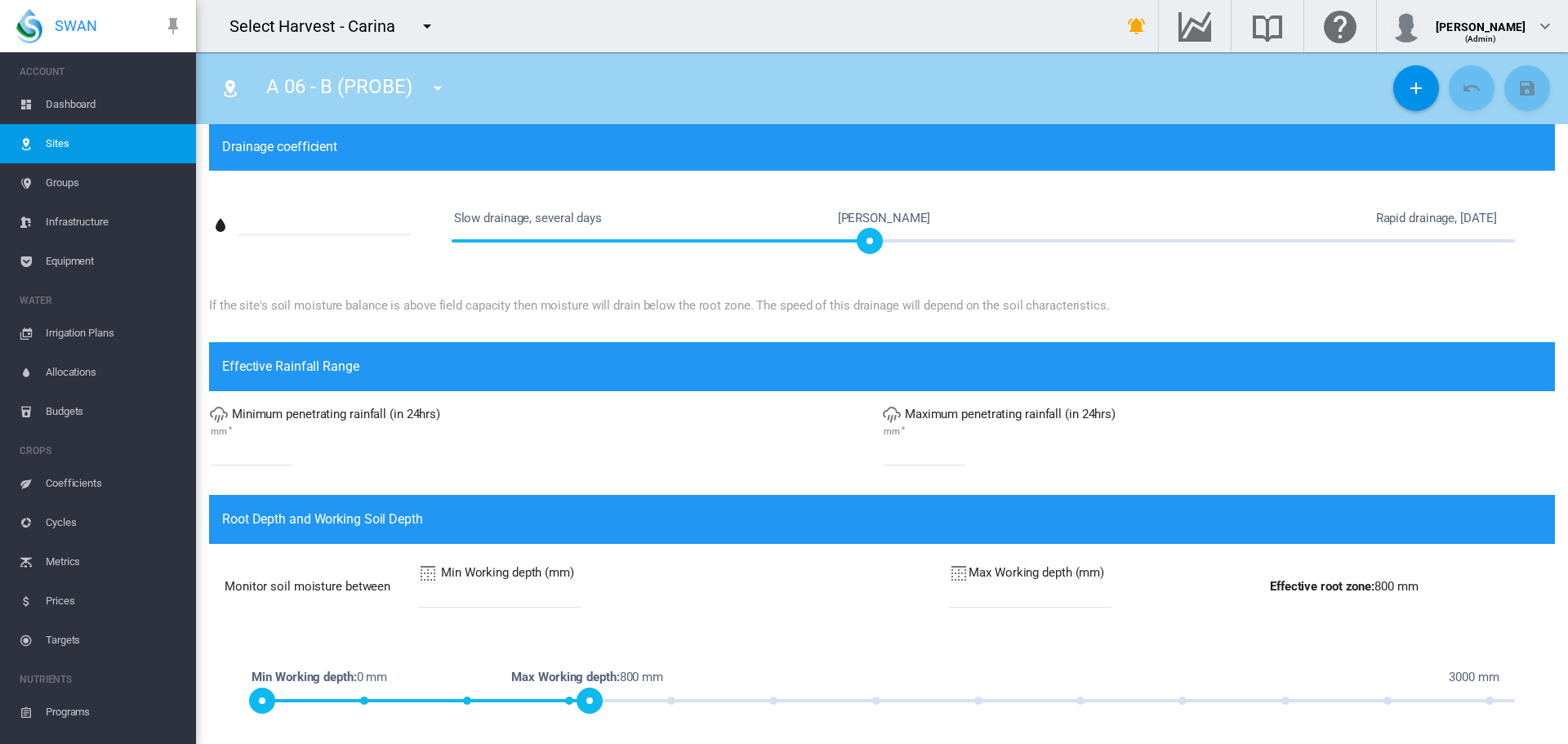
scroll to position [572, 0]
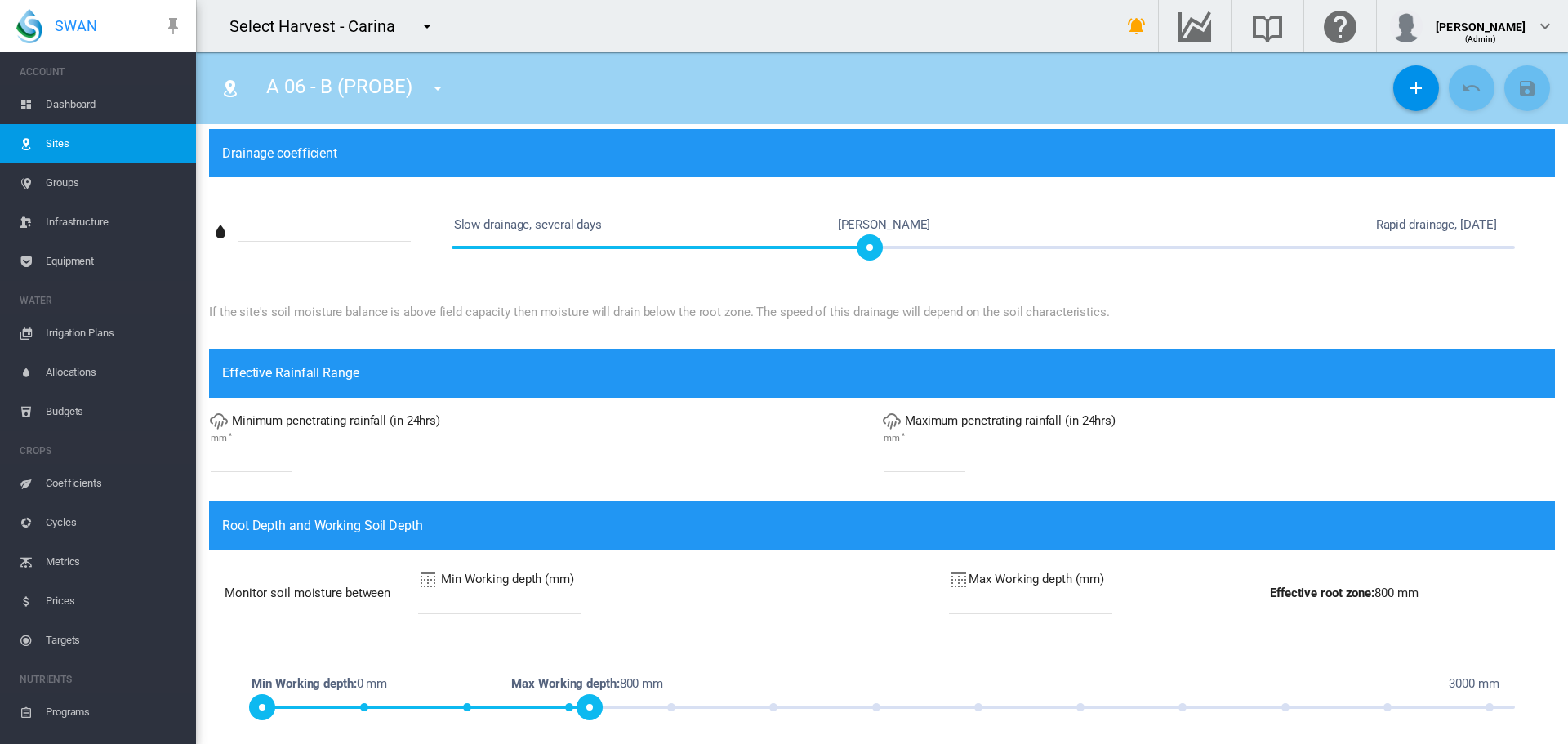
click at [56, 143] on span "Sites" at bounding box center [114, 144] width 137 height 39
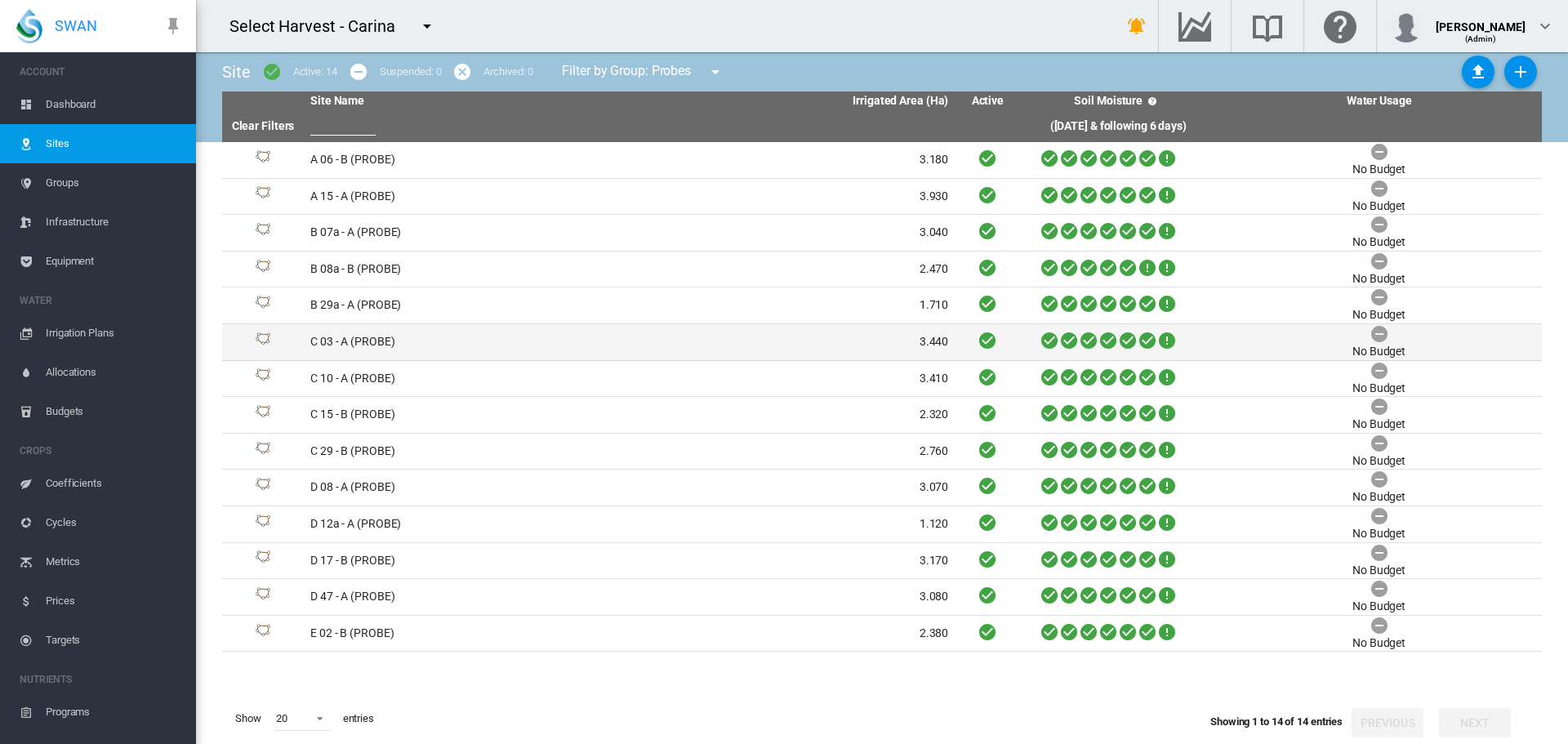
click at [351, 339] on td "C 03 - A (PROBE)" at bounding box center [467, 342] width 326 height 36
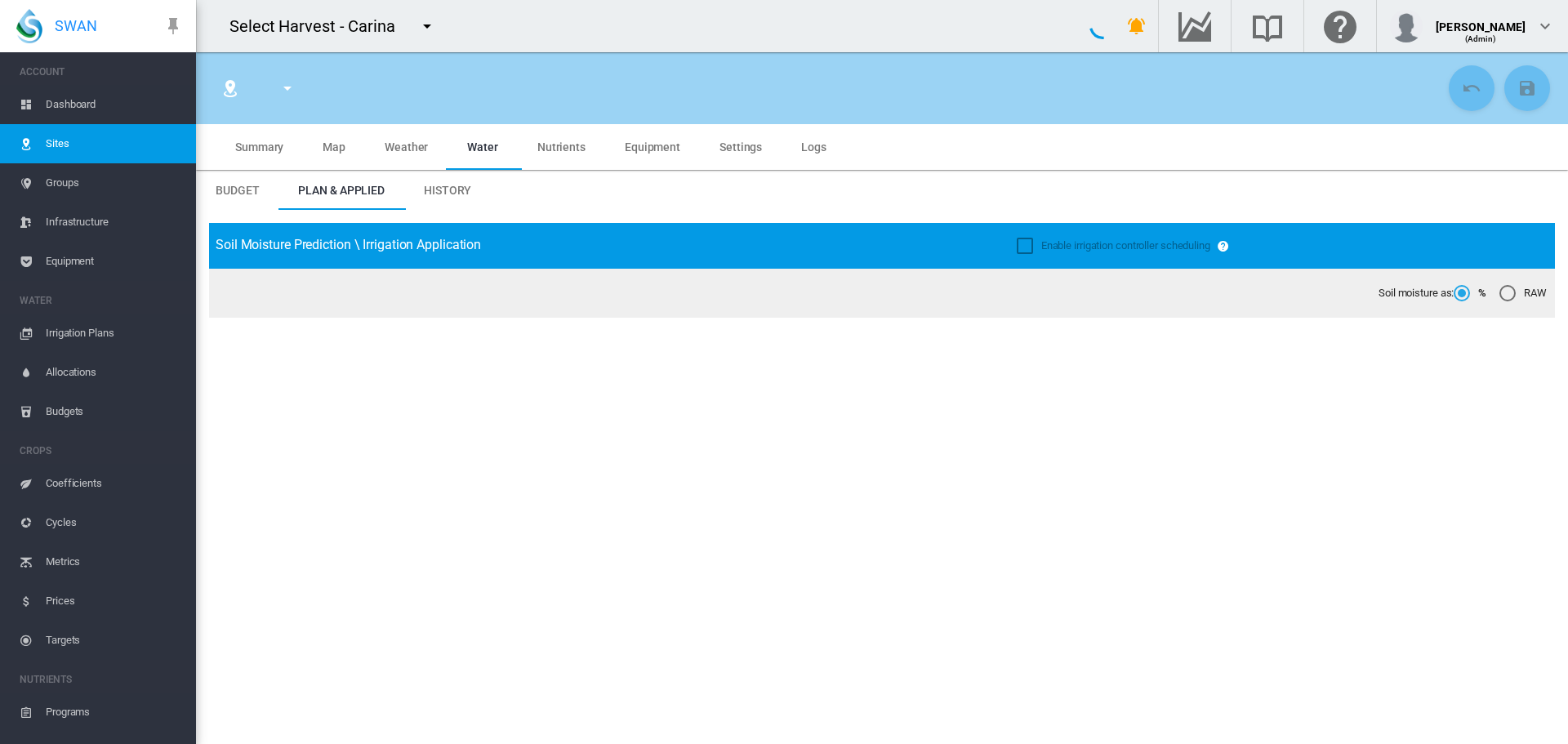
type input "**********"
type input "****"
type input "*********"
type input "**"
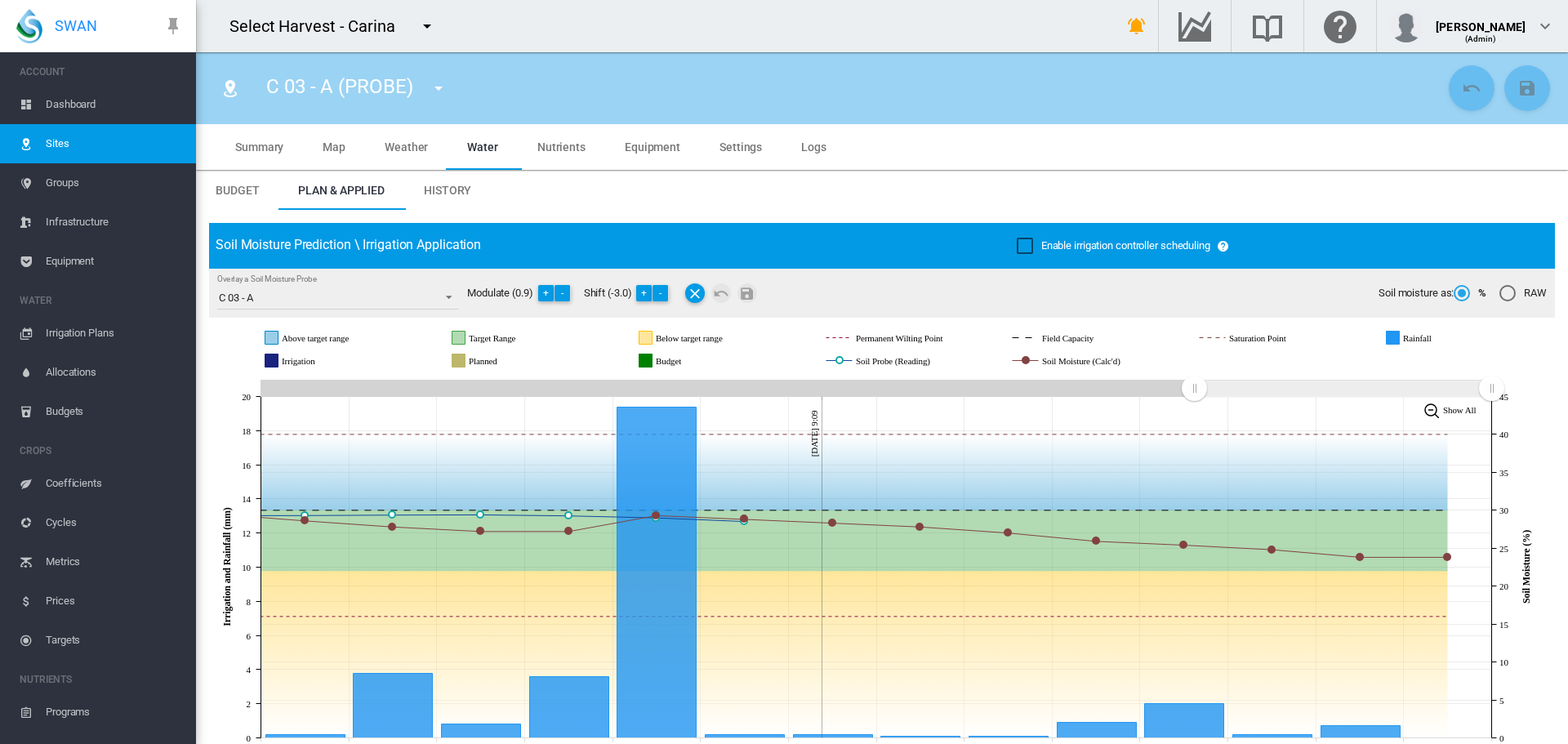
click at [57, 330] on span "Irrigation Plans" at bounding box center [114, 334] width 137 height 39
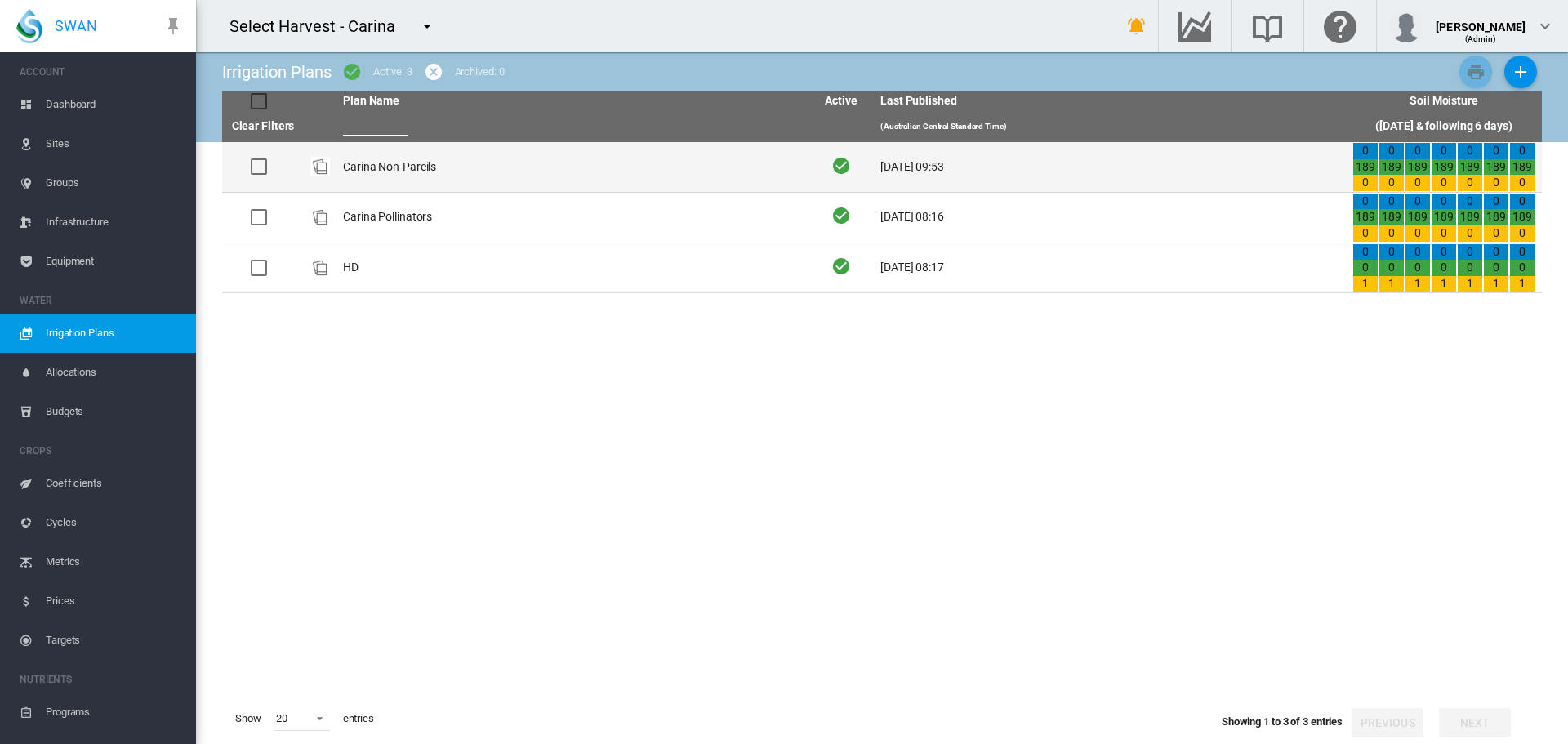
click at [390, 169] on td "Carina Non-Pareils" at bounding box center [572, 167] width 472 height 49
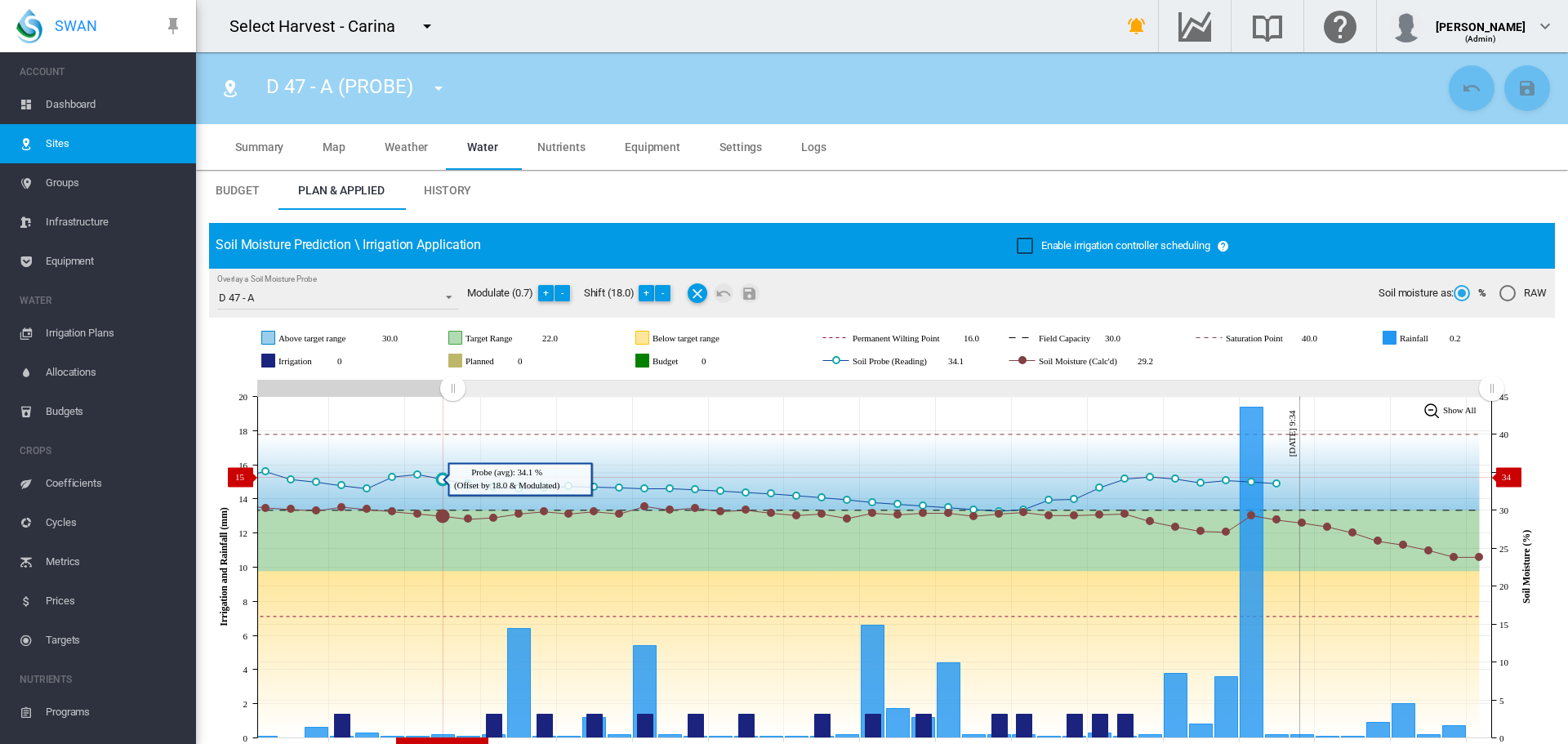
drag, startPoint x: 1191, startPoint y: 389, endPoint x: 462, endPoint y: 477, distance: 734.3
click at [452, 477] on icon "JavaScript chart by amCharts [DATE] [DATE] Aug [DATE] Aug [DATE] Aug [DATE] Aug…" at bounding box center [876, 567] width 1334 height 383
click at [665, 294] on button "-" at bounding box center [663, 293] width 16 height 16
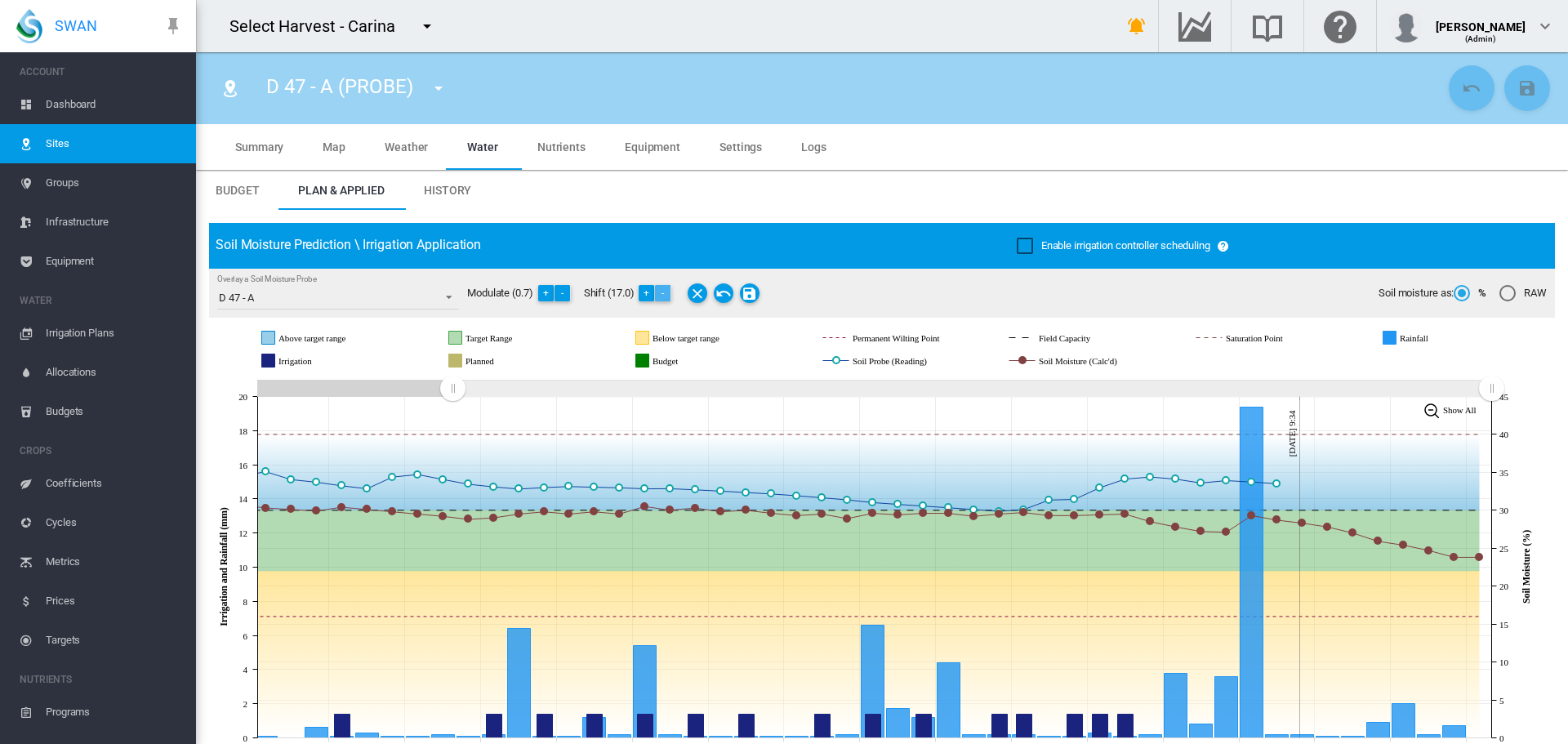
click at [665, 294] on button "-" at bounding box center [663, 293] width 16 height 16
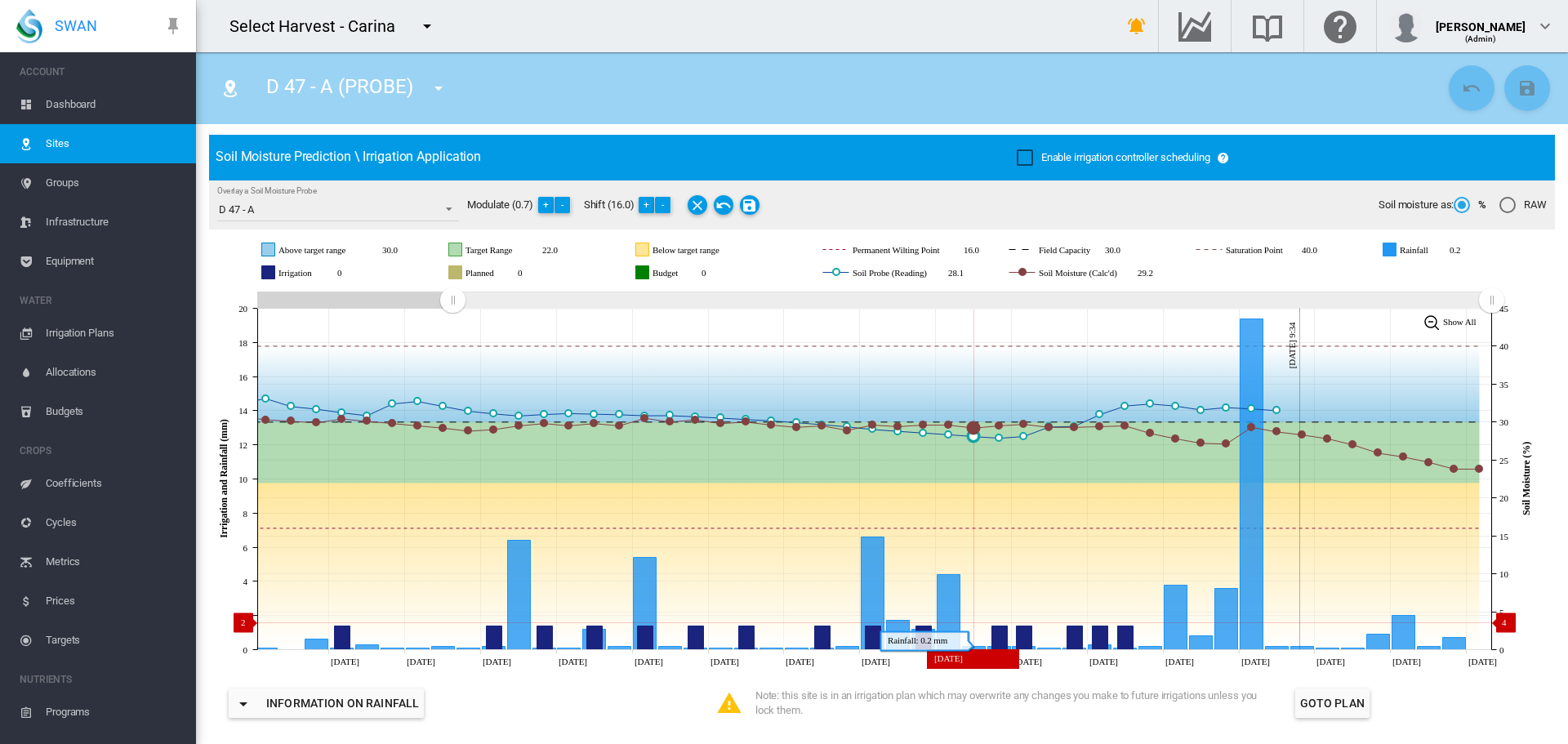
scroll to position [82, 0]
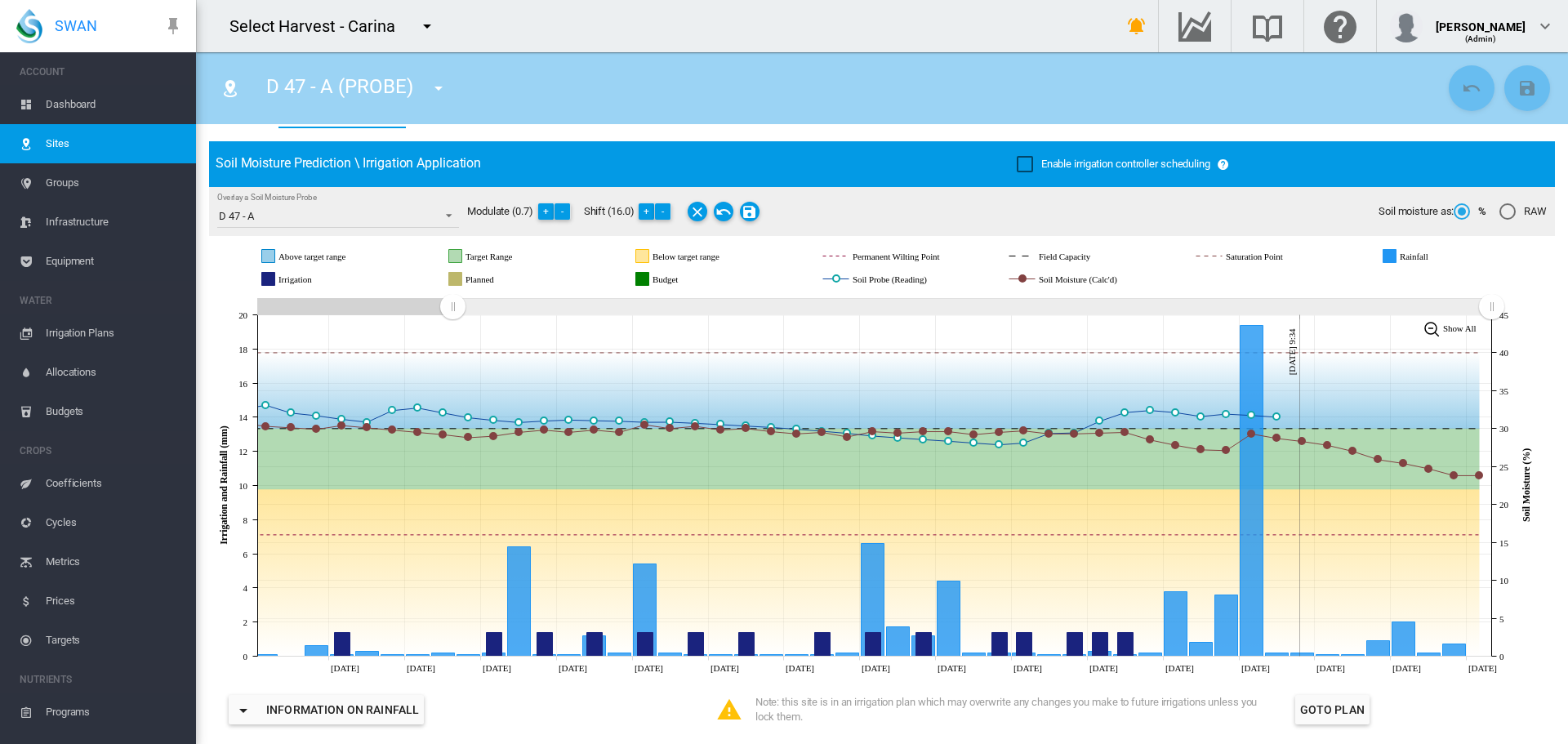
click at [63, 485] on span "Coefficients" at bounding box center [114, 484] width 137 height 39
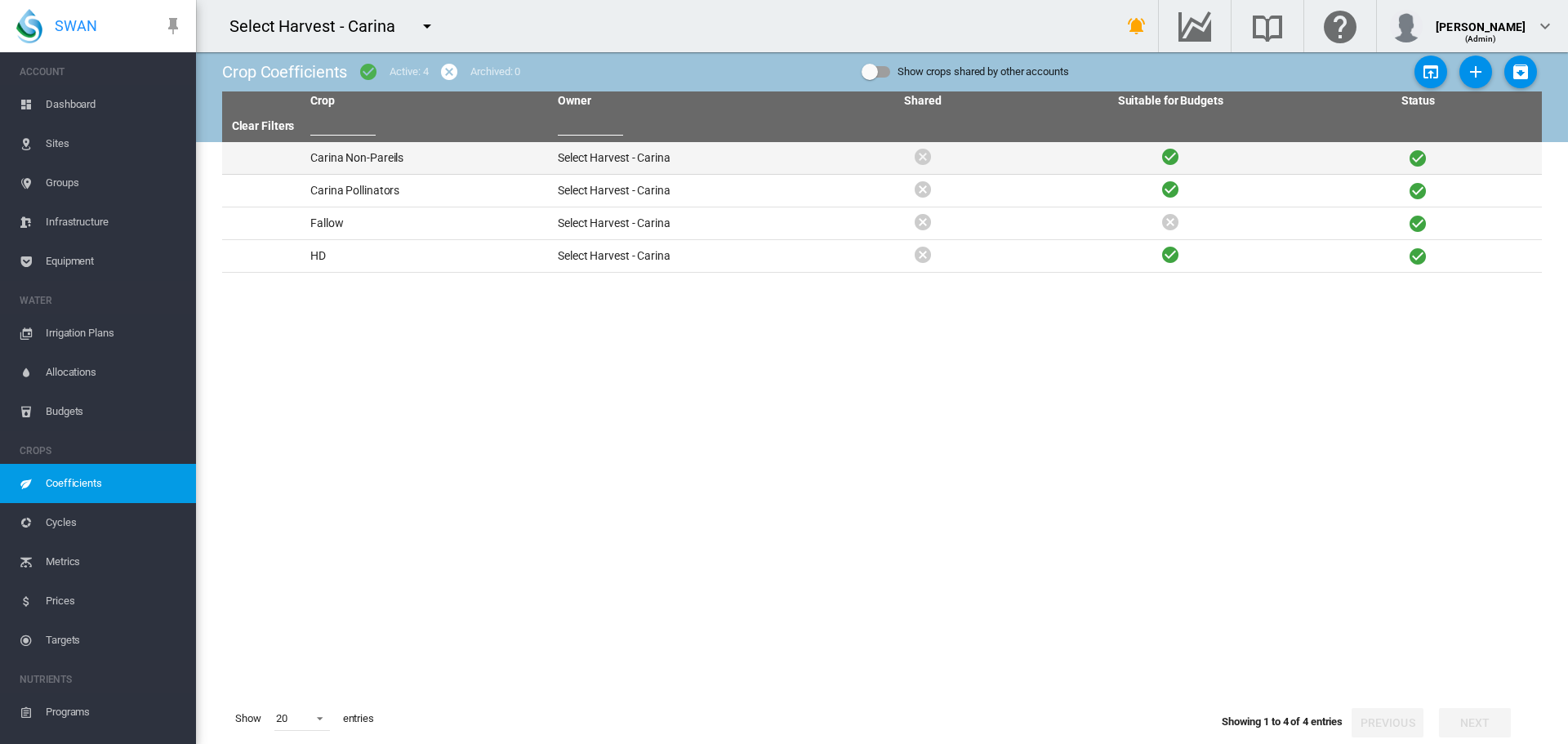
click at [346, 157] on td "Carina Non-Pareils" at bounding box center [427, 158] width 247 height 32
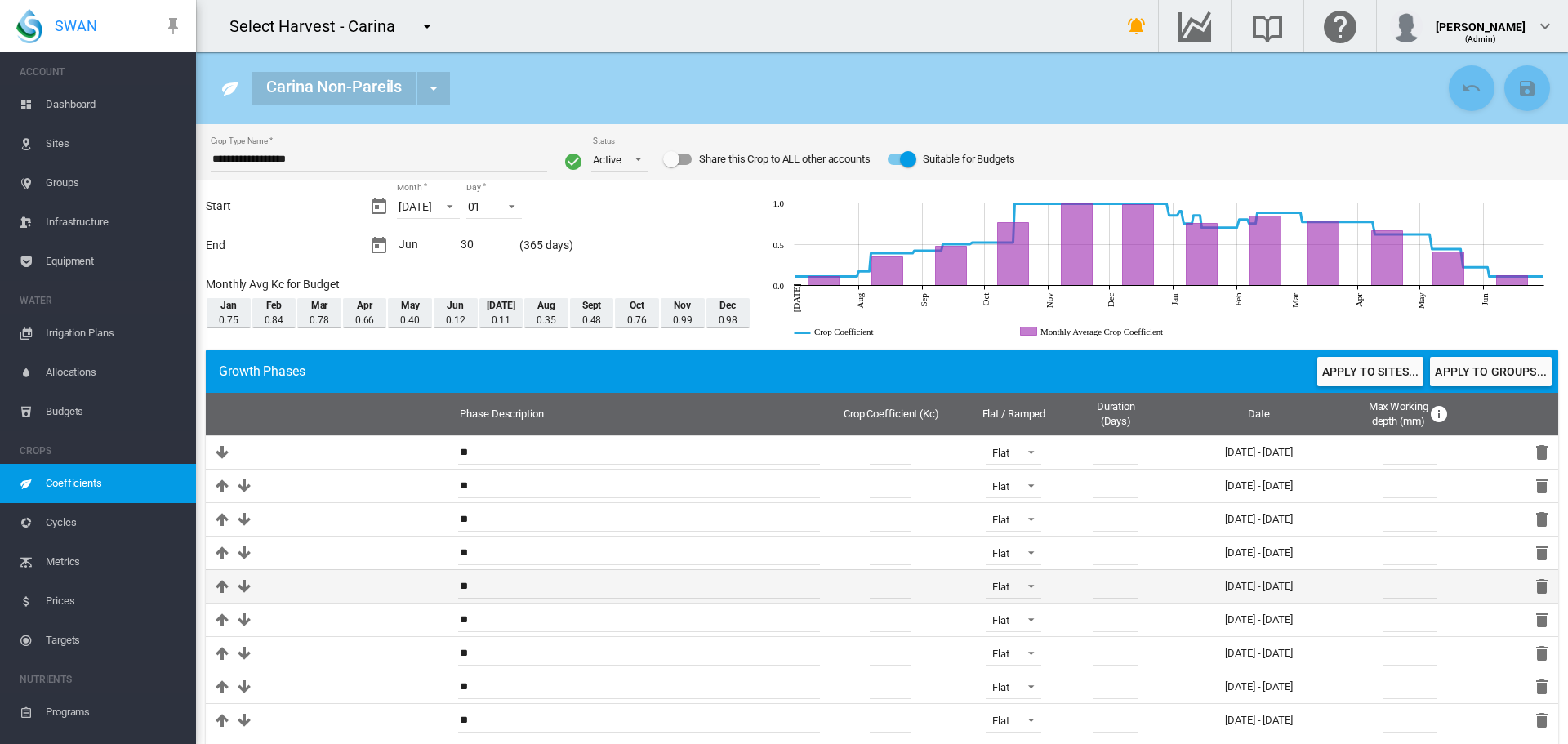
click at [870, 589] on input "***" at bounding box center [891, 586] width 41 height 25
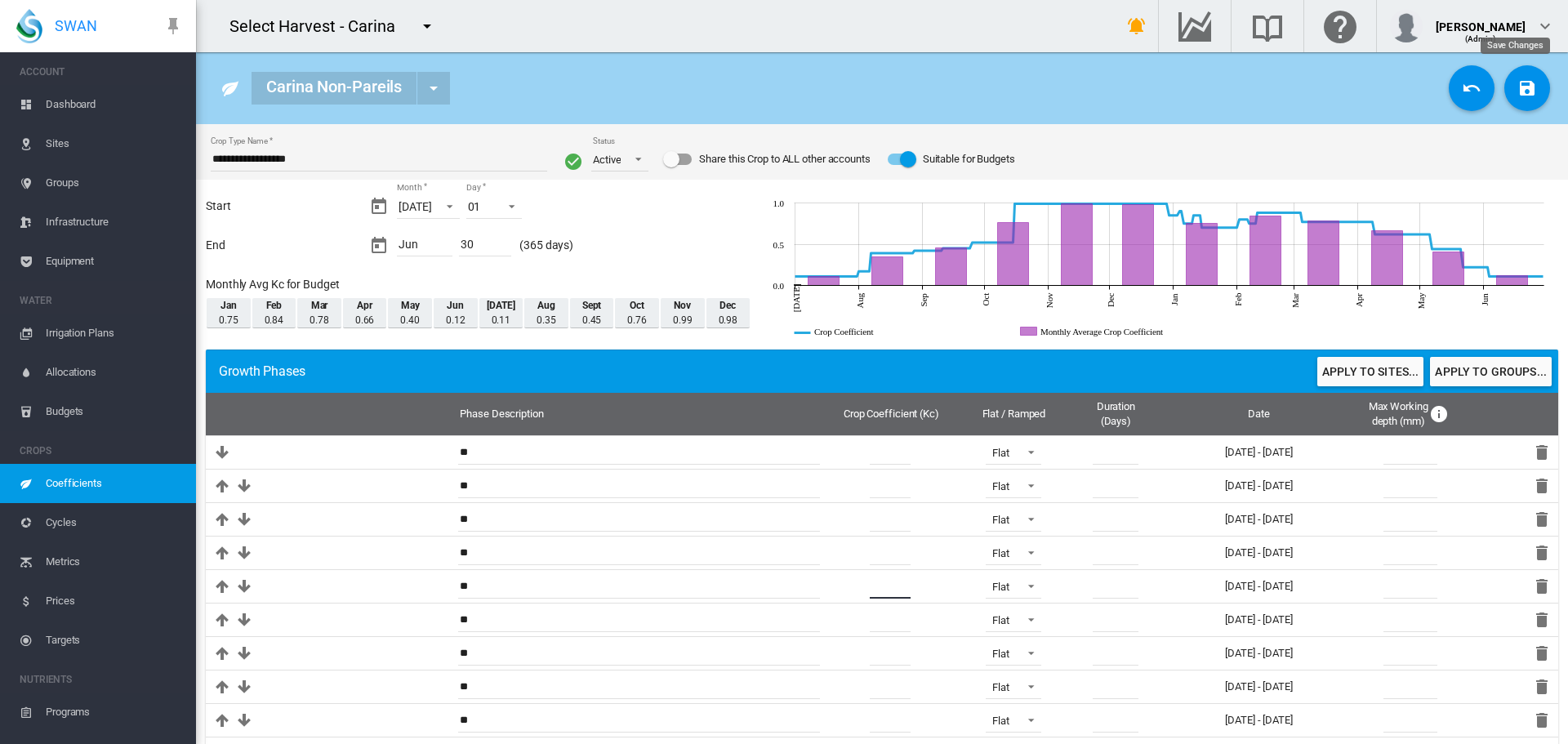
type input "****"
click at [1518, 97] on md-icon "icon-content-save" at bounding box center [1527, 88] width 20 height 20
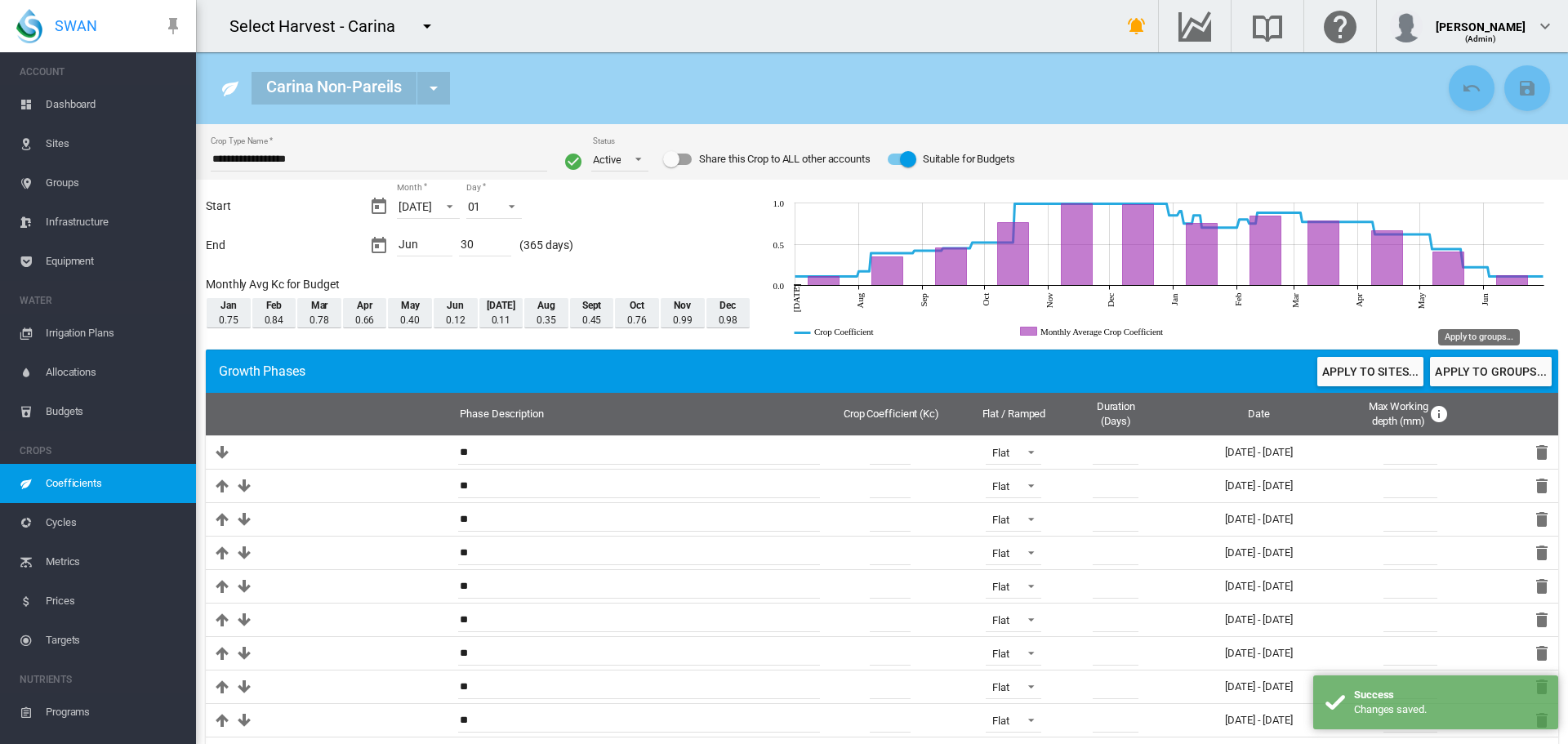
click at [1445, 375] on button "Apply to groups..." at bounding box center [1490, 371] width 122 height 29
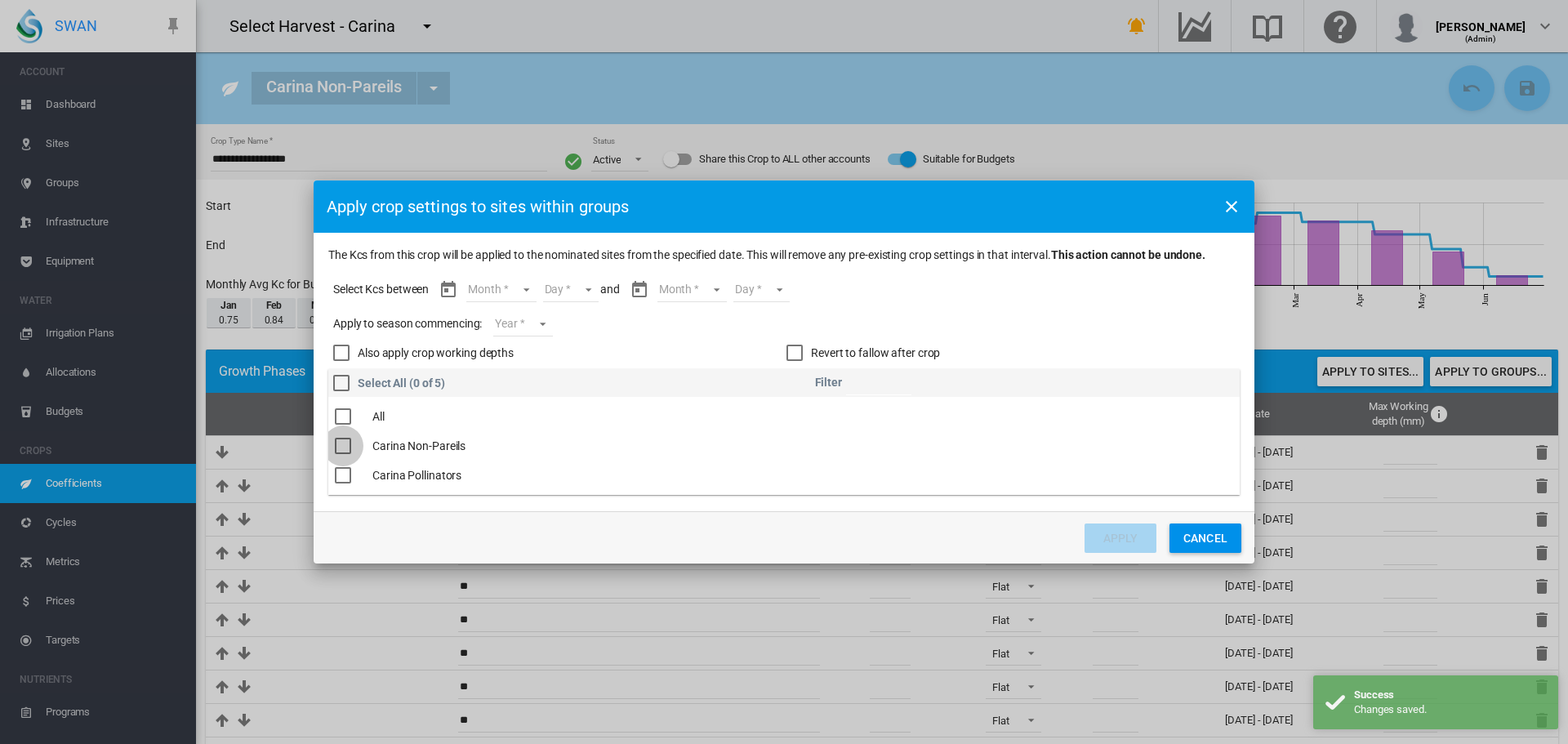
click at [343, 441] on div "The Kcs ..." at bounding box center [343, 445] width 16 height 16
click at [527, 294] on md-select "Month Jul Aug Sept Oct Nov Dec Jan Feb Mar Apr May Jun" at bounding box center [501, 290] width 69 height 25
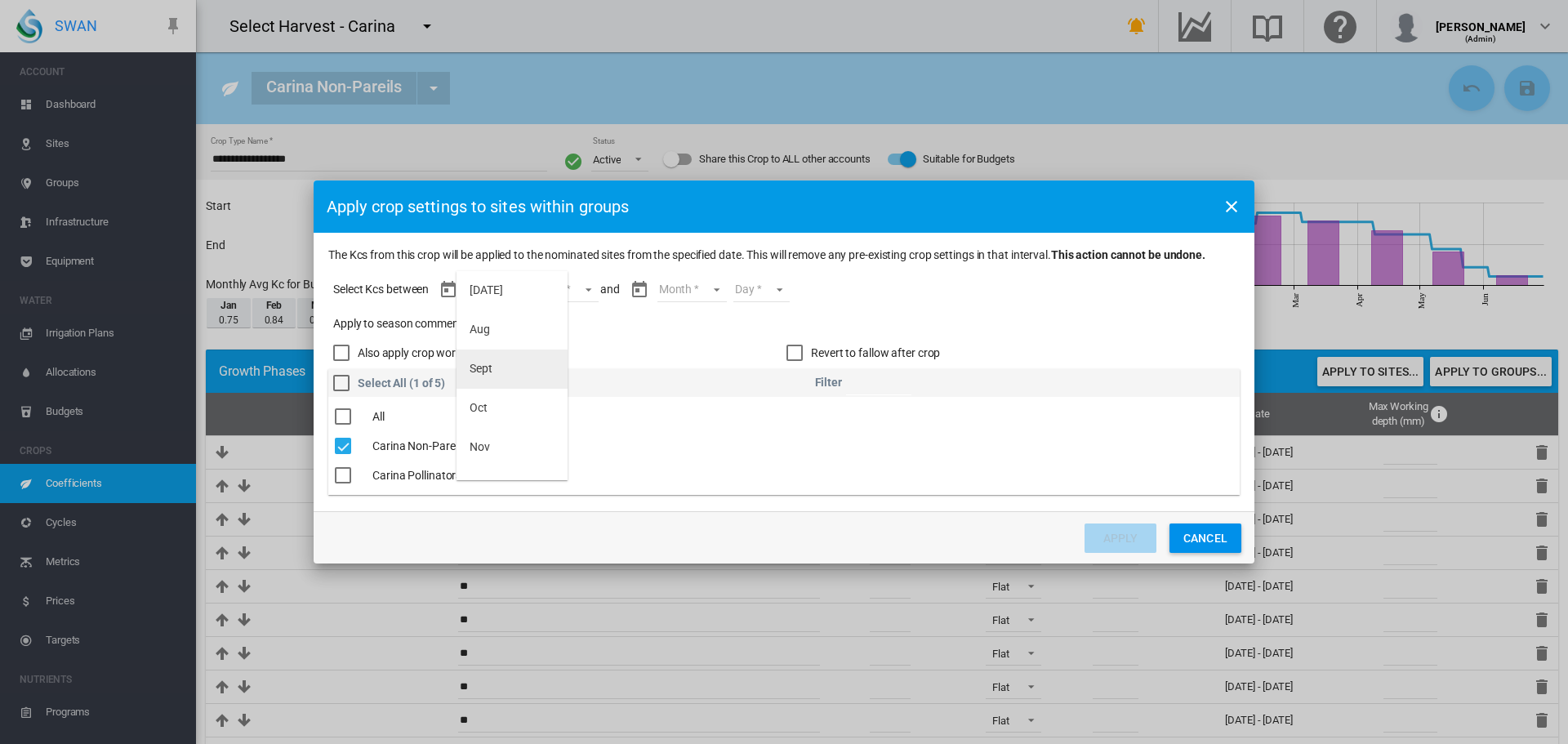
click at [508, 361] on md-option "Sept" at bounding box center [512, 369] width 111 height 39
click at [570, 286] on md-select "Day 01 02 03 04 05 06 07 08 09 10 11 12 13 14 15 16 17 18 19 20 21 22 23 24 25 …" at bounding box center [556, 290] width 56 height 25
click at [551, 465] on md-option "10" at bounding box center [574, 480] width 111 height 39
click at [706, 292] on md-select "Month Sept Oct Nov Dec Jan Feb Mar Apr May Jun" at bounding box center [677, 290] width 69 height 25
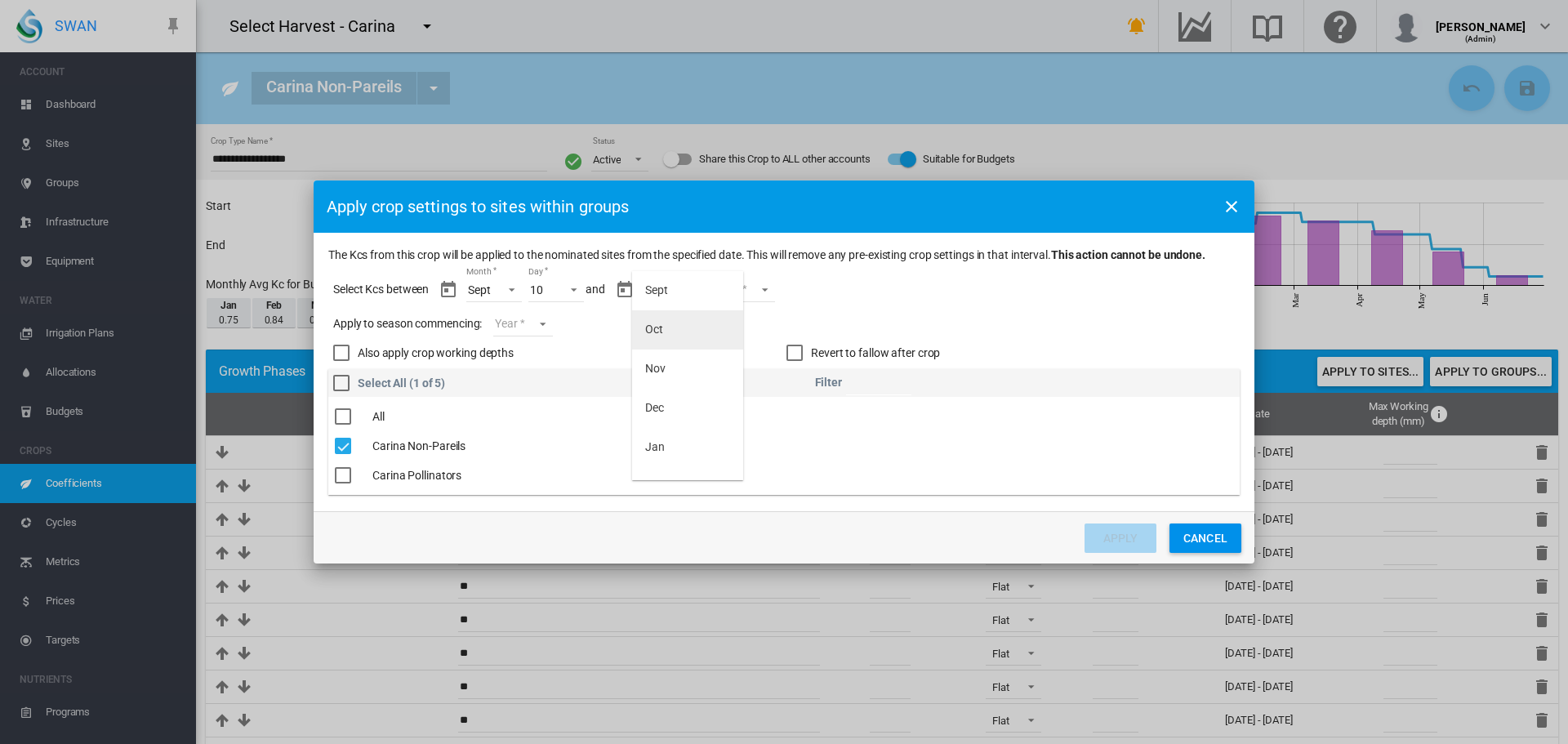
click at [664, 320] on md-option "Oct" at bounding box center [688, 330] width 111 height 39
click at [755, 288] on md-select "Day 01 02 03 04 05 06 07 08 09 10 11 12 13 14 15 16 17 18 19 20 21 22 23 24 25 …" at bounding box center [733, 290] width 56 height 25
click at [724, 462] on md-option "20" at bounding box center [750, 464] width 111 height 39
click at [544, 318] on md-select "Year 2027 2026 2025 2024 2023" at bounding box center [522, 324] width 59 height 25
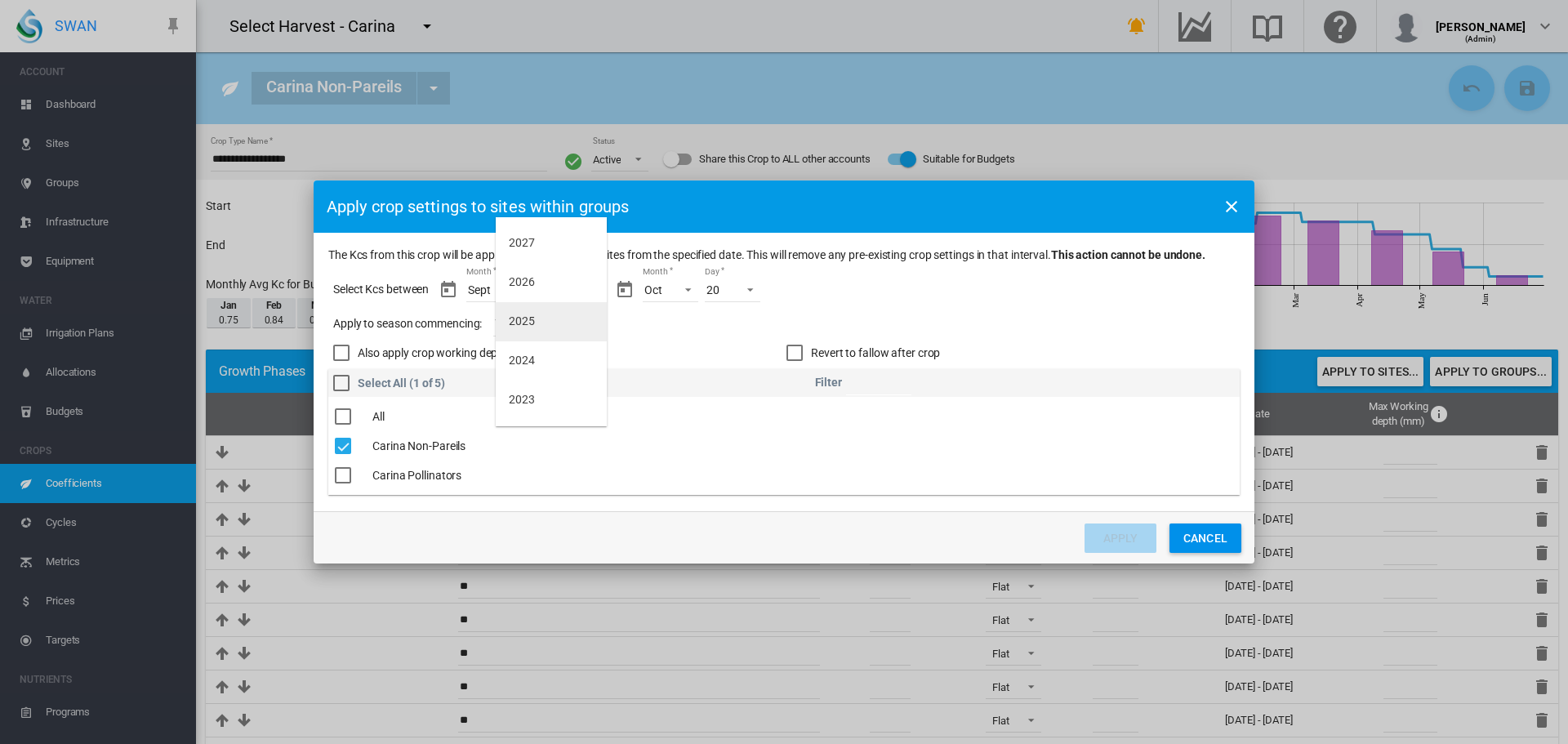
click at [540, 326] on md-option "2025" at bounding box center [551, 322] width 111 height 39
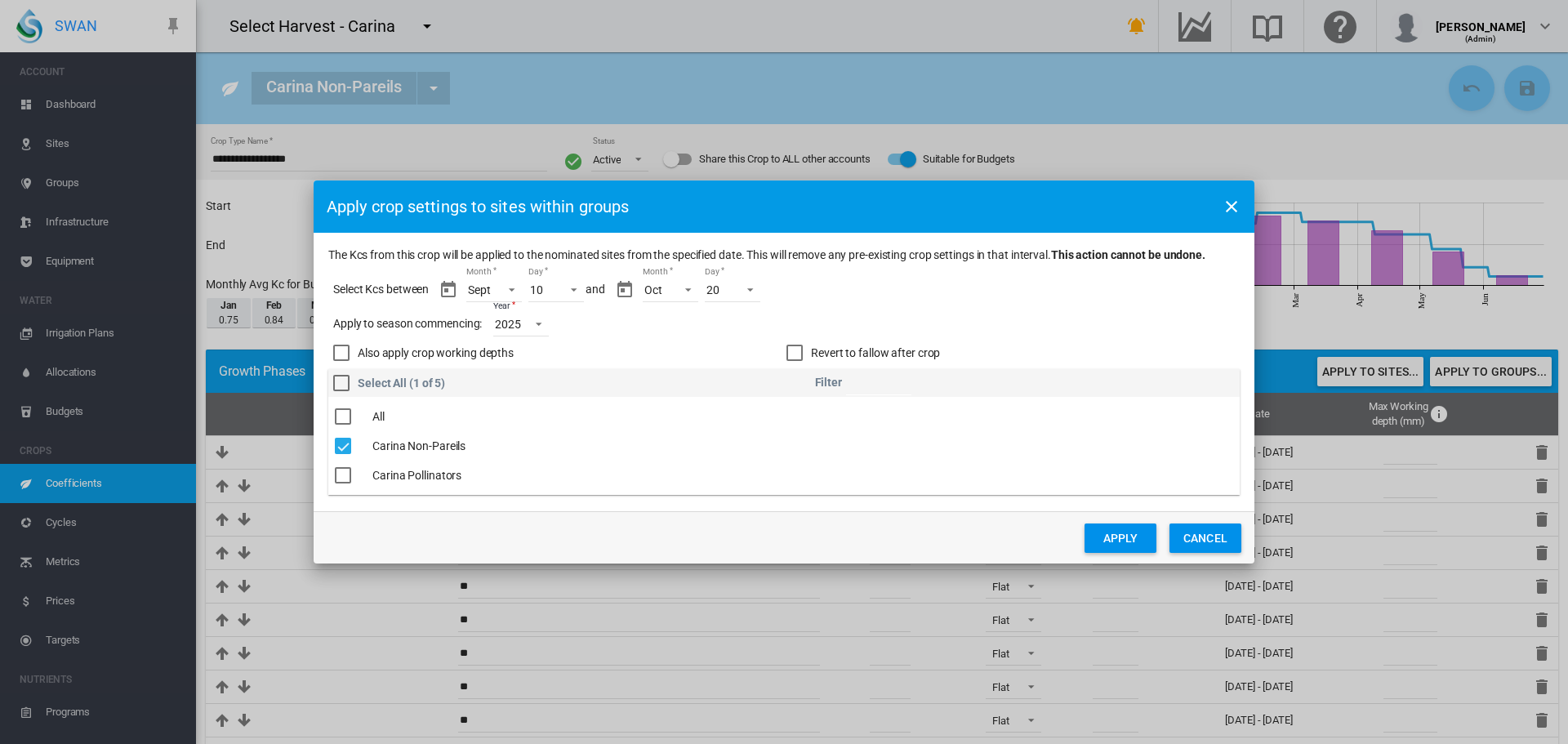
click at [1135, 539] on button "Apply" at bounding box center [1120, 538] width 72 height 29
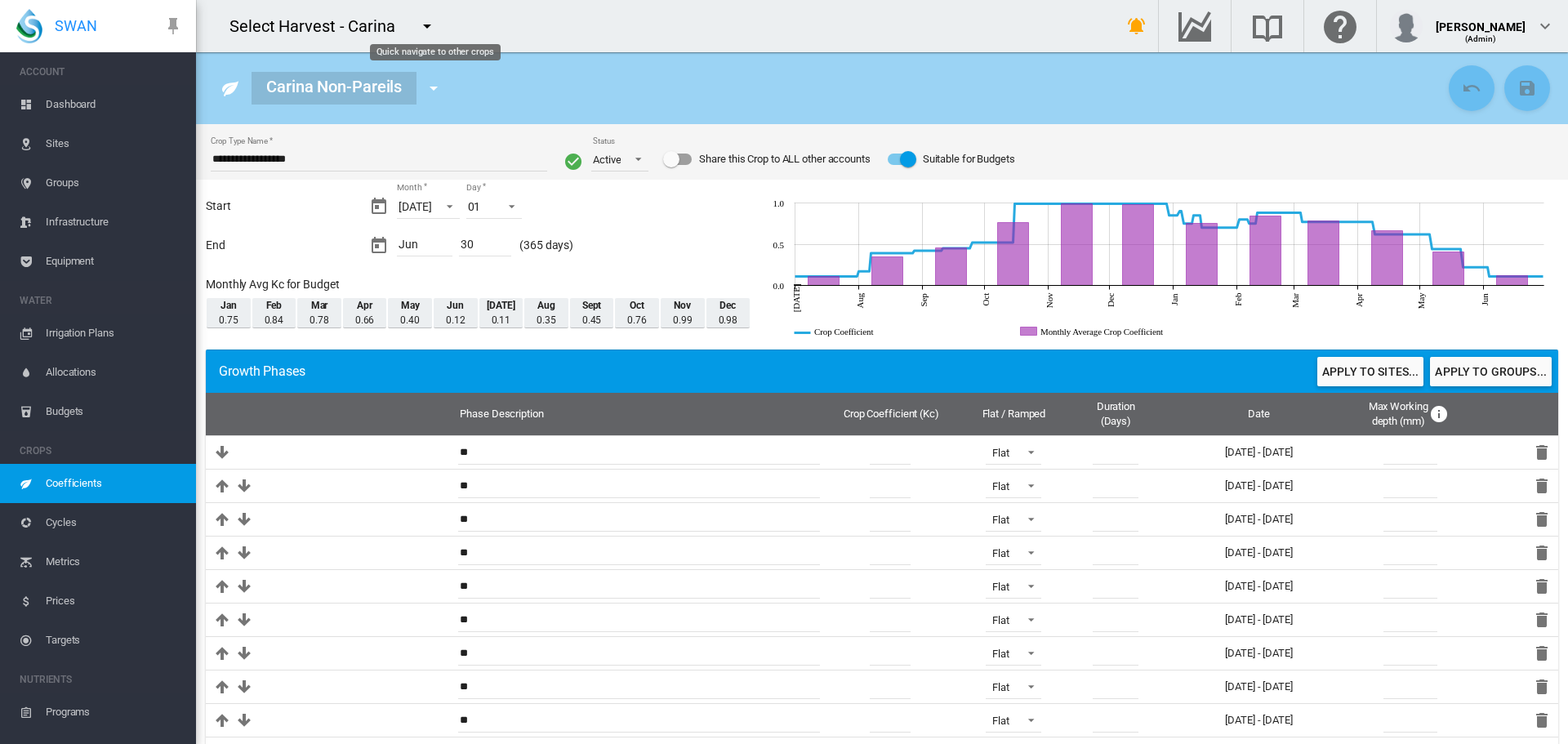
click at [438, 86] on md-icon "icon-menu-down" at bounding box center [433, 88] width 20 height 20
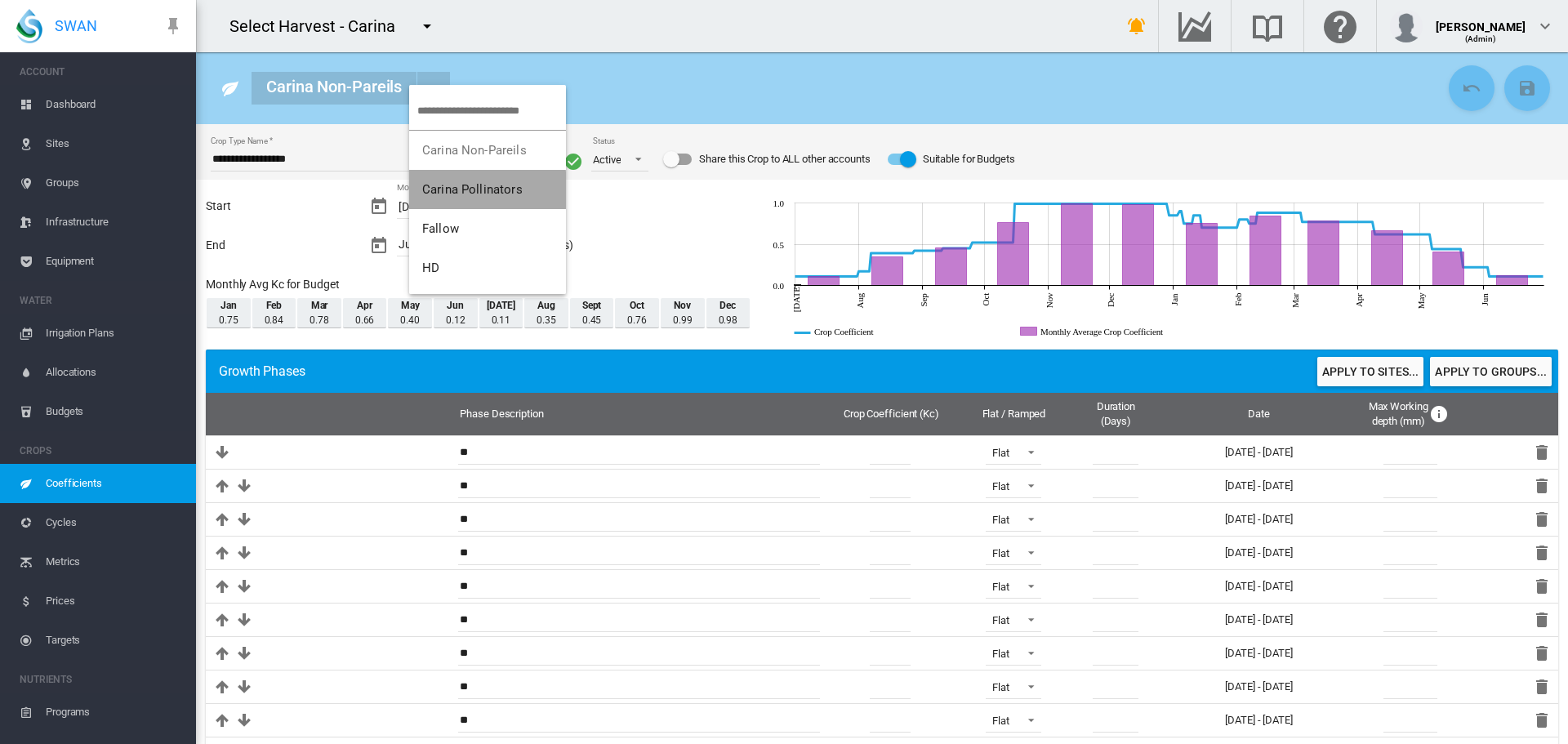
click at [451, 190] on span "Carina Pollinators" at bounding box center [473, 189] width 101 height 15
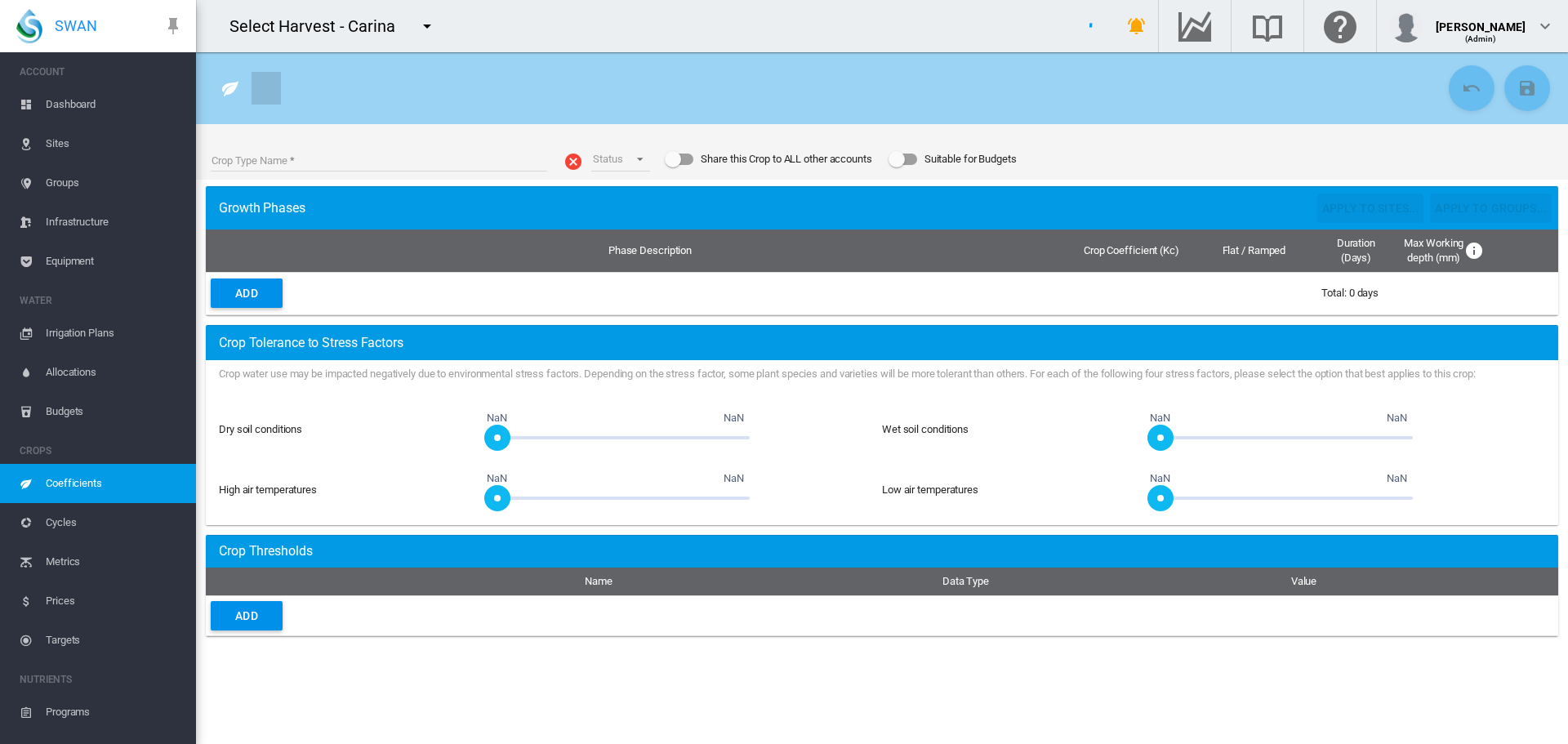
type input "**********"
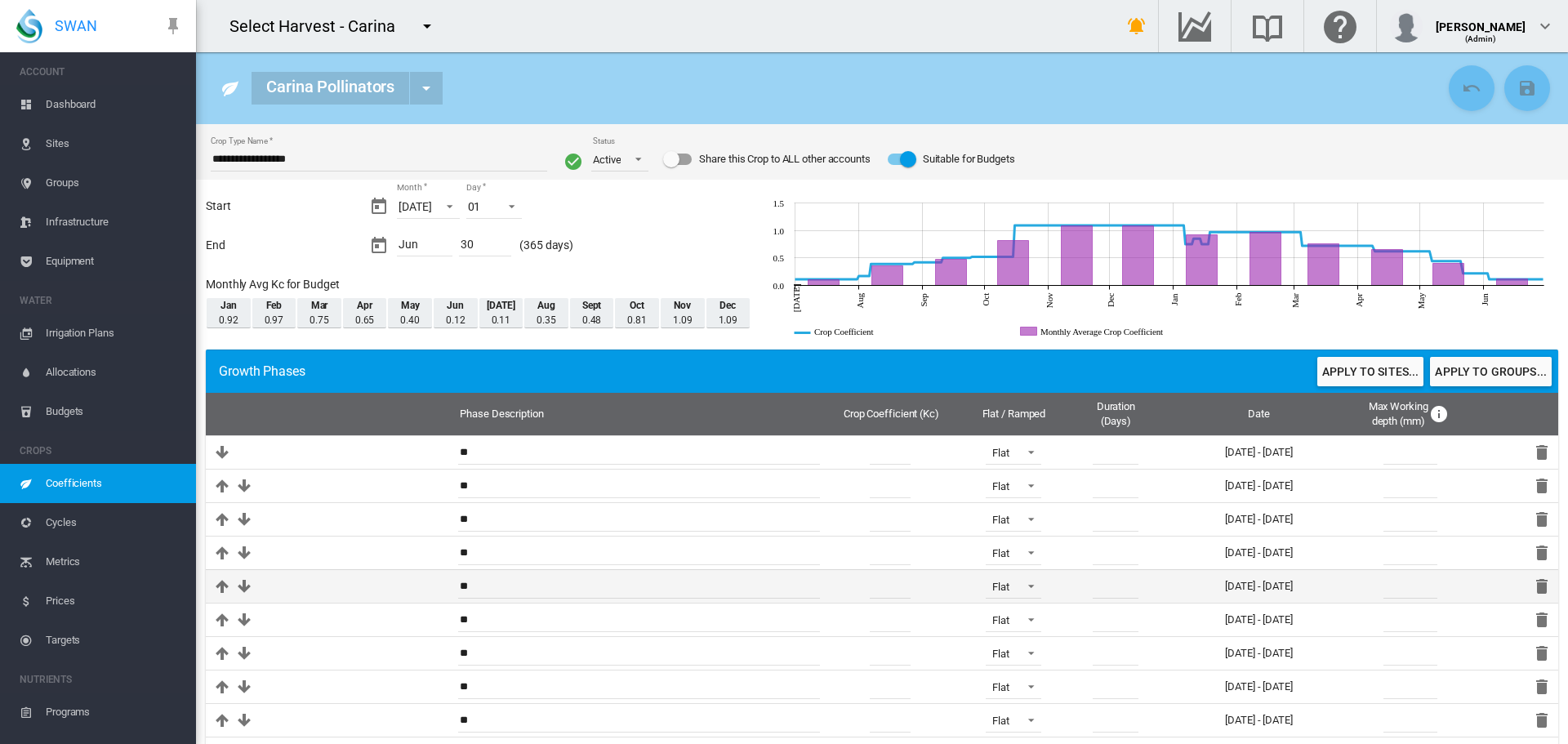
click at [870, 586] on input "***" at bounding box center [891, 586] width 41 height 25
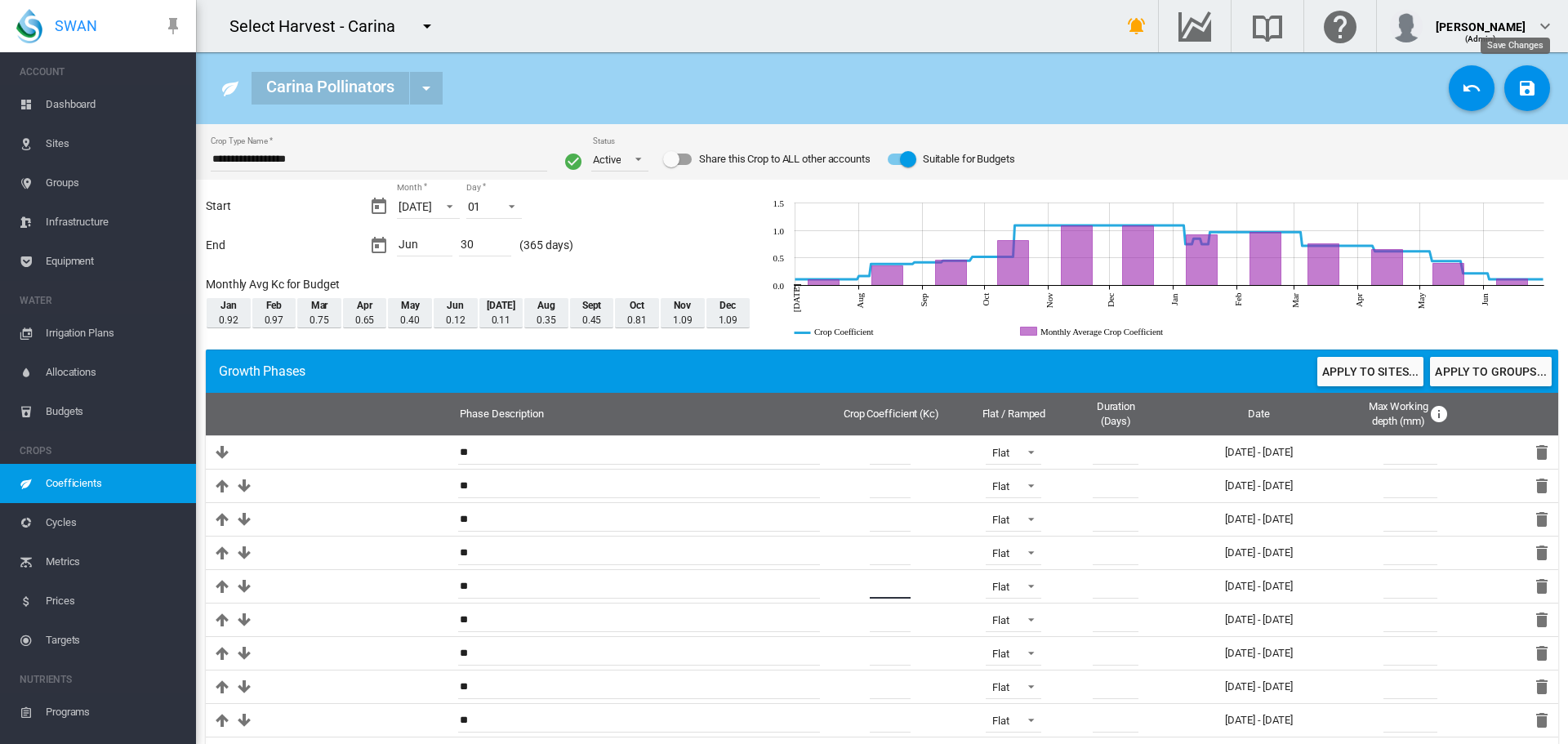
type input "****"
click at [1519, 95] on md-icon "icon-content-save" at bounding box center [1527, 88] width 20 height 20
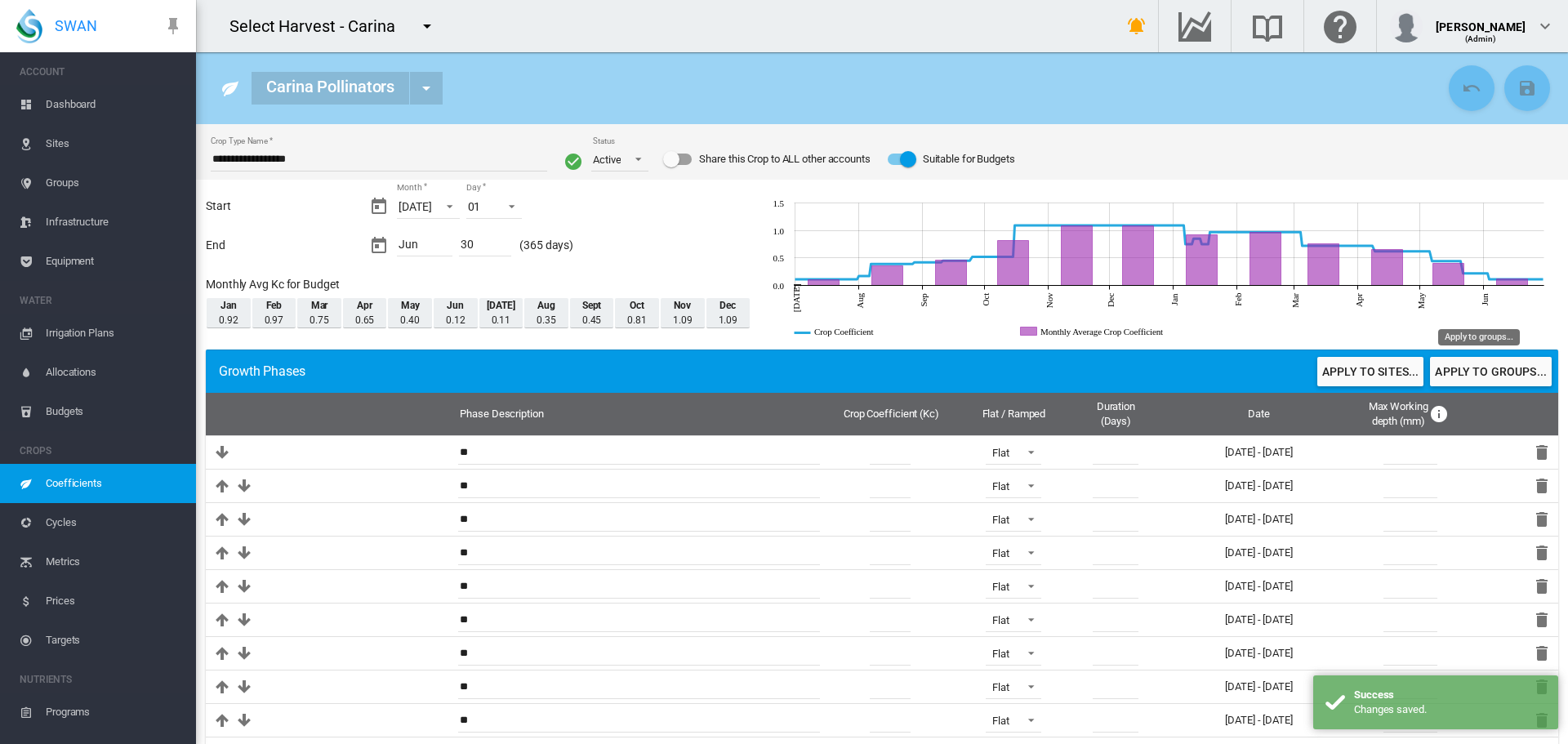
click at [1448, 368] on button "Apply to groups..." at bounding box center [1490, 371] width 122 height 29
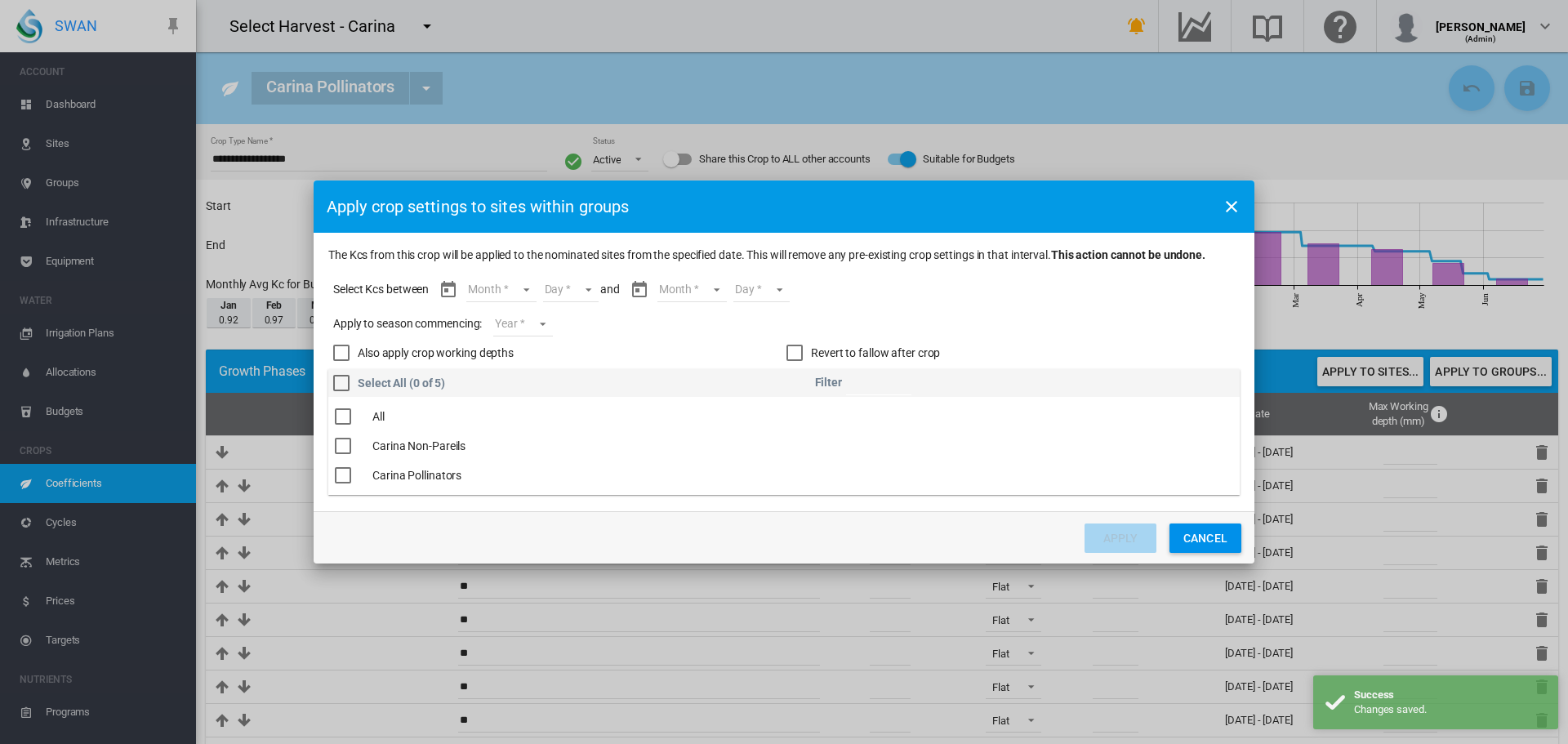
click at [346, 476] on div "The Kcs ..." at bounding box center [343, 475] width 16 height 16
click at [527, 293] on md-select "Month Jul Aug Sept Oct Nov Dec Jan Feb Mar Apr May Jun" at bounding box center [501, 290] width 69 height 25
click at [527, 293] on md-option "Jul" at bounding box center [512, 291] width 111 height 39
click at [576, 288] on md-select "Day 01 02 03 04 05 06 07 08 09 10 11 12 13 14 15 16 17 18 19 20 21 22 23 24 25 …" at bounding box center [564, 290] width 56 height 25
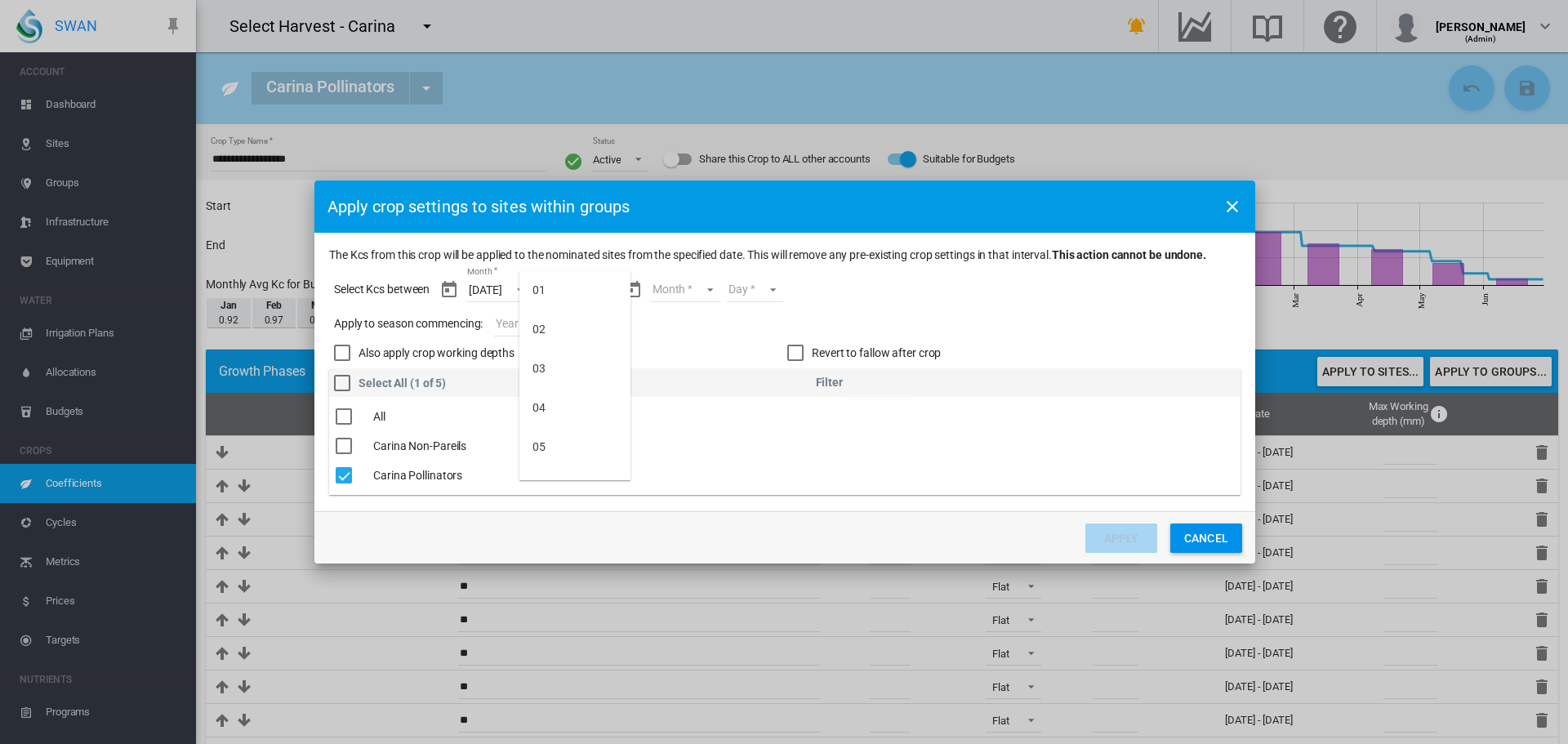
click at [488, 294] on md-backdrop at bounding box center [784, 372] width 1568 height 744
click at [492, 290] on span "Jul" at bounding box center [485, 290] width 32 height 16
drag, startPoint x: 492, startPoint y: 375, endPoint x: 501, endPoint y: 365, distance: 13.5
click at [492, 376] on div "Sept" at bounding box center [481, 369] width 23 height 16
click at [578, 294] on md-select "Day" at bounding box center [561, 290] width 56 height 25
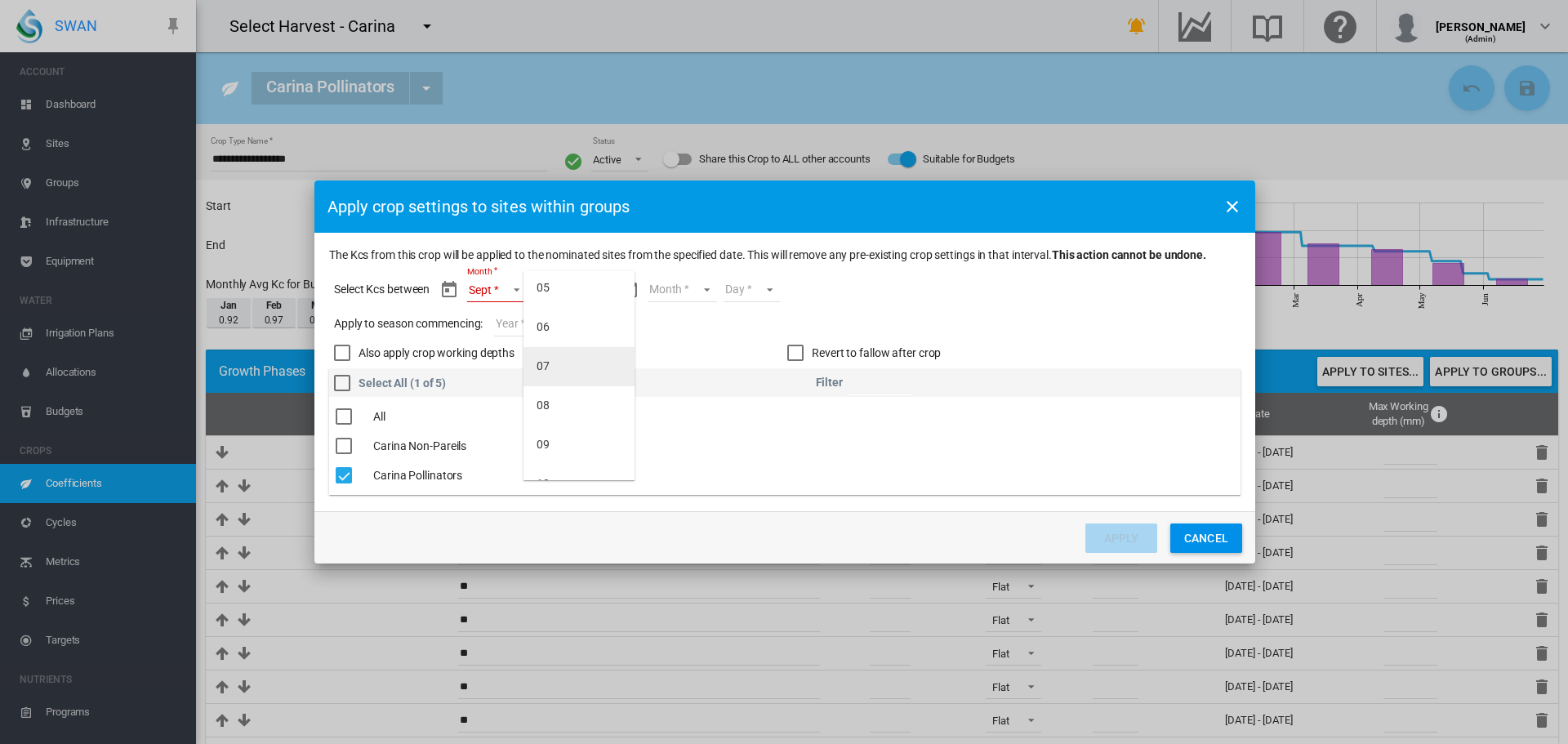
scroll to position [163, 0]
click at [559, 463] on md-option "10" at bounding box center [579, 480] width 111 height 39
click at [706, 287] on md-select "Month Sept Oct Nov Dec Jan Feb Mar Apr May Jun" at bounding box center [677, 290] width 69 height 25
click at [684, 323] on md-option "Oct" at bounding box center [688, 330] width 111 height 39
click at [751, 286] on md-select "Day 01 02 03 04 05 06 07 08 09 10 11 12 13 14 15 16 17 18 19 20 21 22 23 24 25 …" at bounding box center [734, 290] width 56 height 25
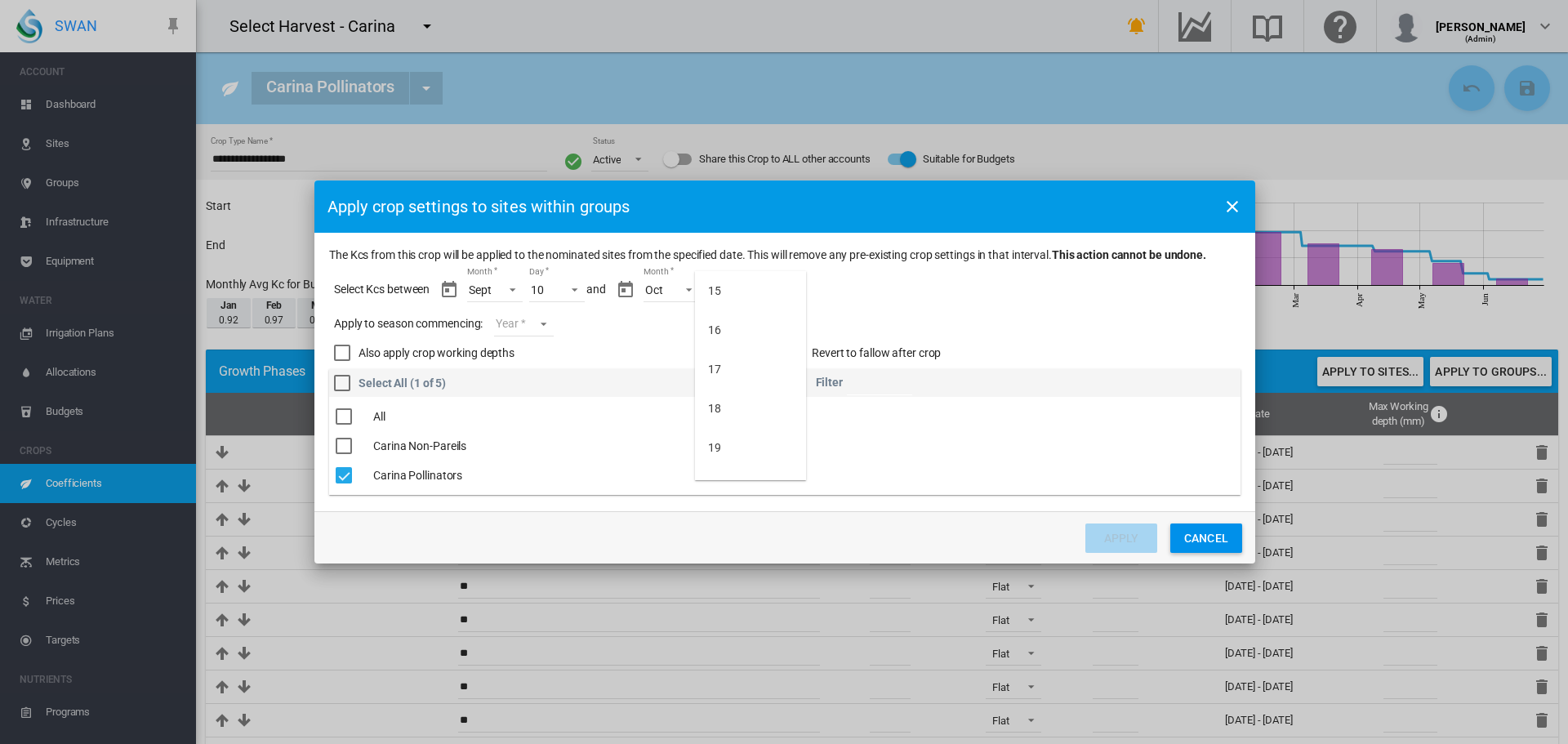
scroll to position [572, 0]
click at [723, 456] on md-option "20" at bounding box center [751, 464] width 111 height 39
click at [543, 316] on md-select "Year 2027 2026 2025 2024 2023" at bounding box center [523, 324] width 59 height 25
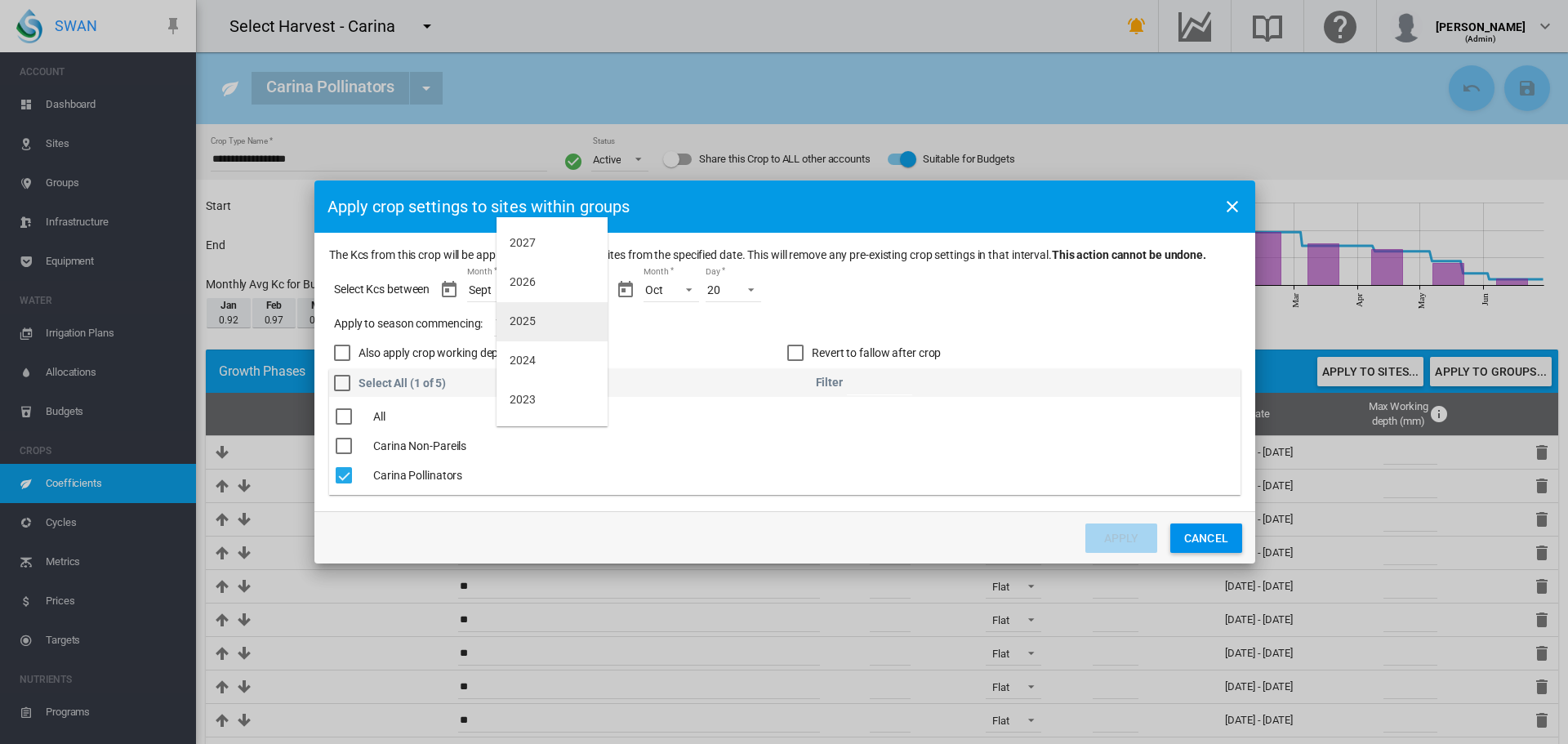
click at [542, 320] on md-option "2025" at bounding box center [552, 322] width 111 height 39
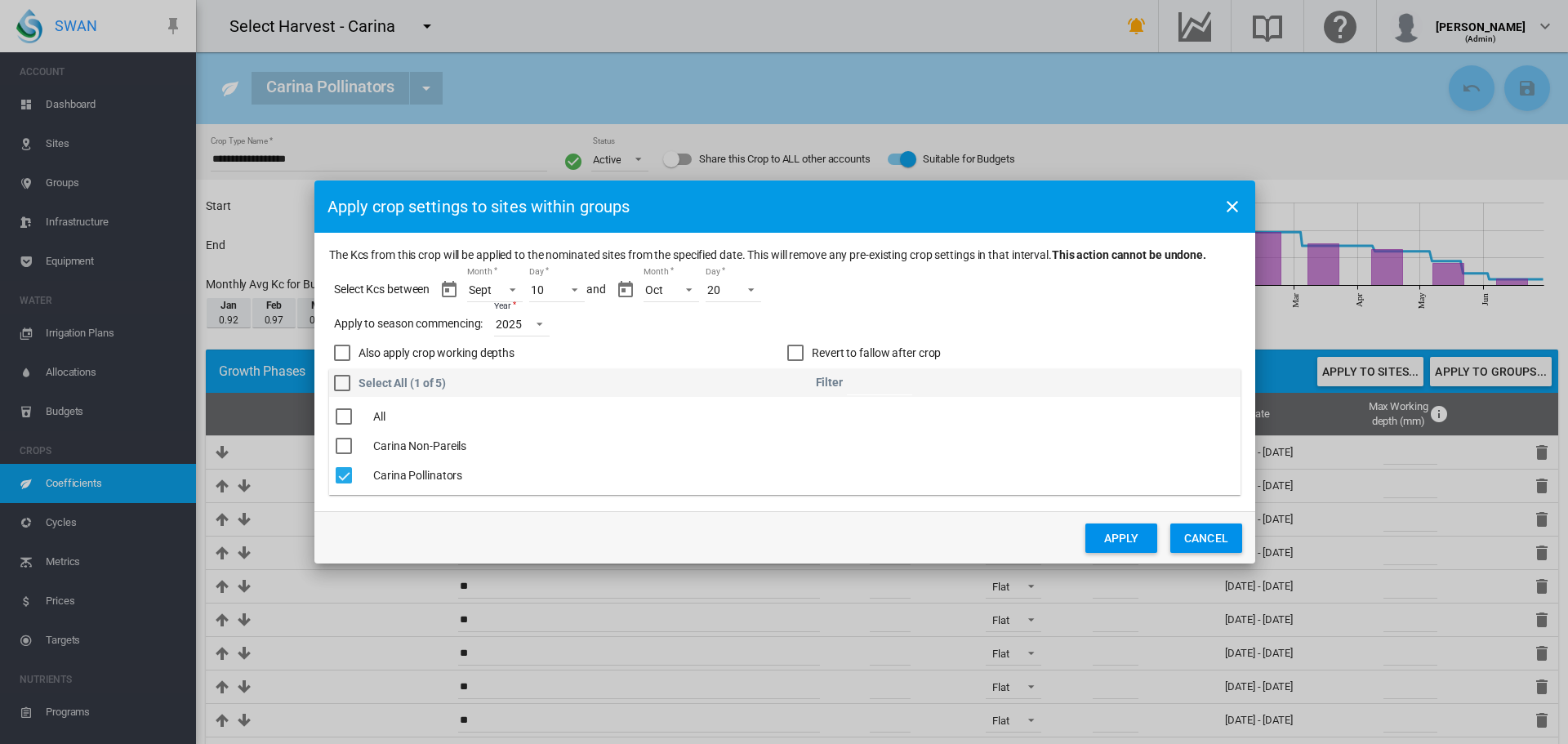
click at [1129, 539] on button "Apply" at bounding box center [1121, 538] width 72 height 29
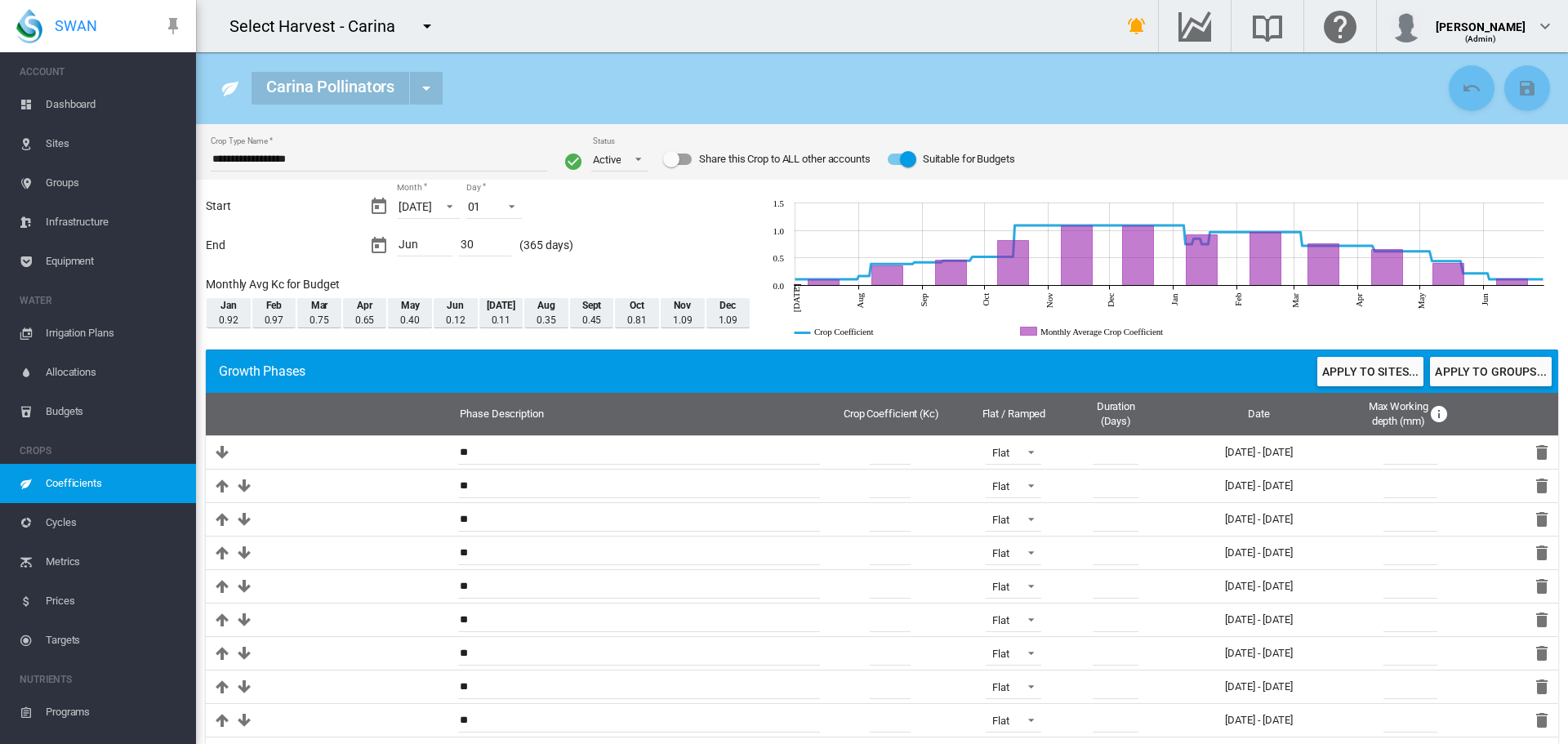
click at [65, 142] on span "Sites" at bounding box center [114, 144] width 137 height 39
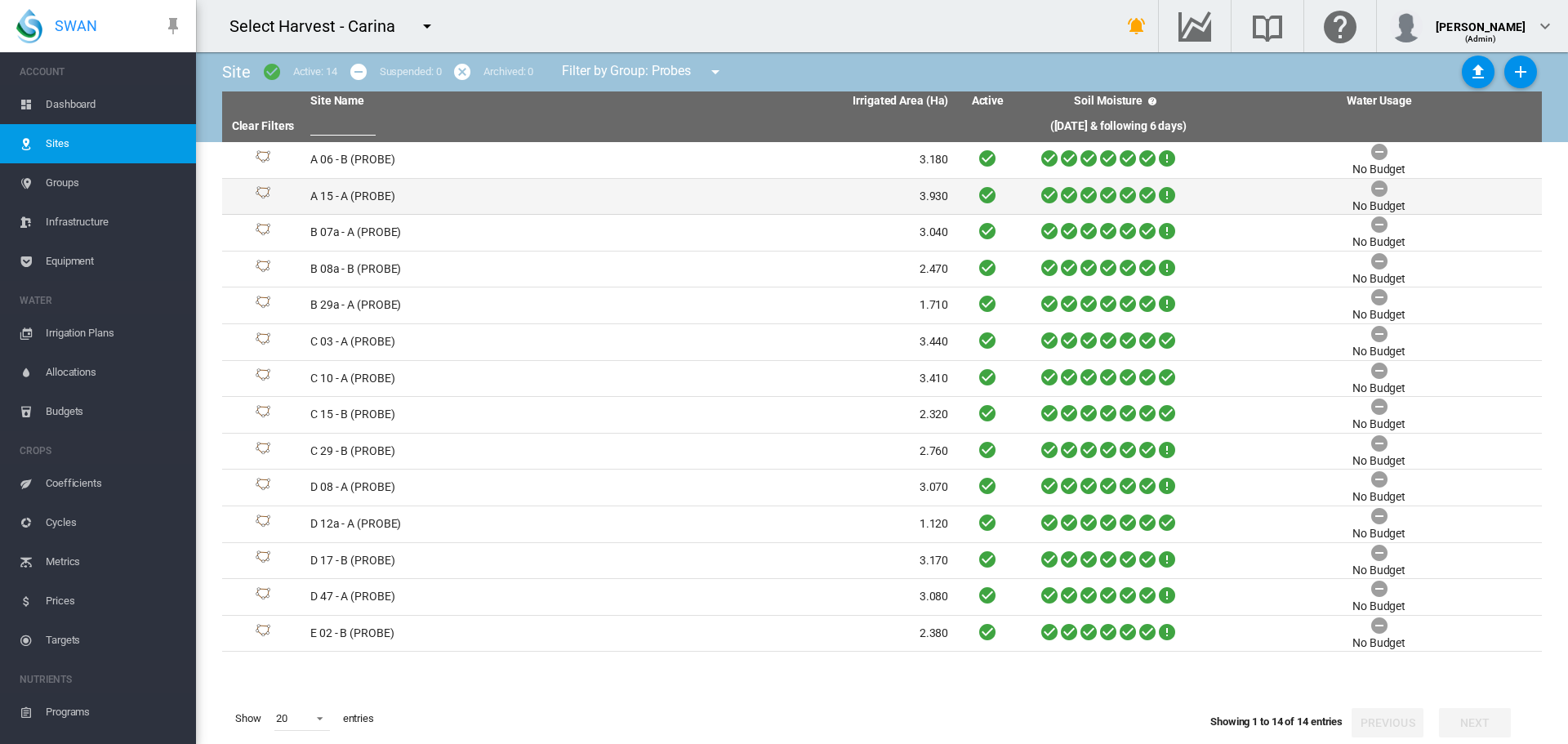
click at [374, 198] on td "A 15 - A (PROBE)" at bounding box center [467, 197] width 326 height 36
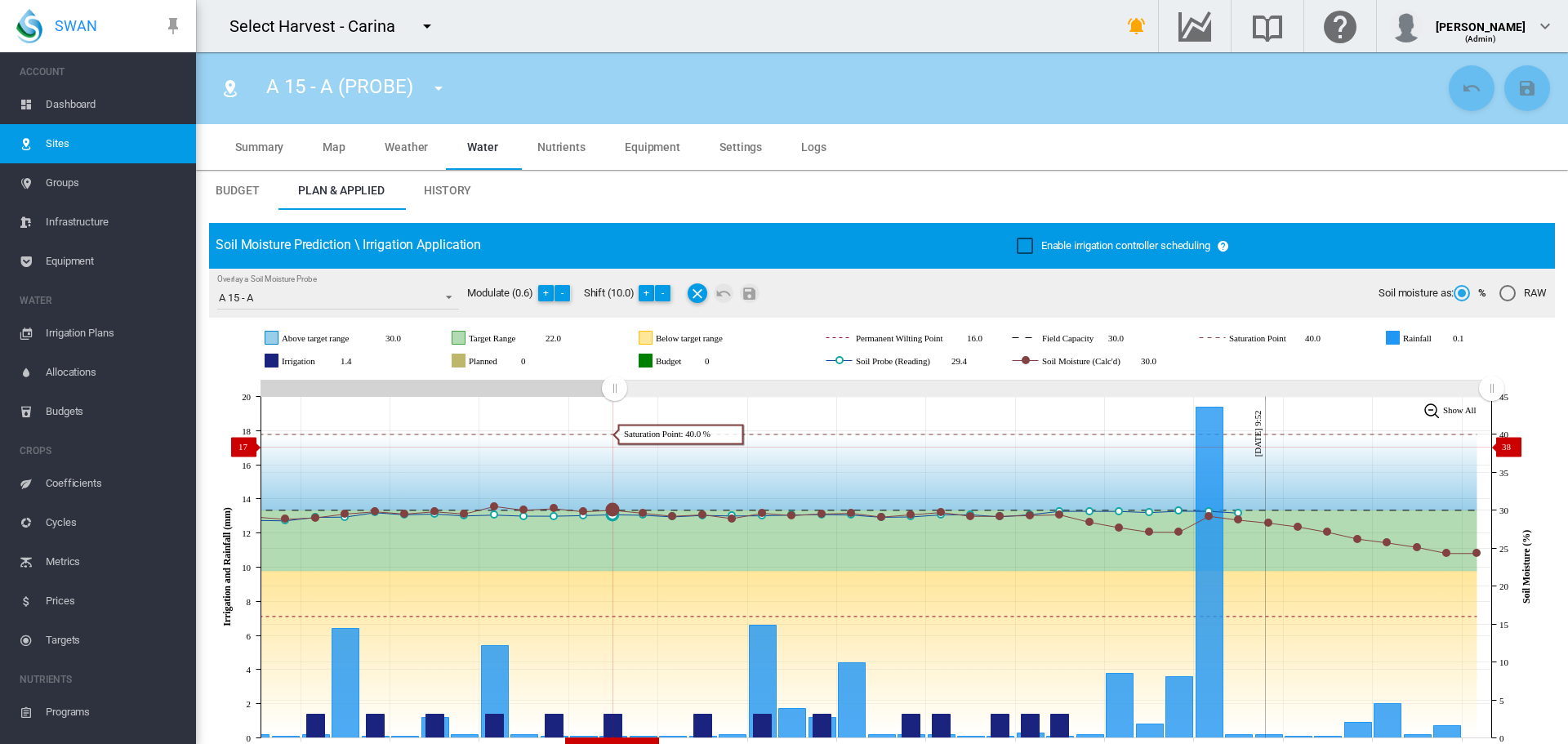
drag, startPoint x: 1195, startPoint y: 386, endPoint x: 636, endPoint y: 446, distance: 562.2
click at [614, 447] on icon "JavaScript chart by amCharts 3.21.15 Aug 11 Aug 14 Aug 17 Aug 20 Aug 23 Aug 26 …" at bounding box center [876, 567] width 1334 height 383
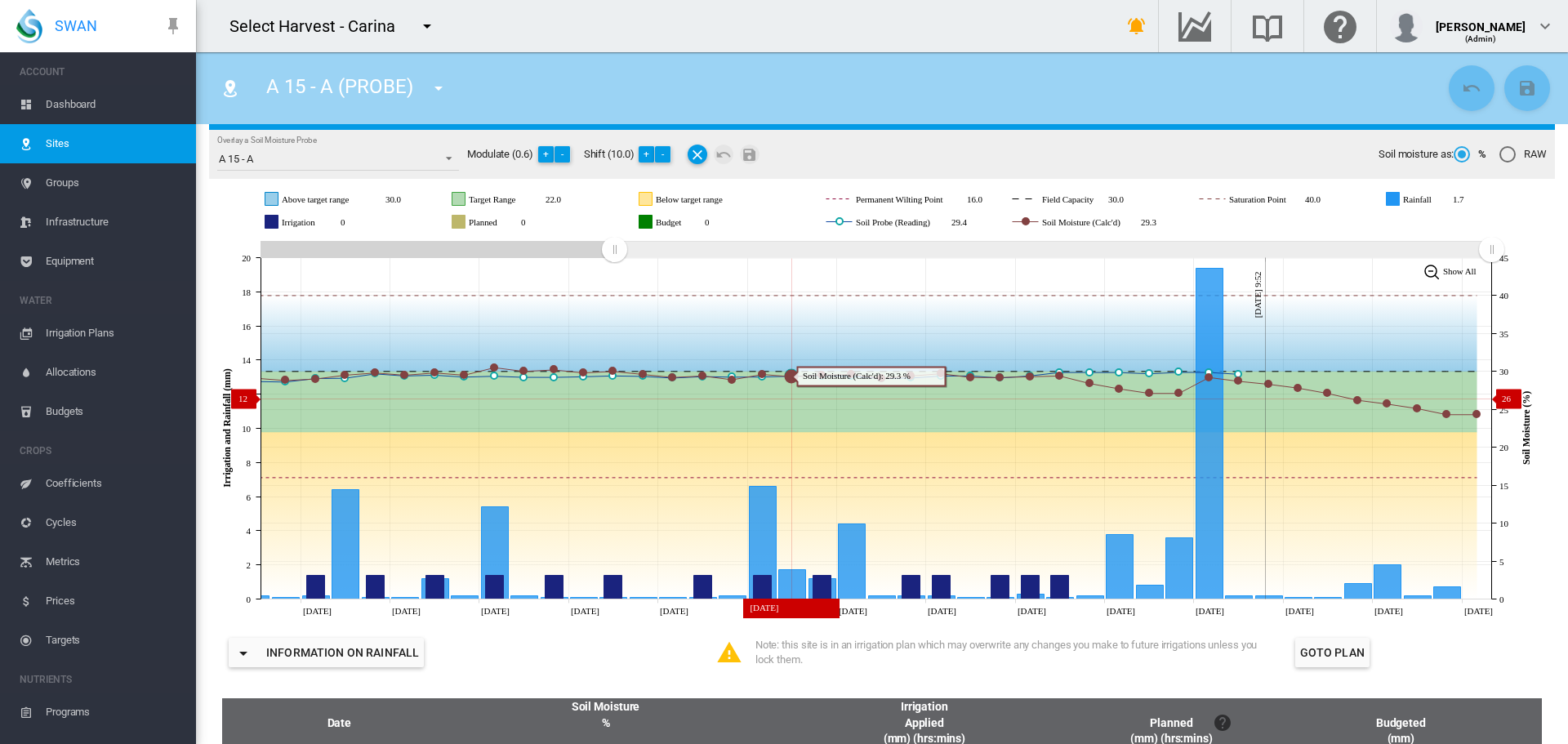
scroll to position [163, 0]
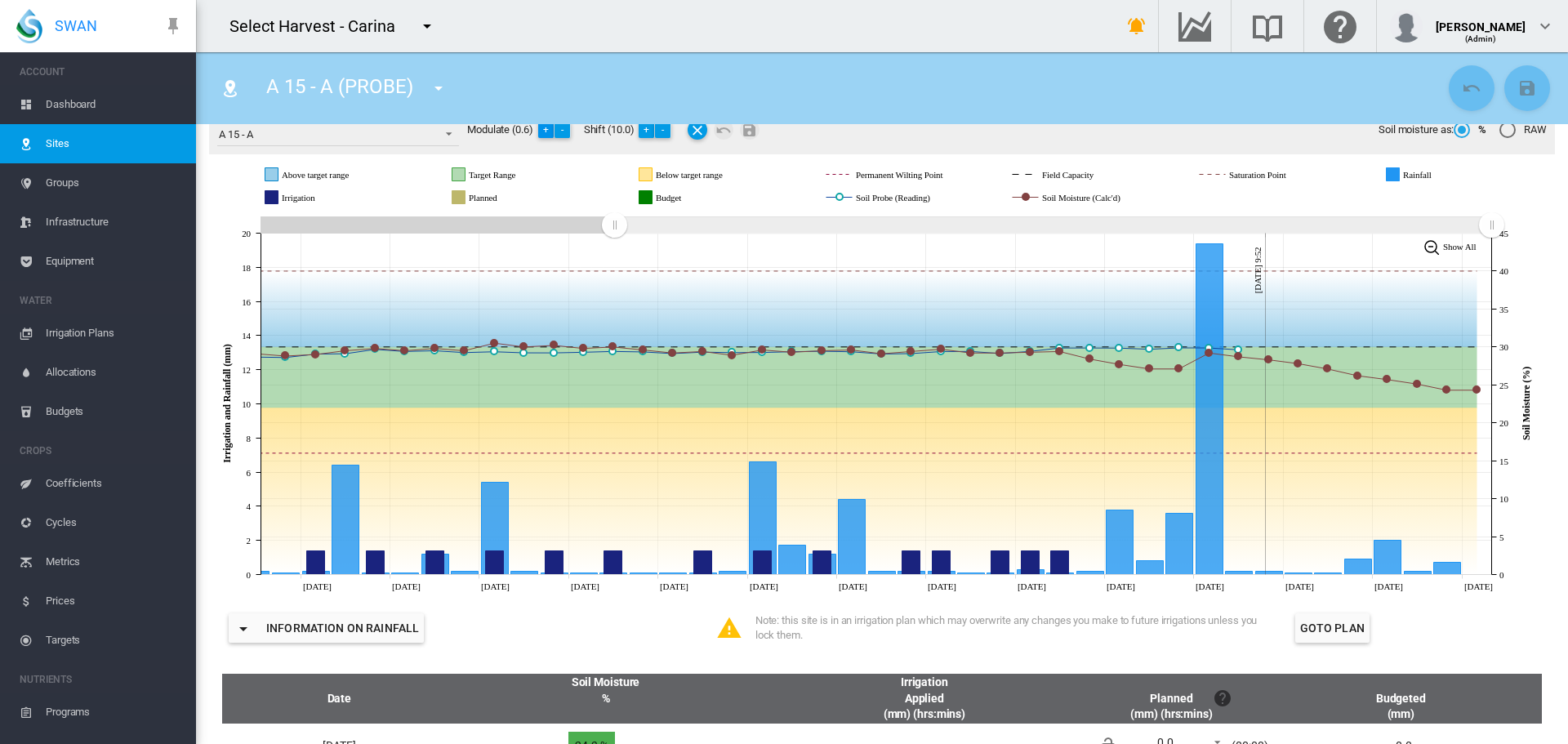
click at [548, 130] on button "+" at bounding box center [546, 130] width 16 height 16
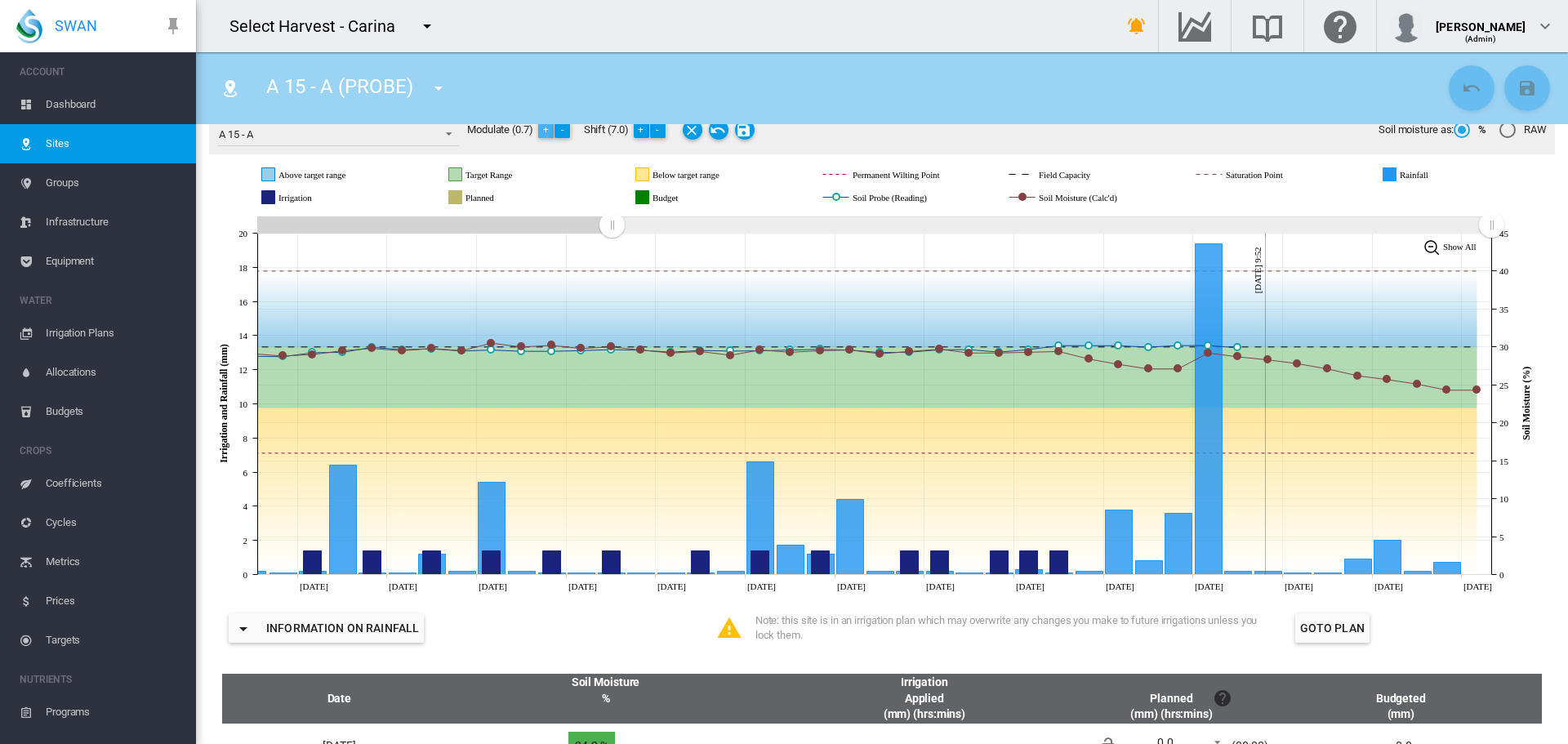
click at [548, 130] on button "+" at bounding box center [546, 130] width 16 height 16
click at [562, 126] on button "-" at bounding box center [562, 130] width 16 height 16
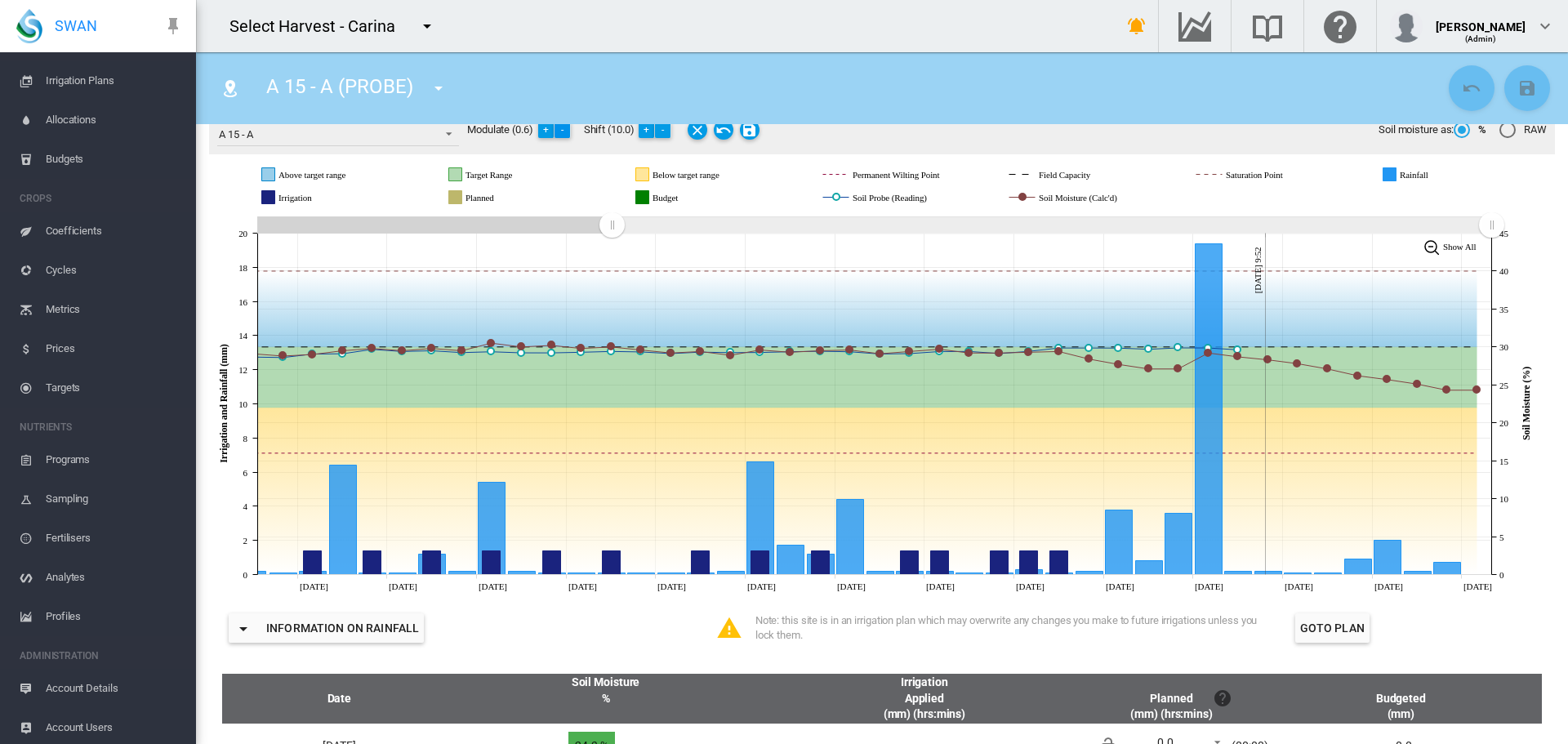
scroll to position [256, 0]
click at [106, 721] on span "Account Users" at bounding box center [114, 724] width 137 height 39
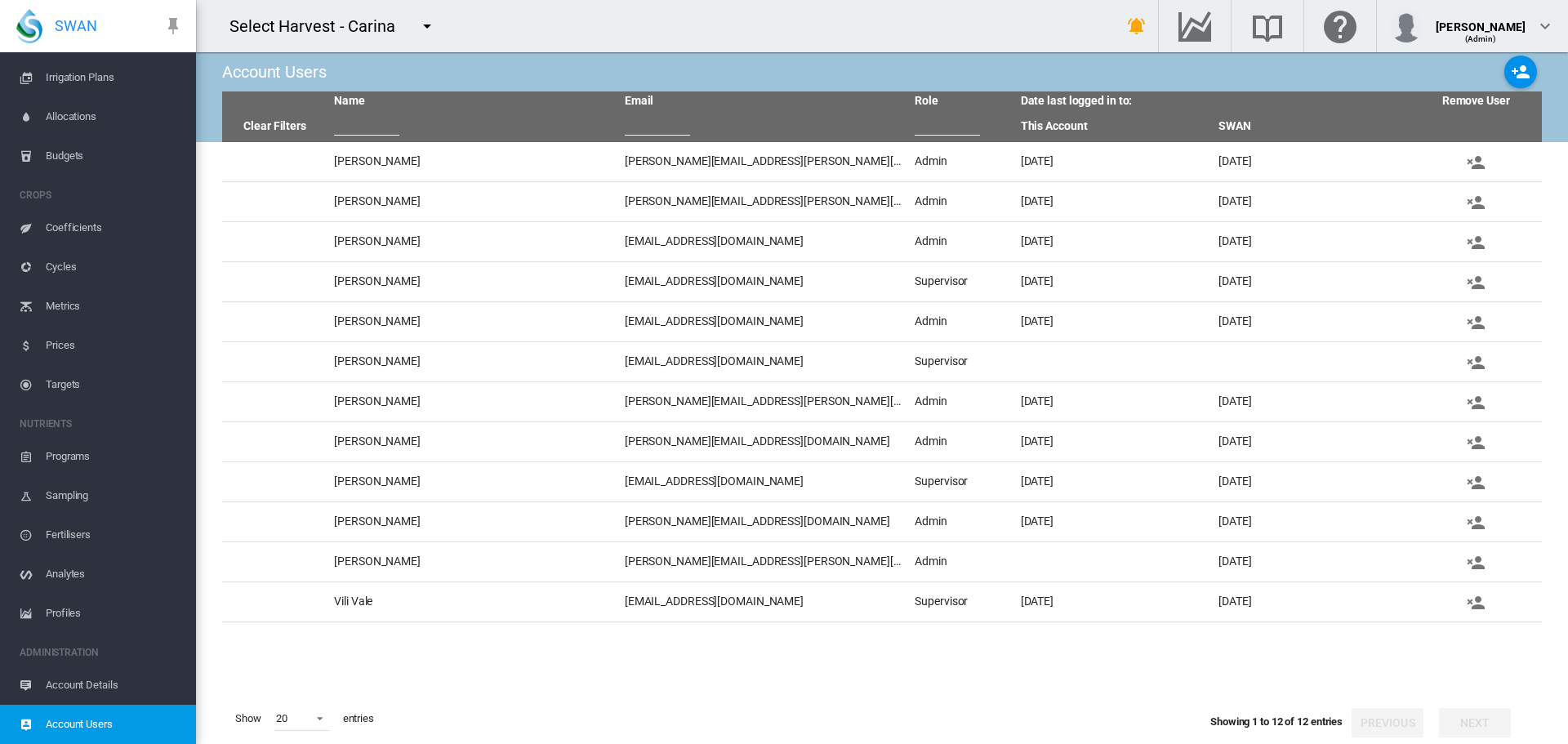
click at [86, 683] on span "Account Details" at bounding box center [114, 685] width 137 height 39
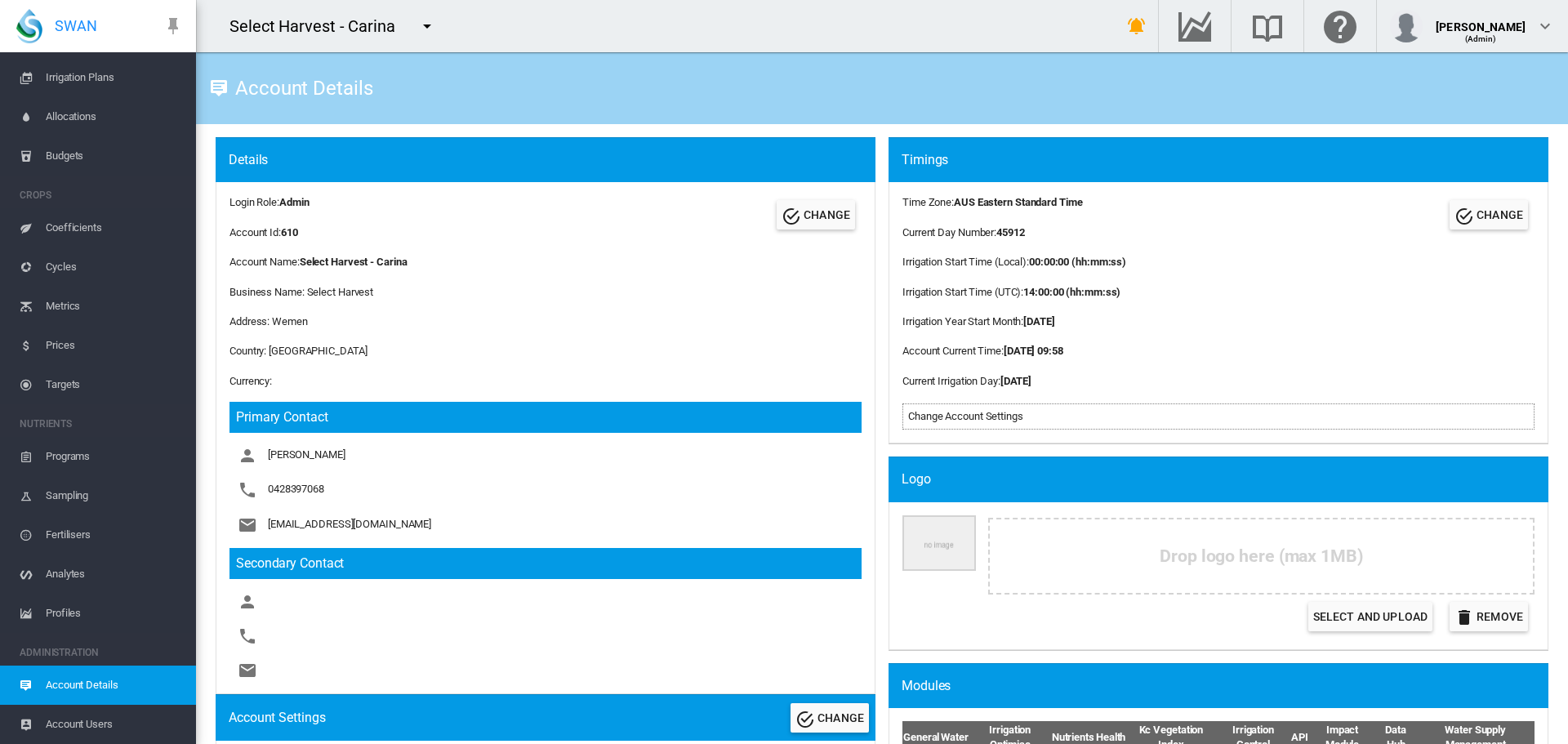
click at [77, 727] on span "Account Users" at bounding box center [114, 724] width 137 height 39
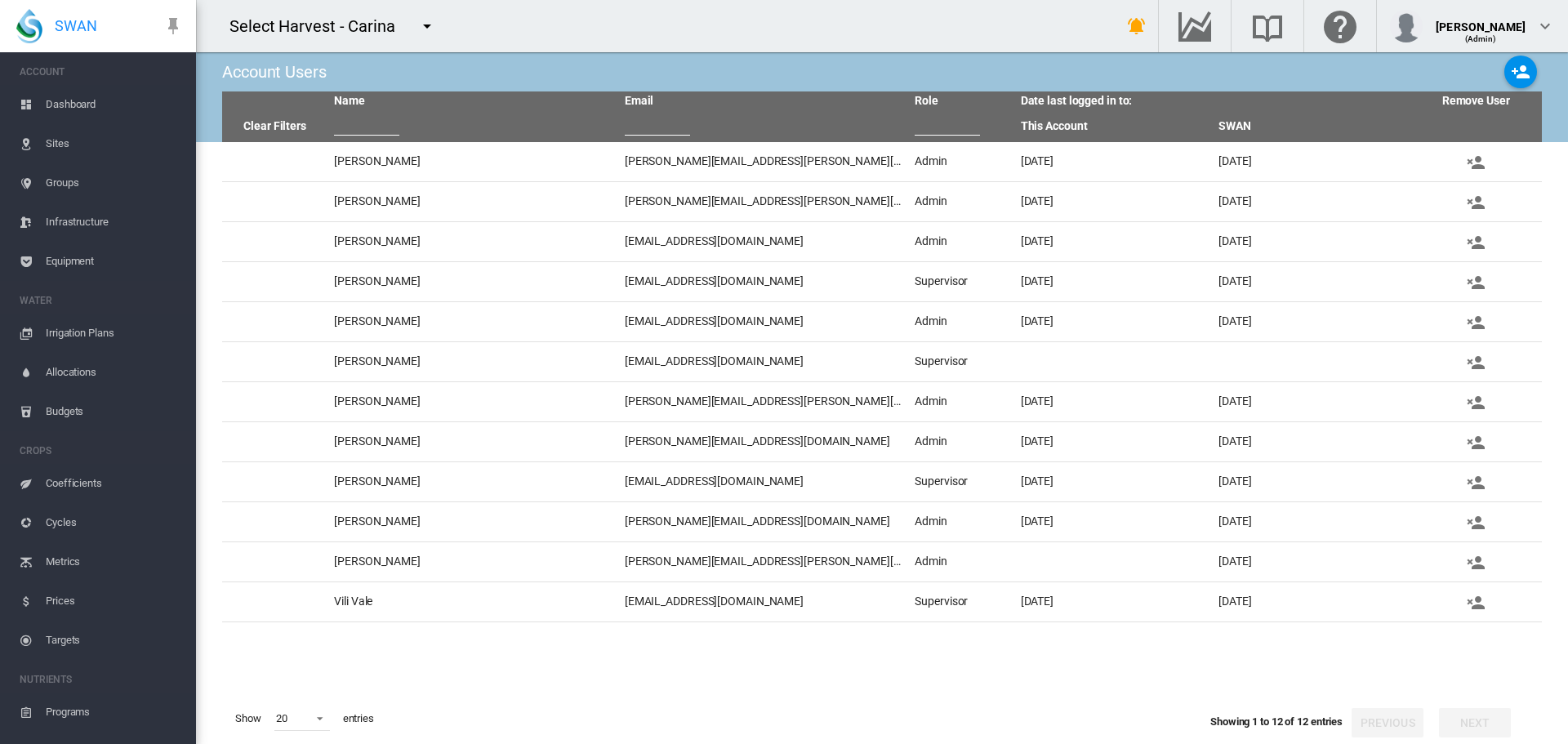
click at [49, 142] on span "Sites" at bounding box center [114, 144] width 137 height 39
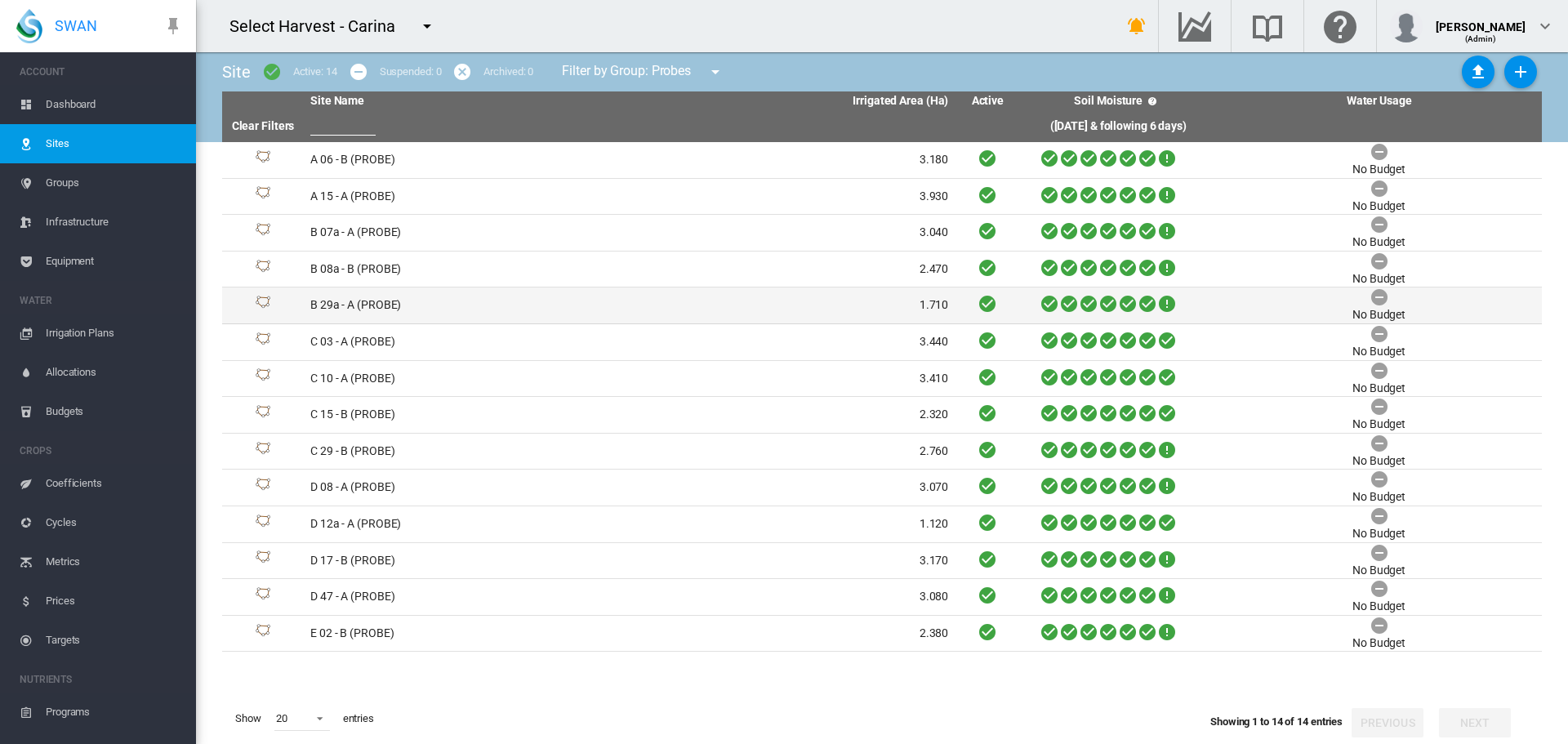
click at [329, 305] on td "B 29a - A (PROBE)" at bounding box center [467, 305] width 326 height 36
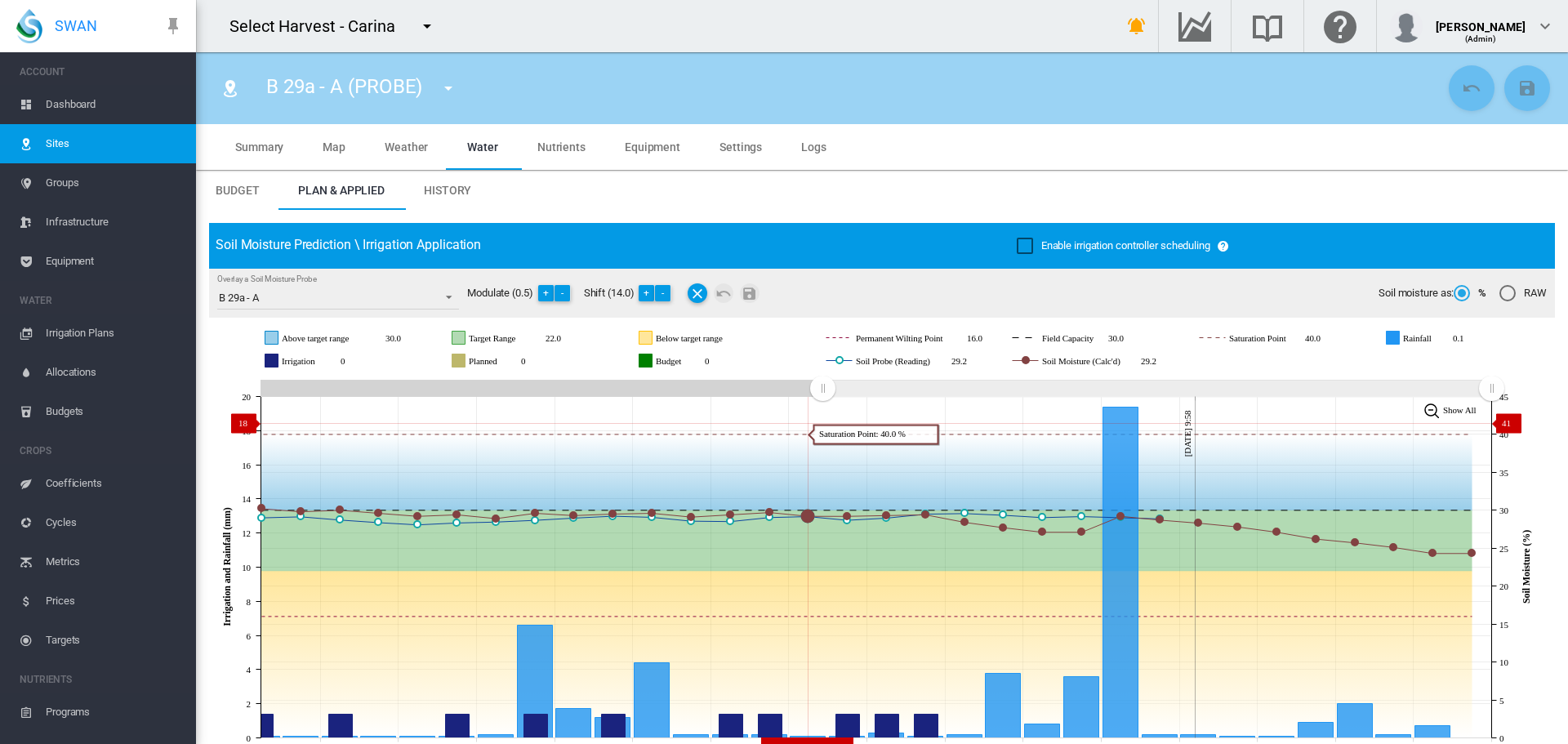
drag, startPoint x: 1192, startPoint y: 384, endPoint x: 822, endPoint y: 423, distance: 372.0
click at [822, 423] on icon "JavaScript chart by amCharts [DATE] [DATE] Aug [DATE] Aug [DATE] Aug 31 [DATE] …" at bounding box center [876, 567] width 1334 height 383
click at [452, 92] on md-icon "icon-menu-down" at bounding box center [448, 88] width 20 height 20
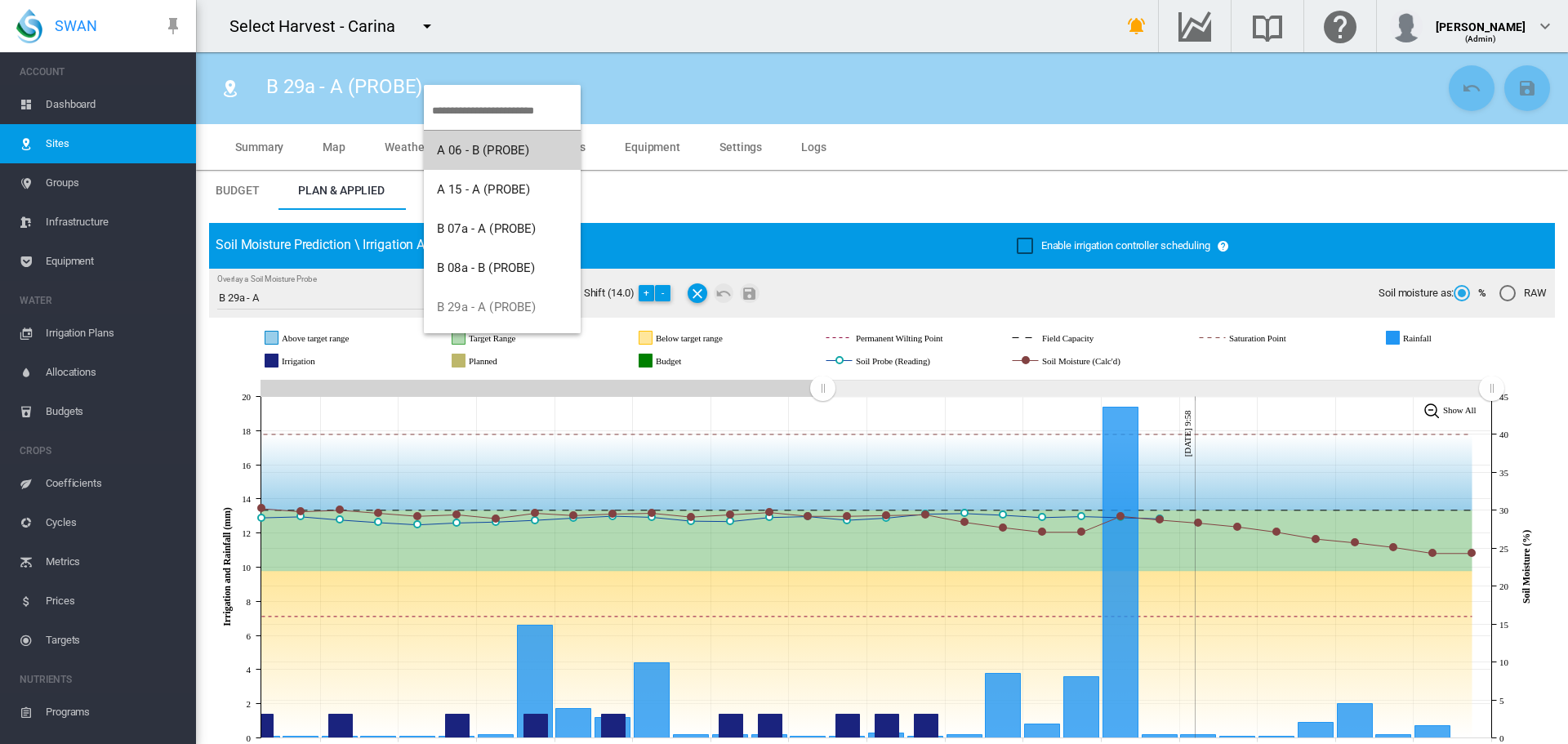
click at [459, 156] on span "A 06 - B (PROBE)" at bounding box center [483, 150] width 92 height 15
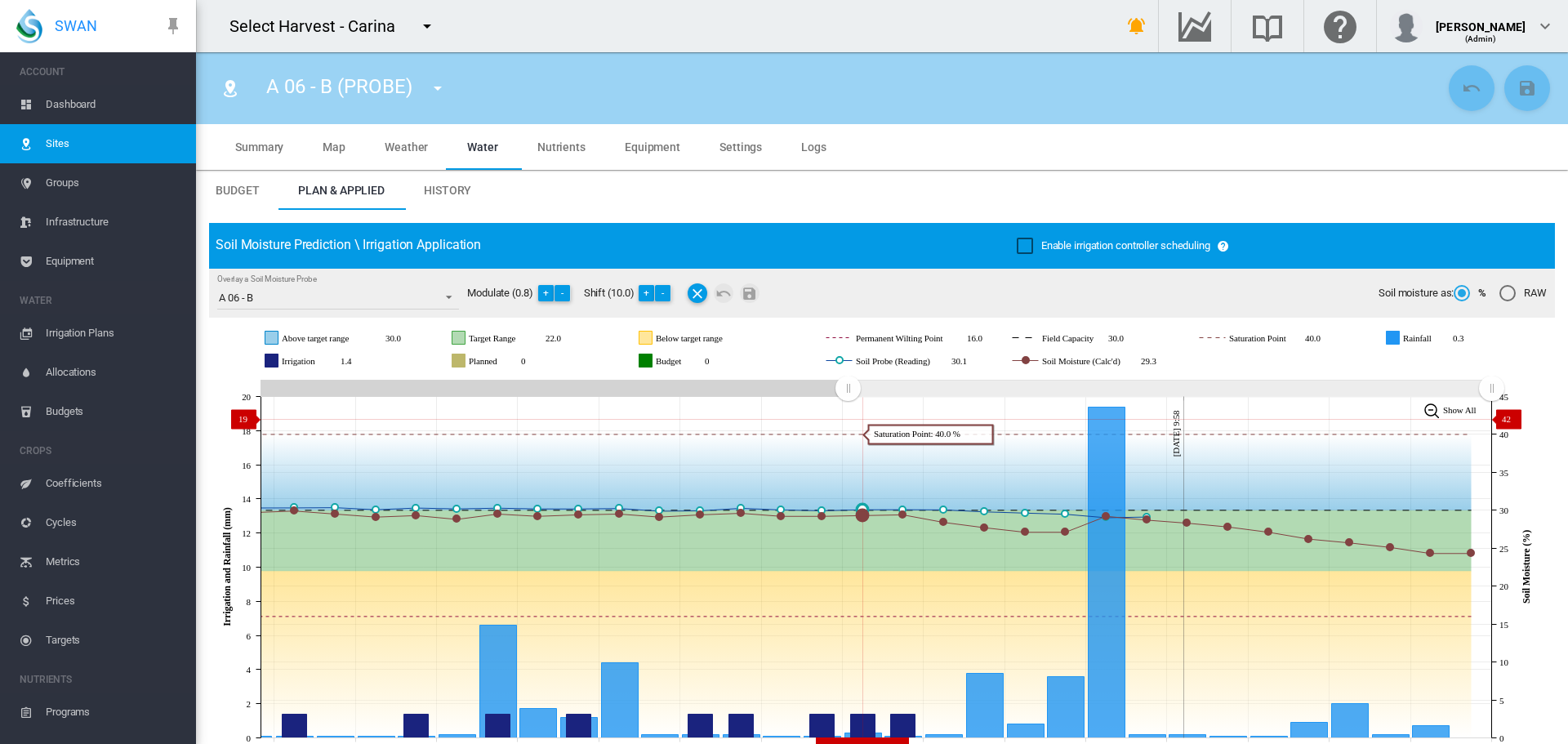
drag, startPoint x: 1198, startPoint y: 392, endPoint x: 848, endPoint y: 419, distance: 351.0
click at [848, 419] on icon "JavaScript chart by amCharts [DATE] [DATE] Aug [DATE] Aug [DATE] Aug 31 [DATE] …" at bounding box center [876, 567] width 1334 height 383
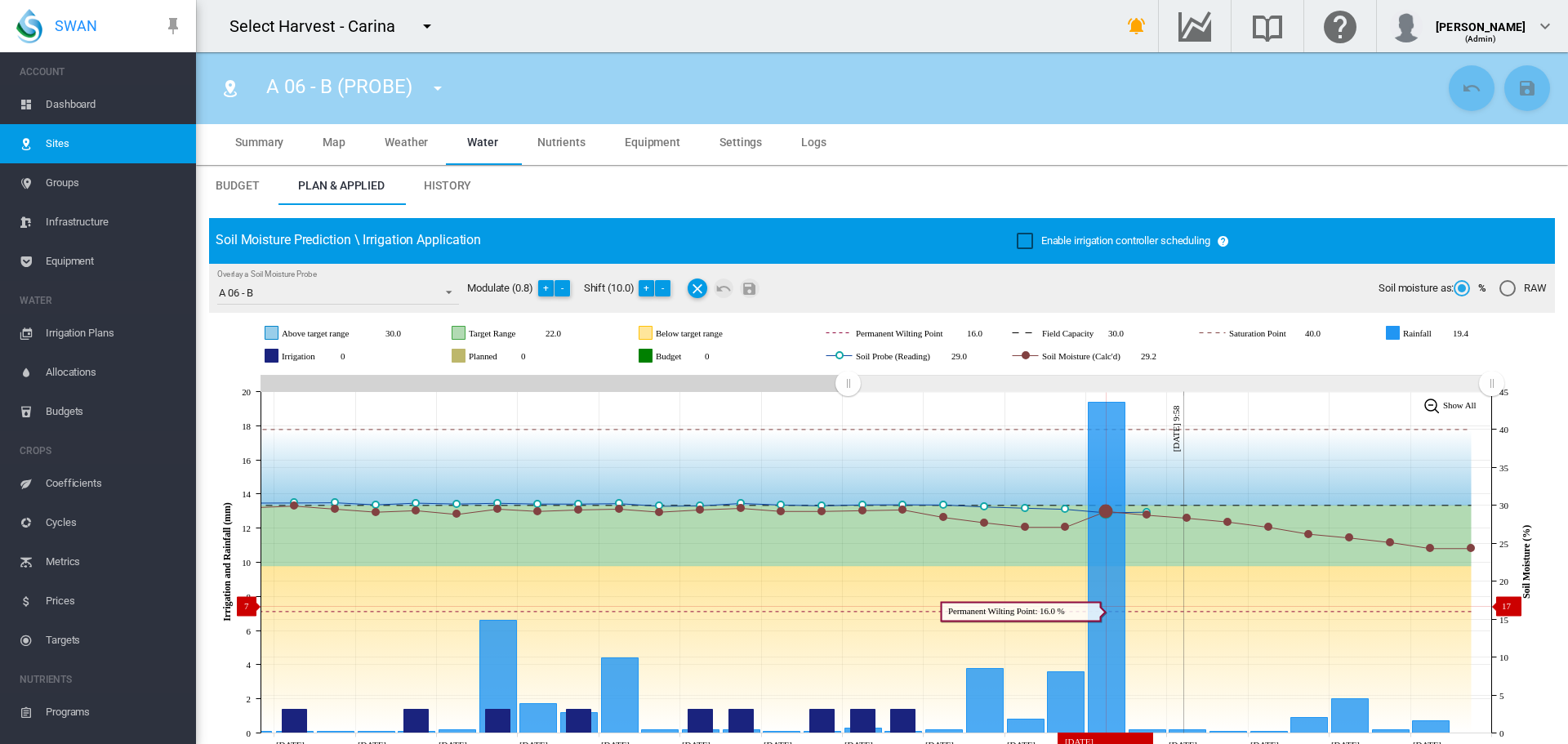
scroll to position [82, 0]
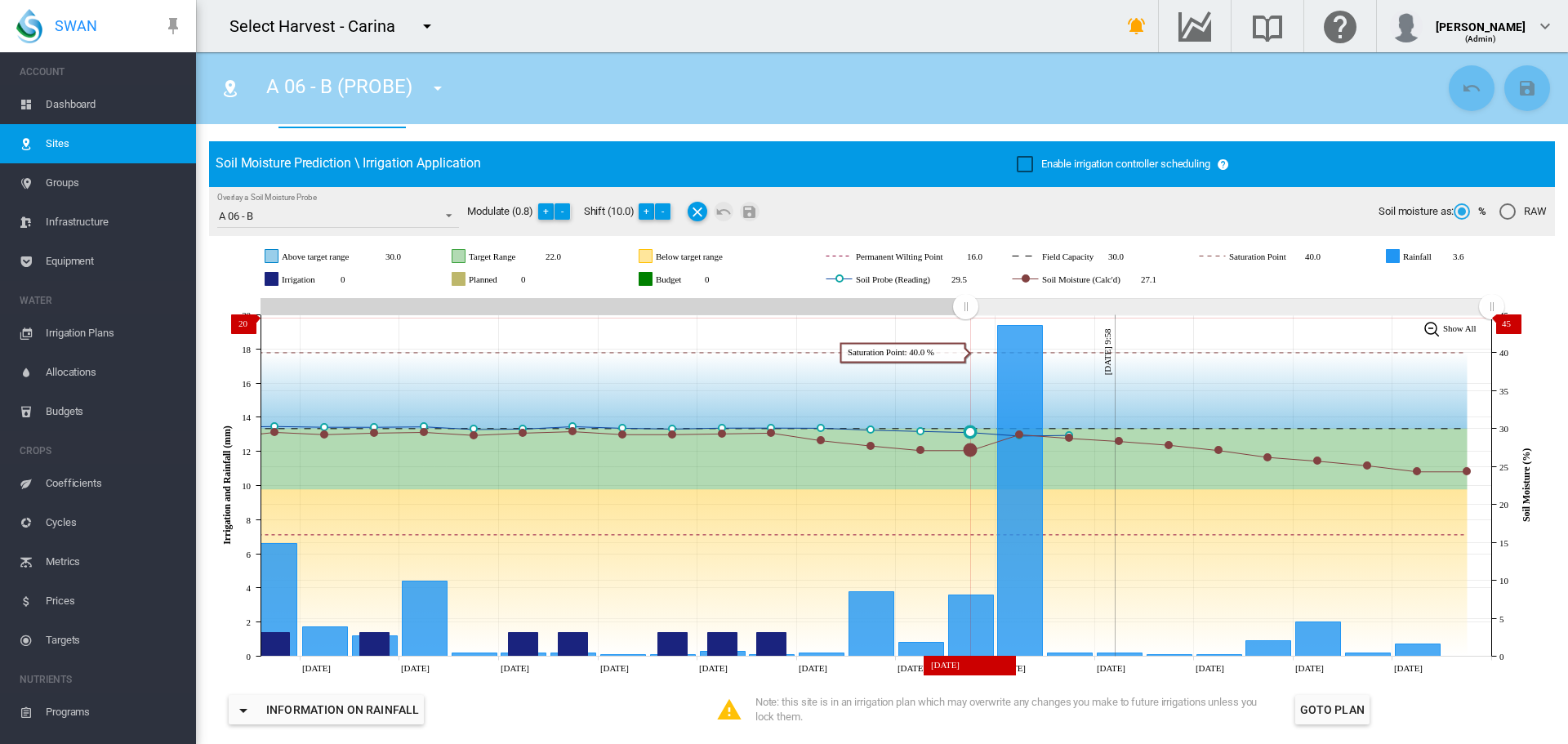
drag, startPoint x: 852, startPoint y: 306, endPoint x: 966, endPoint y: 317, distance: 114.5
click at [966, 317] on g "Zoom chart using cursor arrows" at bounding box center [966, 307] width 29 height 29
